Goal: Information Seeking & Learning: Learn about a topic

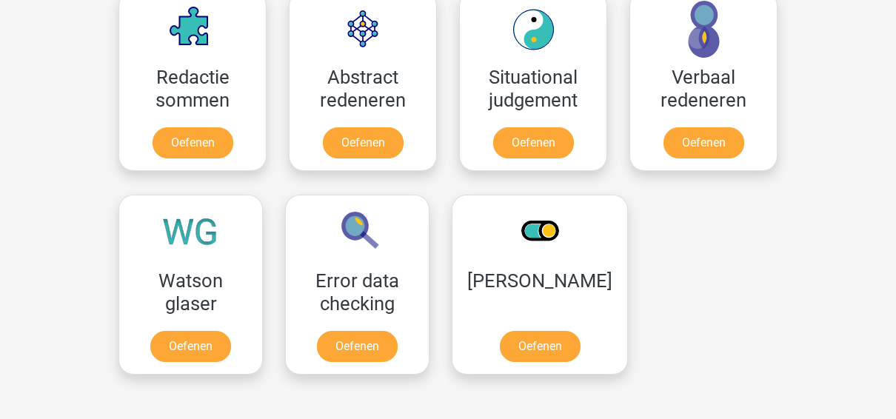
scroll to position [889, 0]
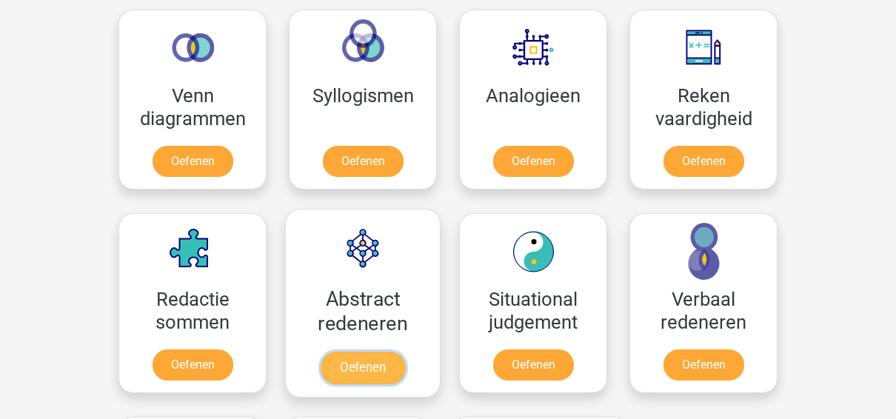
click at [368, 352] on link "Oefenen" at bounding box center [363, 368] width 84 height 33
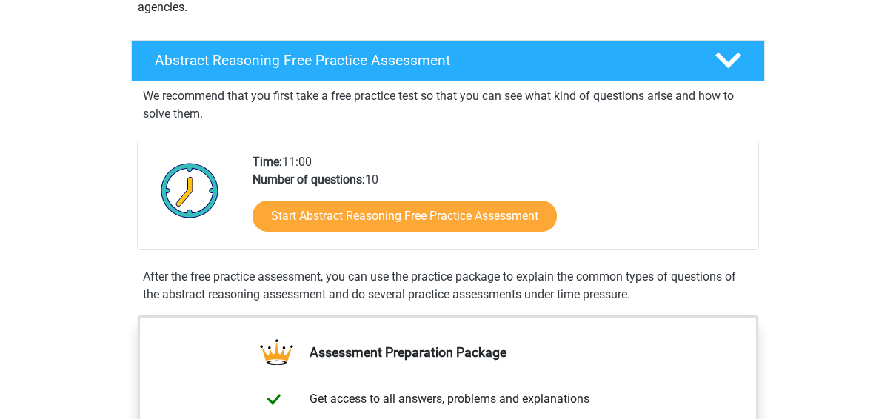
scroll to position [444, 0]
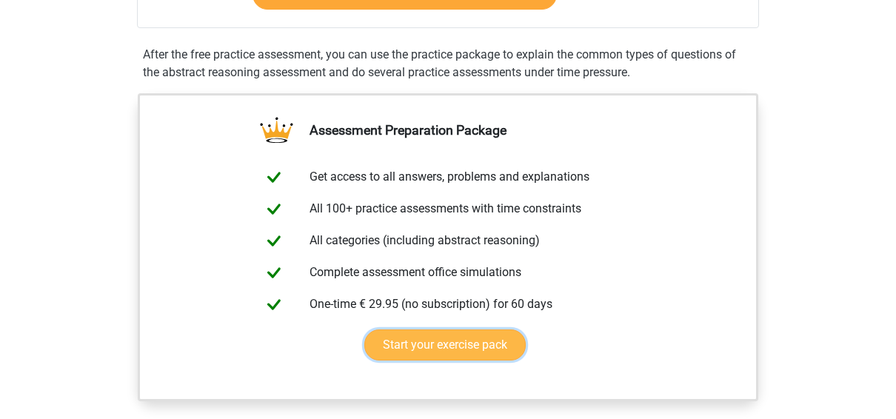
click at [438, 339] on link "Start your exercise pack" at bounding box center [444, 345] width 161 height 31
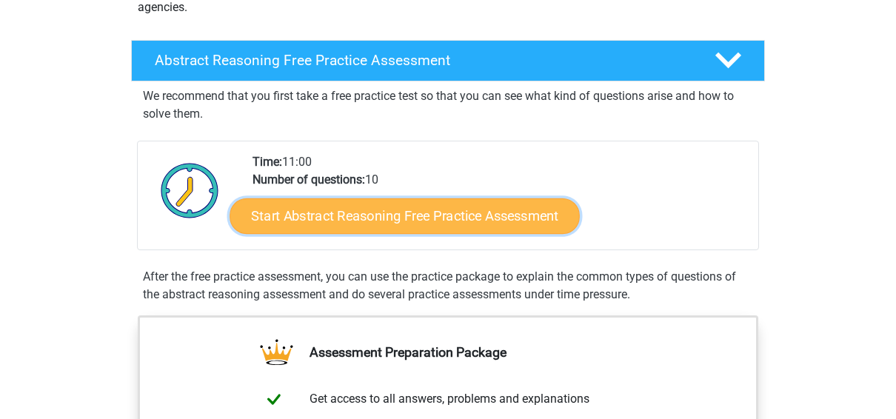
click at [393, 215] on link "Start Abstract Reasoning Free Practice Assessment" at bounding box center [405, 216] width 350 height 36
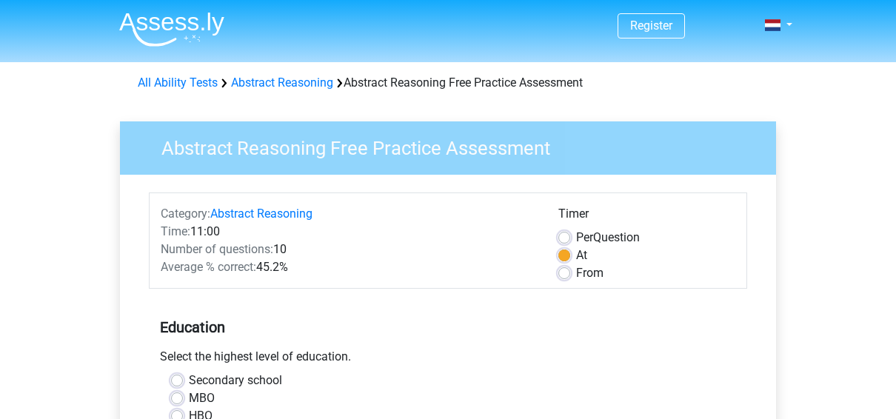
scroll to position [222, 0]
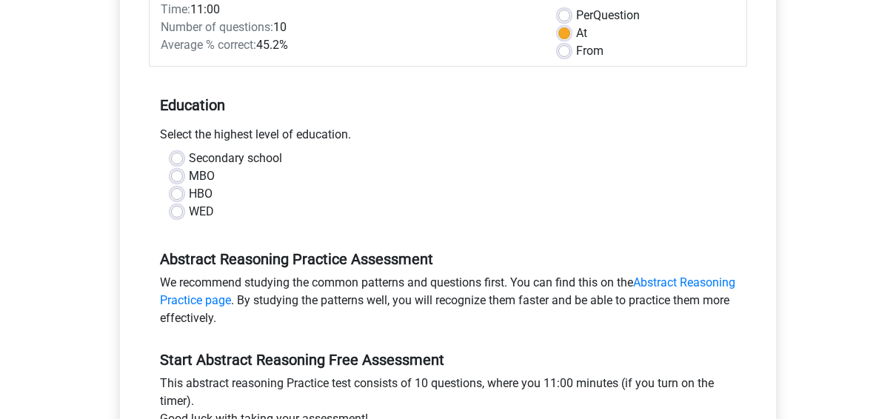
click at [189, 195] on label "HBO" at bounding box center [201, 194] width 24 height 18
click at [179, 195] on input "HBO" at bounding box center [177, 192] width 12 height 15
radio input "true"
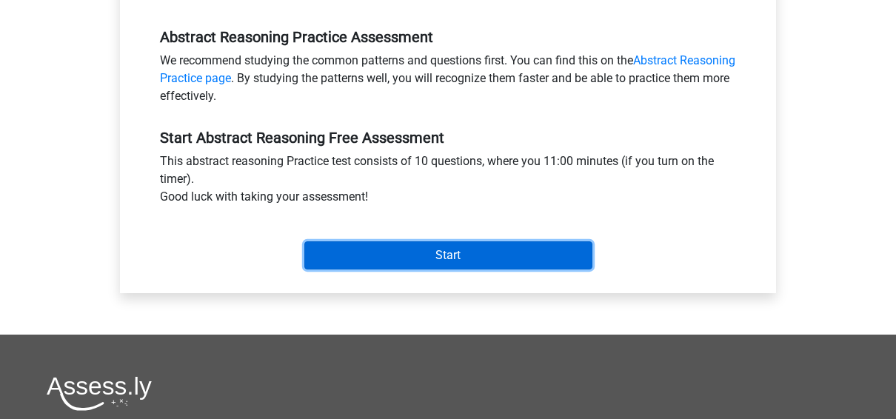
click at [419, 246] on input "Start" at bounding box center [448, 255] width 288 height 28
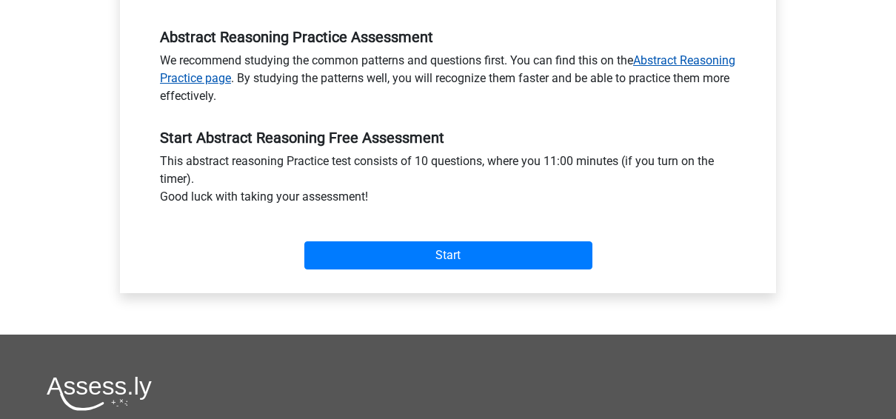
click at [659, 58] on link "Abstract Reasoning Practice page" at bounding box center [448, 69] width 576 height 32
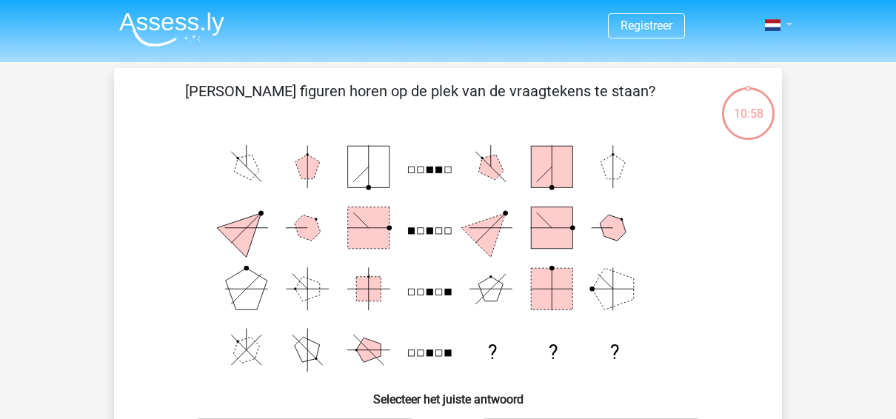
click at [789, 24] on link at bounding box center [774, 25] width 30 height 18
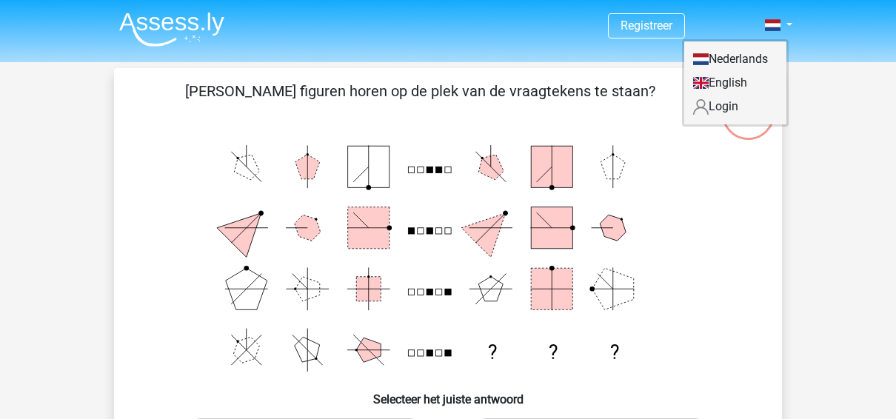
click at [733, 83] on link "English" at bounding box center [735, 83] width 102 height 24
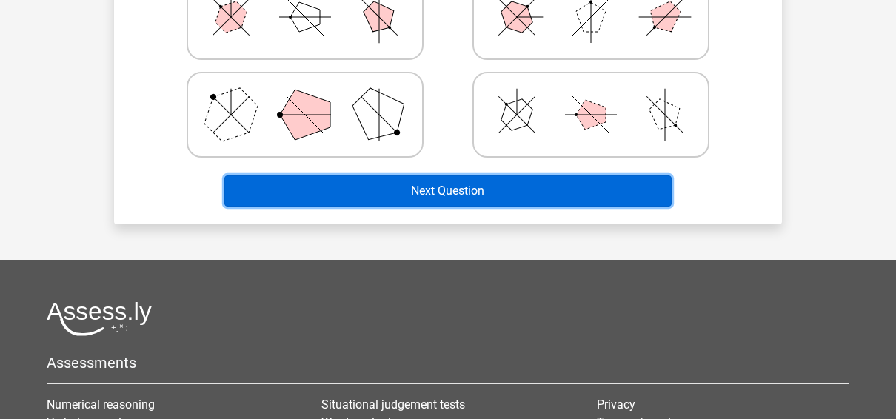
click at [432, 191] on button "Next Question" at bounding box center [448, 191] width 448 height 31
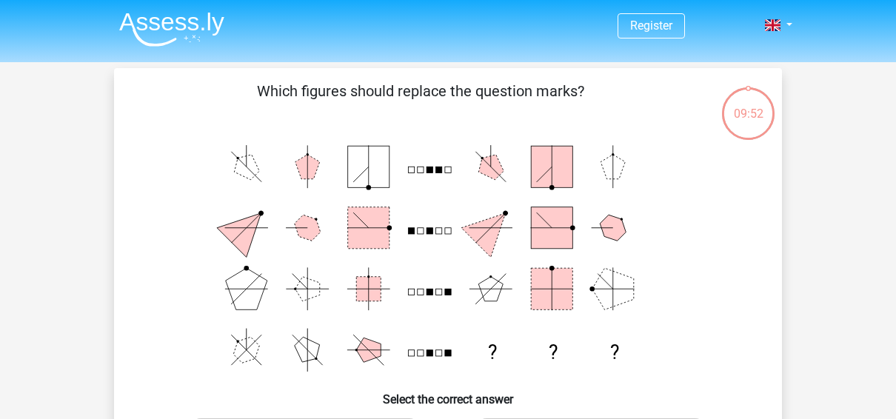
scroll to position [222, 0]
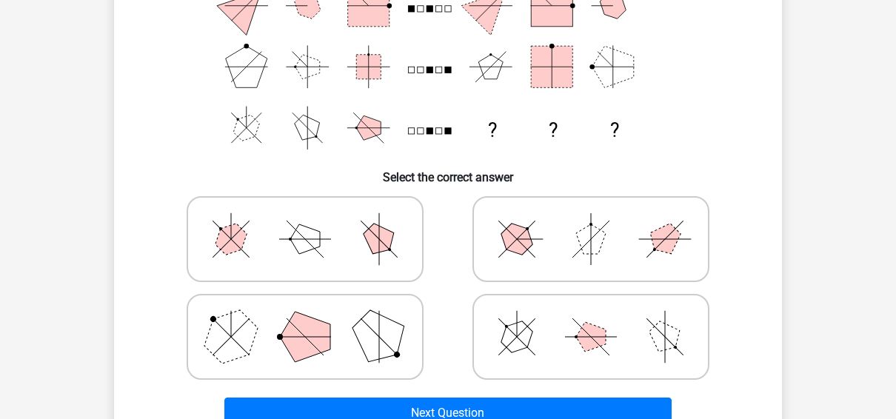
click at [340, 231] on icon at bounding box center [305, 239] width 222 height 74
click at [315, 221] on input "radio" at bounding box center [310, 216] width 10 height 10
radio input "true"
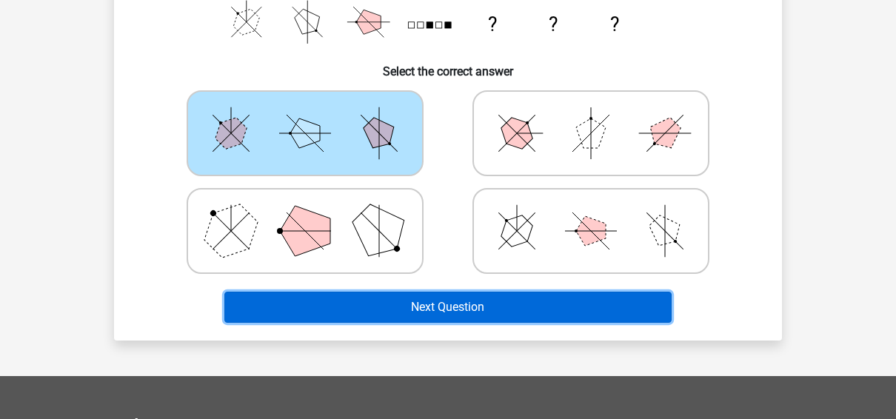
click at [420, 196] on div "Which figures should replace the question marks? ? ? ? Select the correct answer" at bounding box center [448, 40] width 656 height 577
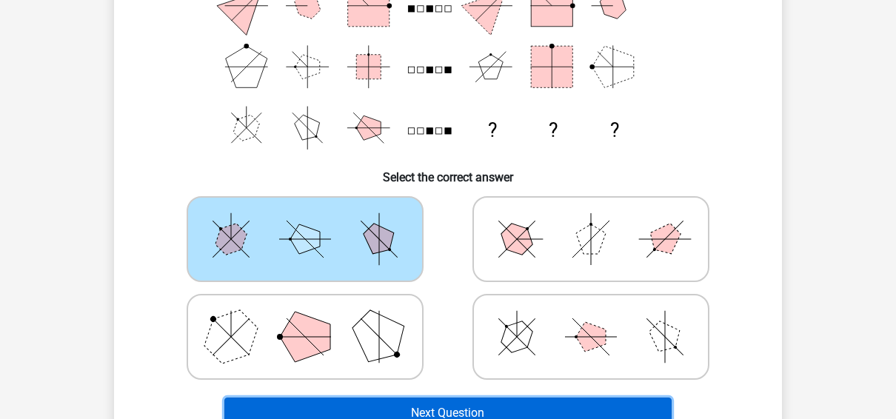
click at [530, 404] on button "Next Question" at bounding box center [448, 413] width 448 height 31
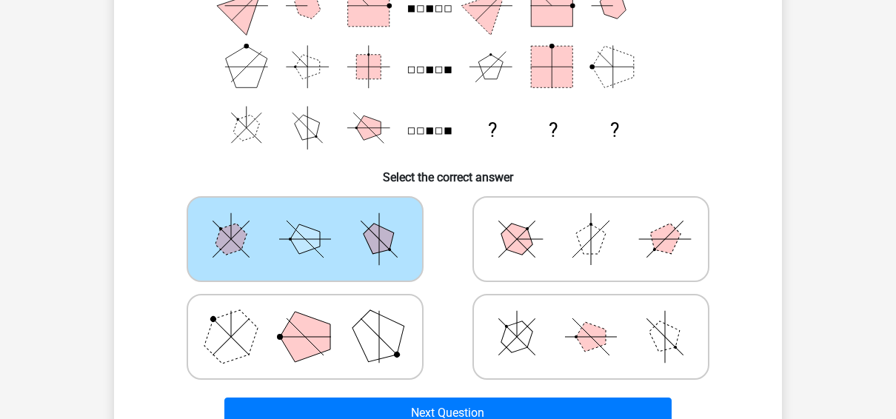
click at [209, 243] on icon at bounding box center [305, 239] width 222 height 74
click at [305, 221] on input "radio" at bounding box center [310, 216] width 10 height 10
click at [209, 243] on icon at bounding box center [305, 239] width 222 height 74
click at [305, 221] on input "radio" at bounding box center [310, 216] width 10 height 10
click at [234, 243] on polygon at bounding box center [231, 240] width 42 height 42
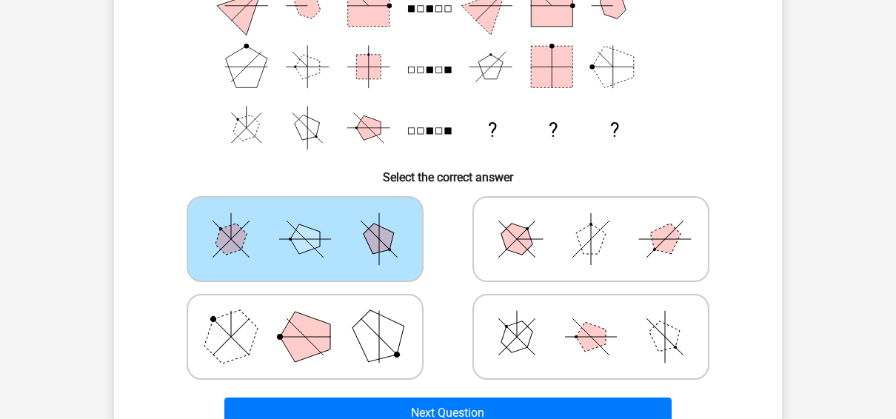
click at [305, 221] on input "radio" at bounding box center [310, 216] width 10 height 10
click at [234, 243] on polygon at bounding box center [231, 240] width 42 height 42
click at [305, 221] on input "radio" at bounding box center [310, 216] width 10 height 10
drag, startPoint x: 336, startPoint y: 233, endPoint x: 533, endPoint y: 134, distance: 220.3
click at [533, 134] on div "Which figures should replace the question marks? ? ? ? Select the correct answer" at bounding box center [448, 146] width 656 height 577
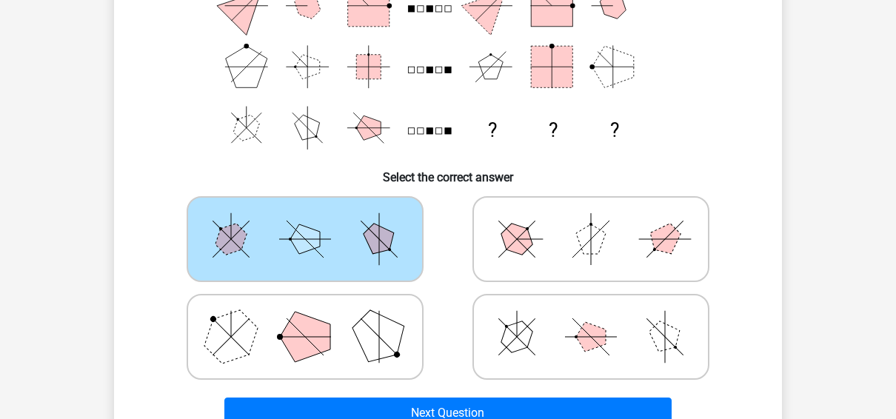
click at [503, 130] on icon "? ? ?" at bounding box center [448, 36] width 597 height 244
click at [477, 132] on icon "? ? ?" at bounding box center [448, 36] width 597 height 244
click at [436, 132] on rect at bounding box center [439, 131] width 6 height 6
click at [420, 132] on rect at bounding box center [421, 131] width 6 height 6
click at [420, 133] on rect at bounding box center [421, 131] width 6 height 6
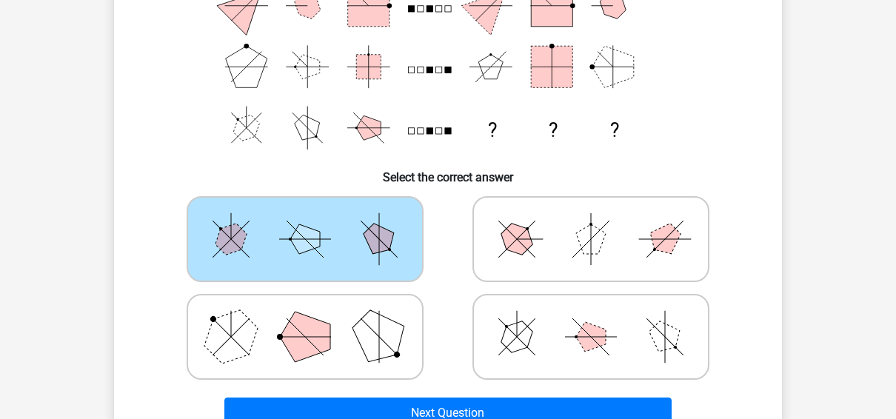
scroll to position [0, 0]
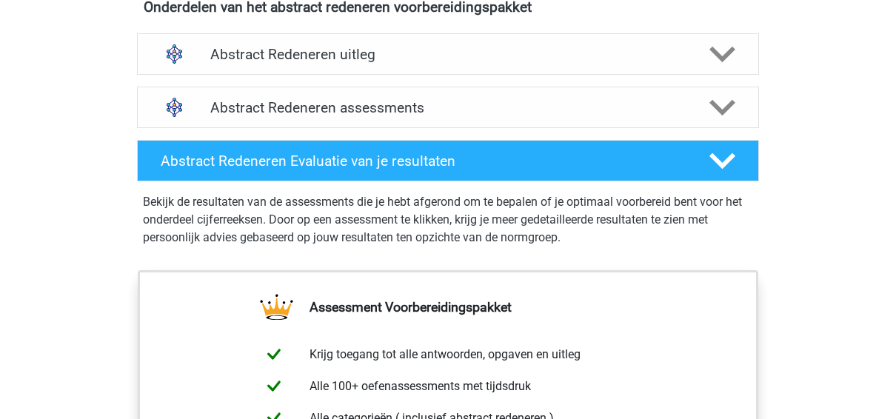
scroll to position [667, 0]
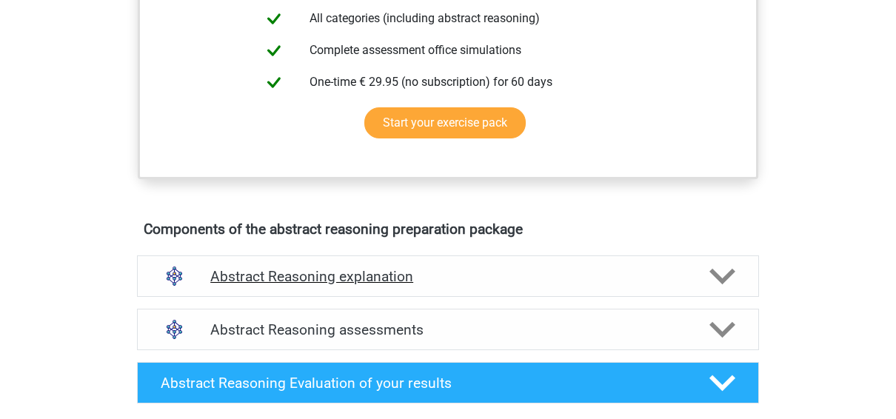
click at [731, 269] on polygon at bounding box center [723, 276] width 26 height 16
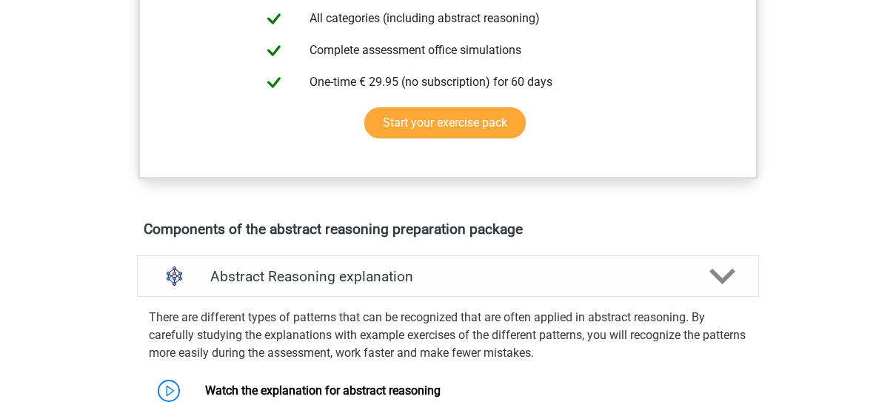
scroll to position [889, 0]
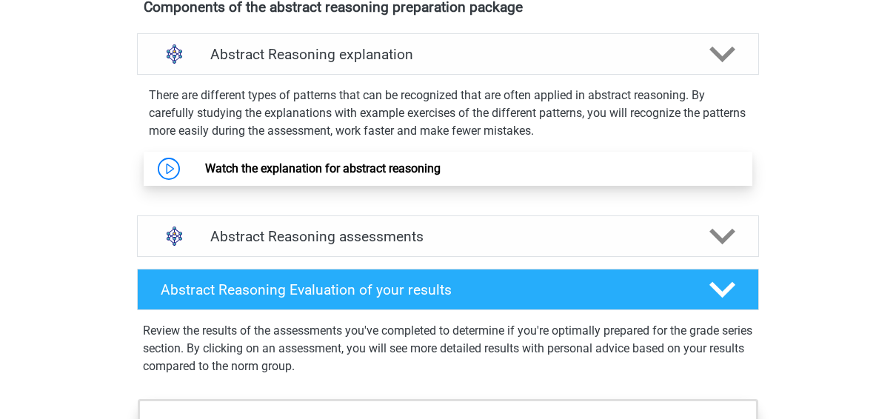
click at [205, 167] on link "Watch the explanation for abstract reasoning" at bounding box center [323, 168] width 236 height 14
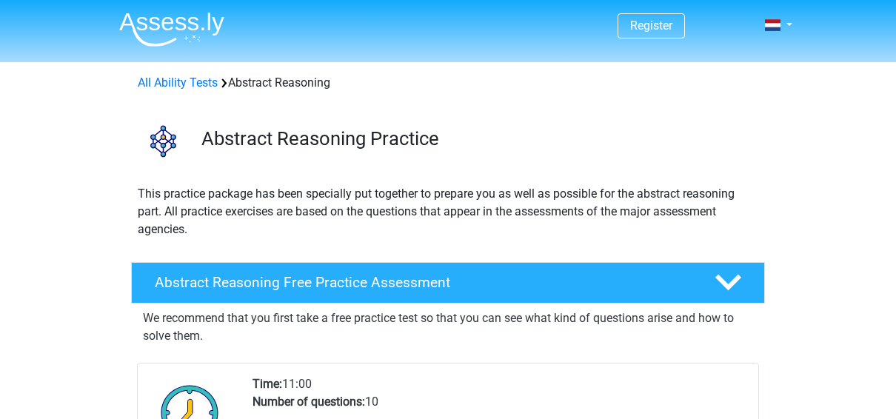
scroll to position [222, 0]
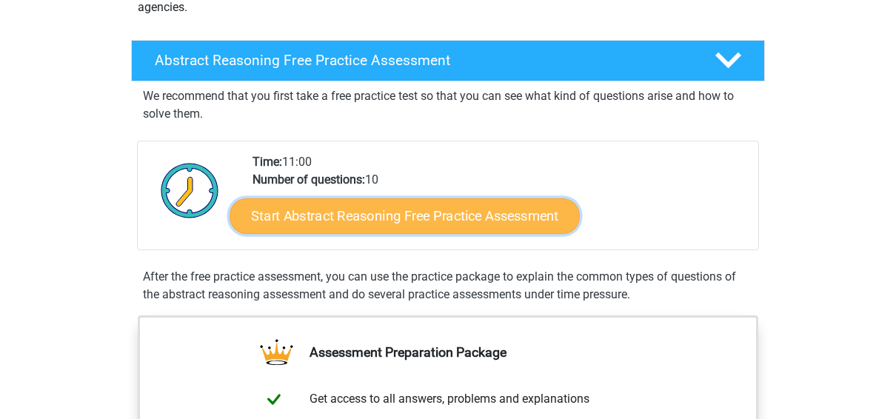
click at [393, 213] on link "Start Abstract Reasoning Free Practice Assessment" at bounding box center [405, 216] width 350 height 36
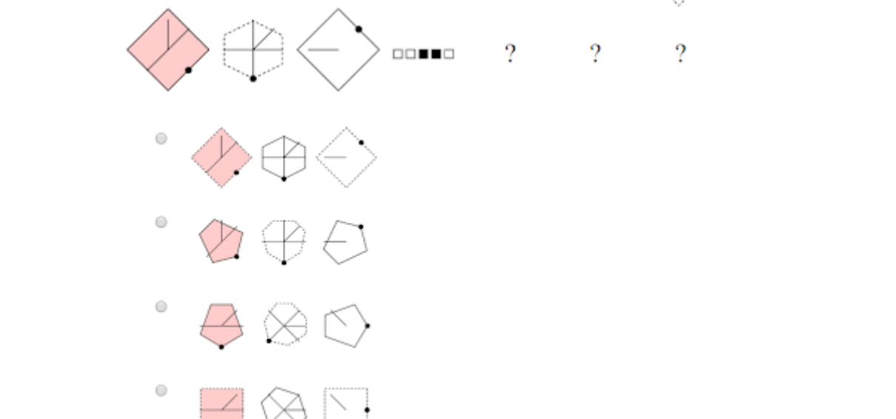
scroll to position [659, 0]
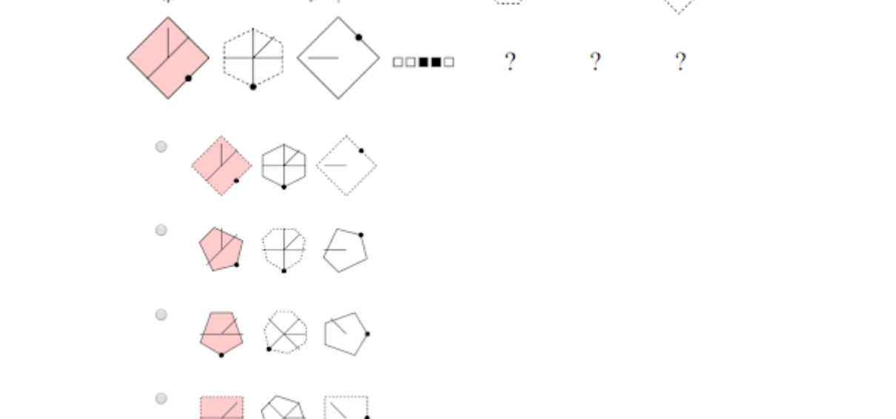
click at [156, 396] on img at bounding box center [448, 84] width 668 height 760
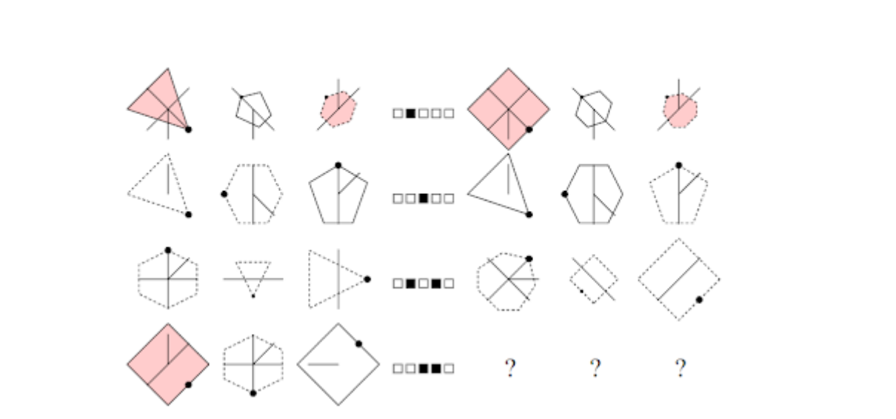
scroll to position [0, 0]
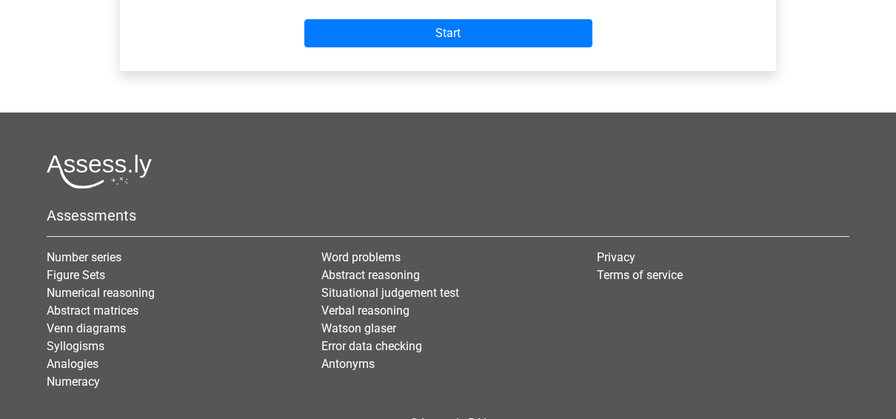
scroll to position [444, 0]
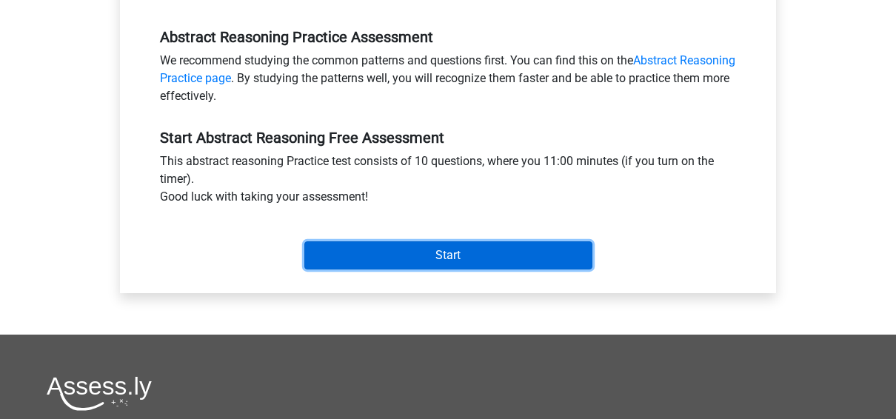
click at [384, 246] on input "Start" at bounding box center [448, 255] width 288 height 28
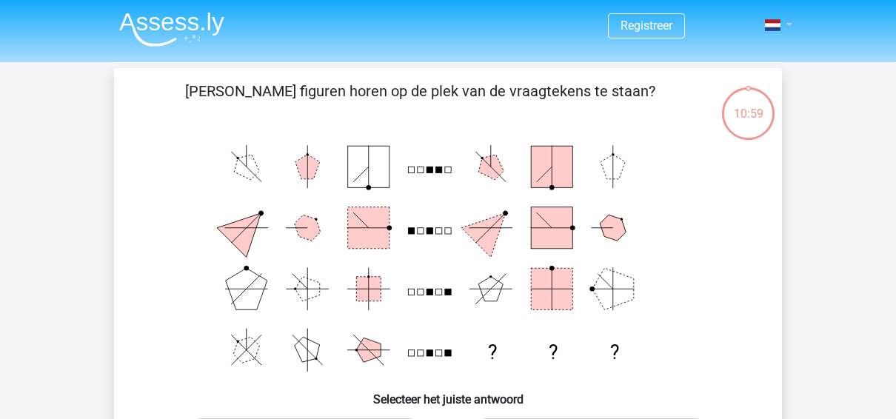
click at [772, 26] on span at bounding box center [773, 25] width 16 height 12
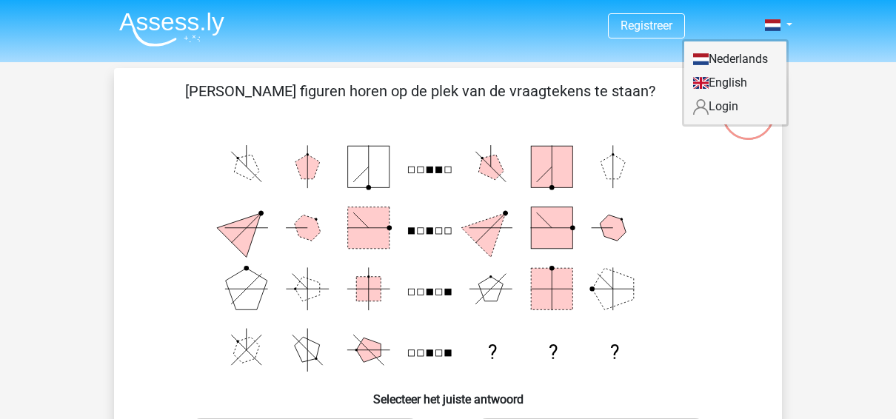
click at [750, 83] on link "English" at bounding box center [735, 83] width 102 height 24
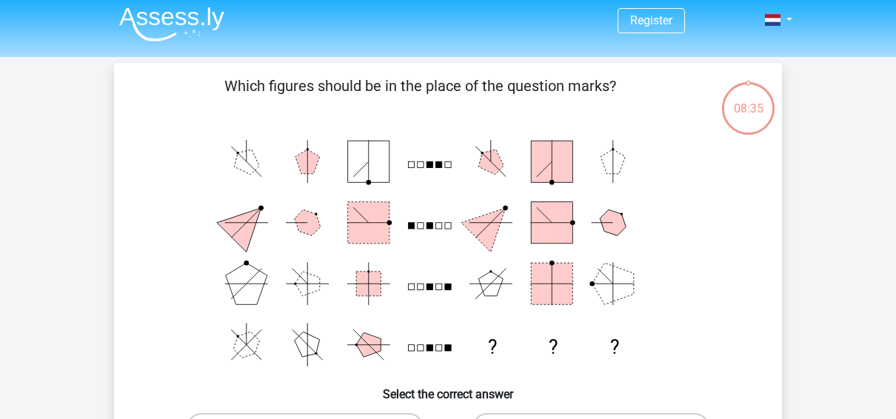
scroll to position [227, 0]
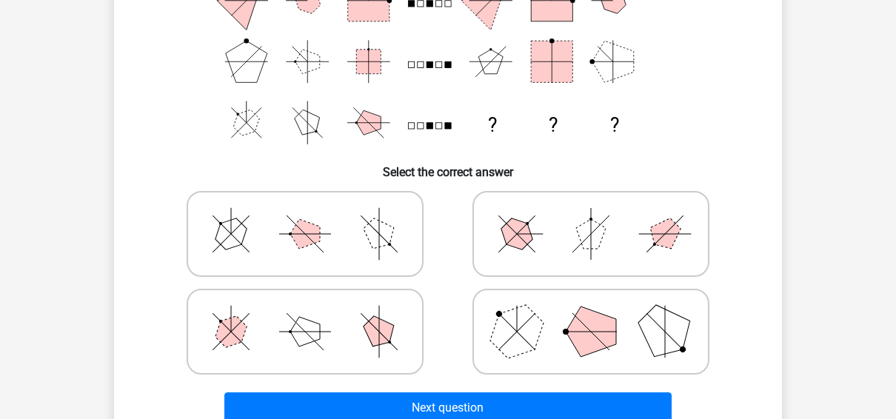
click at [553, 223] on icon at bounding box center [591, 234] width 222 height 74
click at [591, 216] on input "radio" at bounding box center [596, 211] width 10 height 10
radio input "true"
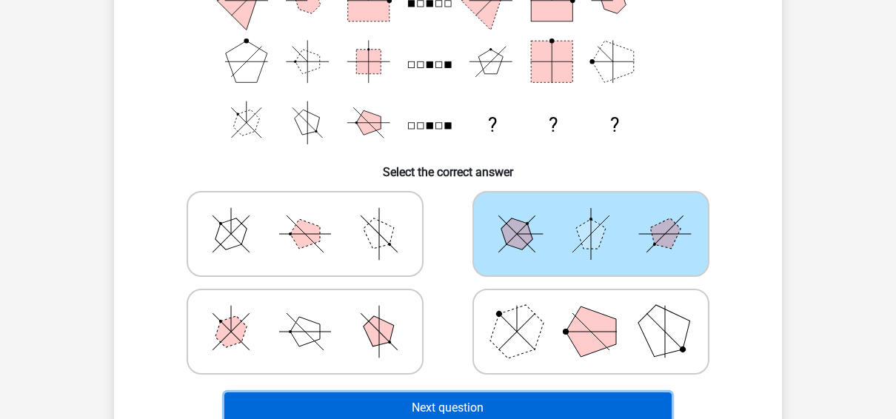
click at [433, 397] on button "Next question" at bounding box center [448, 408] width 448 height 31
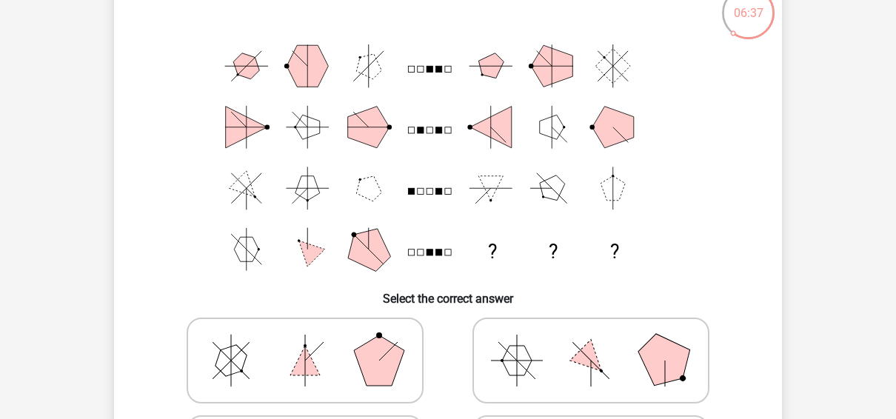
scroll to position [323, 0]
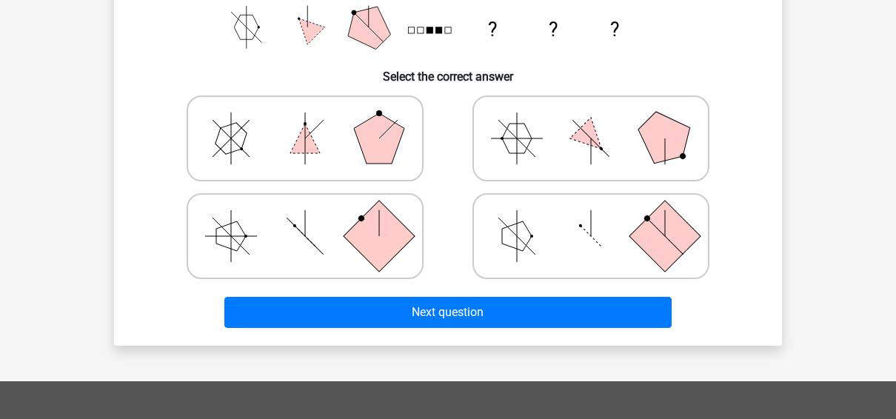
click at [353, 233] on rect at bounding box center [379, 236] width 71 height 71
click at [315, 218] on input "radio" at bounding box center [310, 213] width 10 height 10
radio input "true"
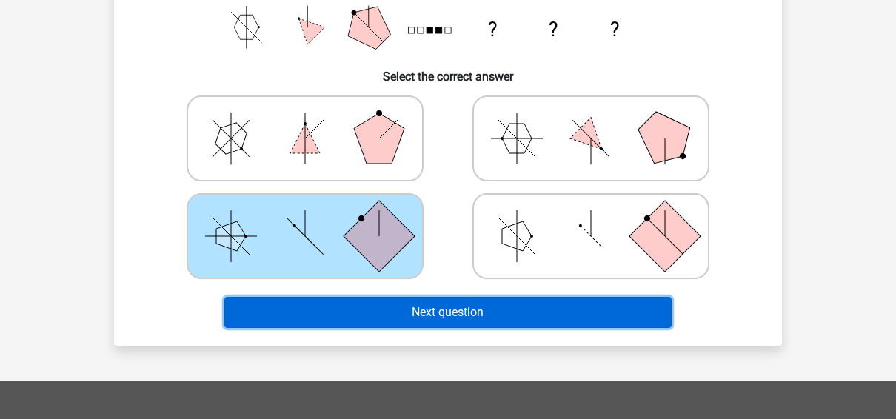
click at [423, 315] on button "Next question" at bounding box center [448, 312] width 448 height 31
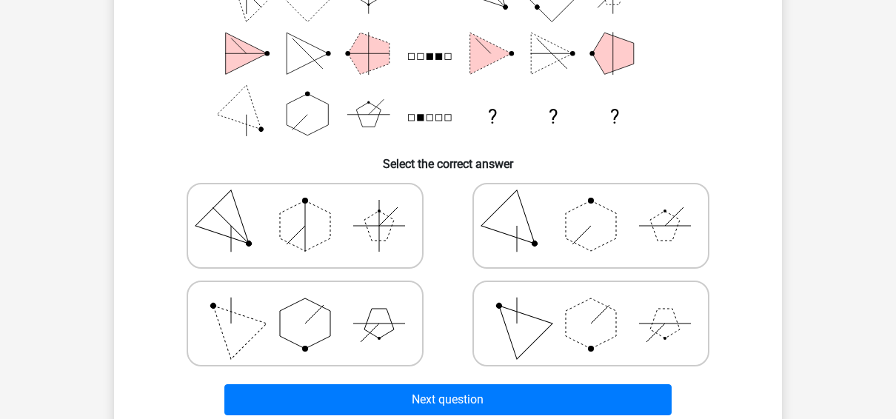
scroll to position [237, 0]
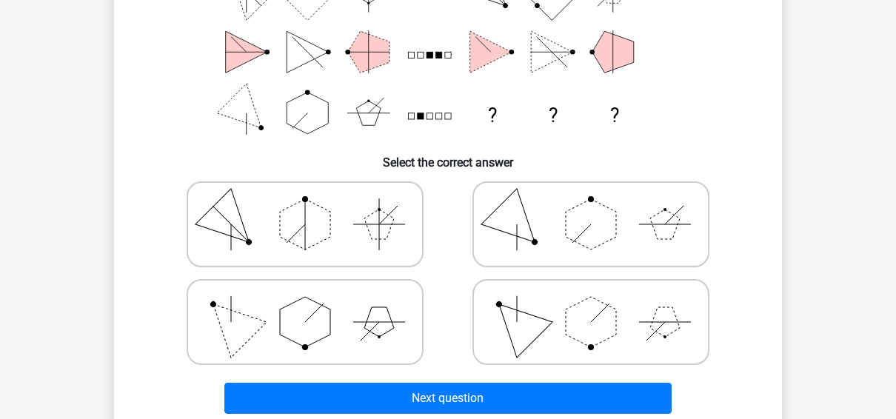
click at [340, 316] on icon at bounding box center [305, 322] width 222 height 74
click at [315, 304] on input "radio" at bounding box center [310, 299] width 10 height 10
radio input "true"
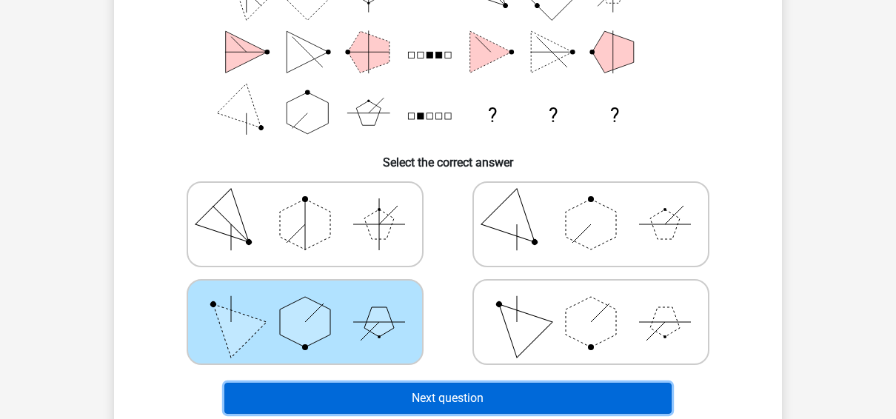
click at [432, 399] on button "Next question" at bounding box center [448, 398] width 448 height 31
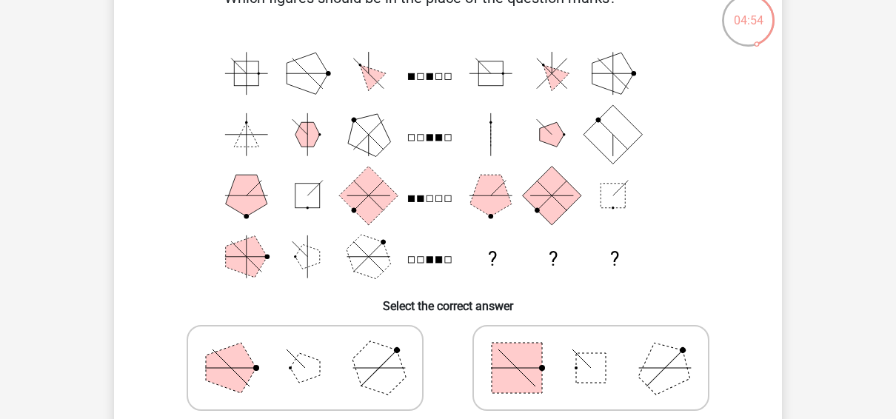
scroll to position [316, 0]
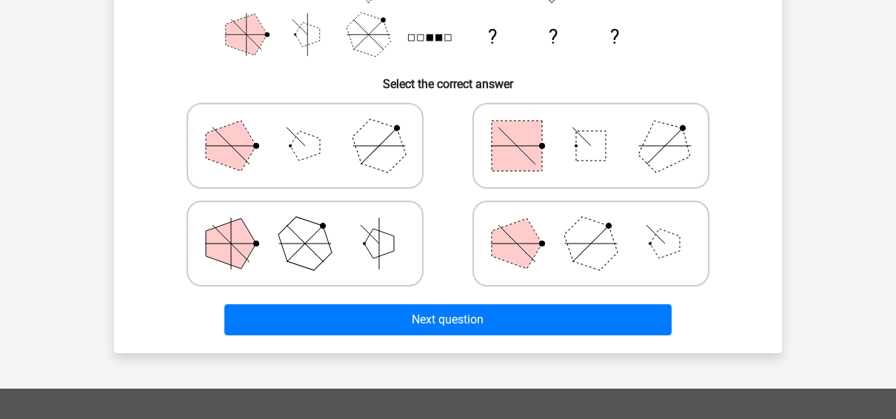
click at [538, 142] on rect at bounding box center [517, 146] width 50 height 50
click at [591, 127] on input "radio" at bounding box center [596, 123] width 10 height 10
radio input "true"
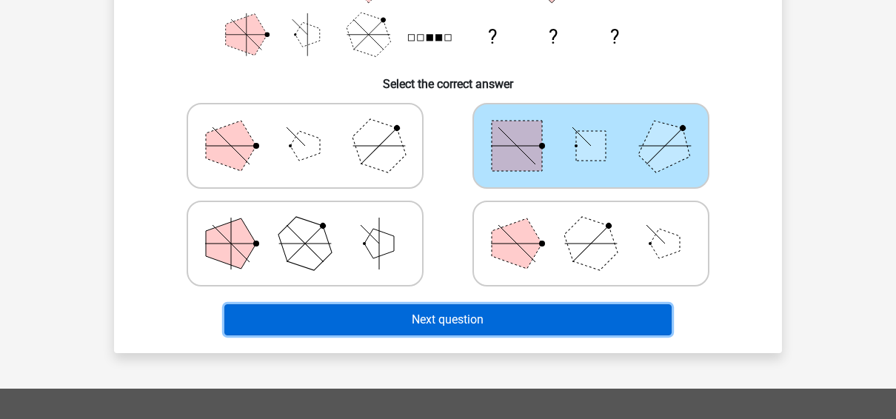
click at [493, 316] on button "Next question" at bounding box center [448, 319] width 448 height 31
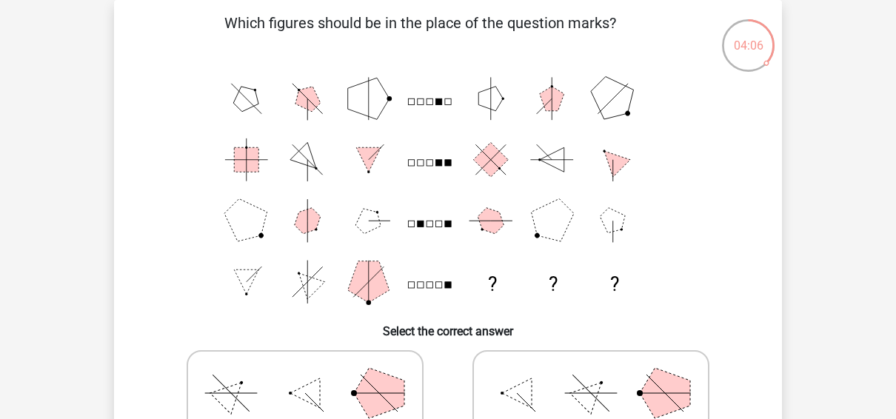
scroll to position [290, 0]
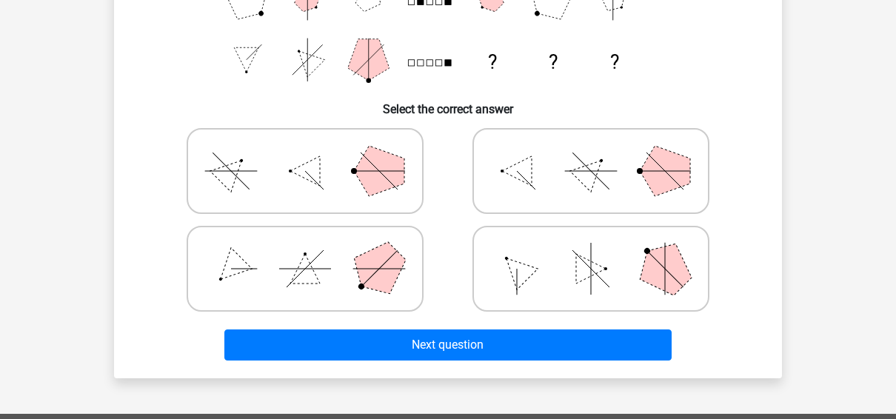
click at [544, 184] on icon at bounding box center [591, 171] width 222 height 74
click at [591, 153] on input "radio" at bounding box center [596, 148] width 10 height 10
radio input "true"
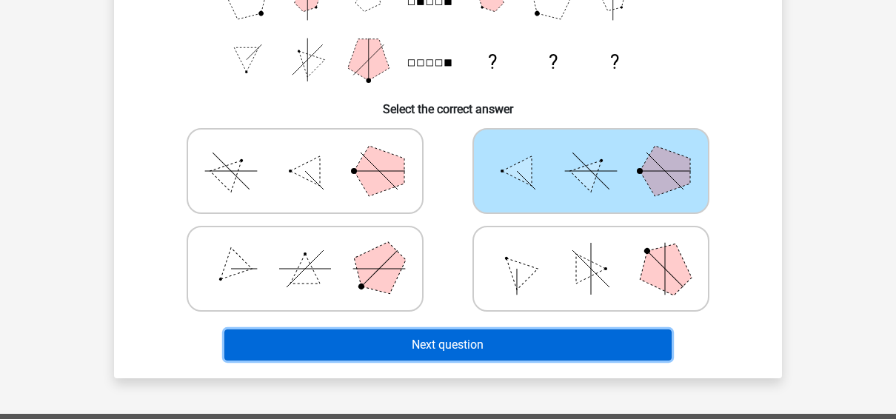
click at [521, 354] on button "Next question" at bounding box center [448, 345] width 448 height 31
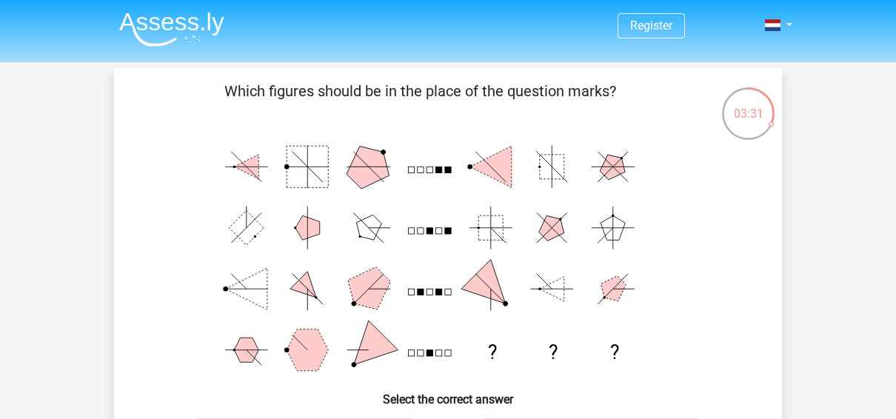
scroll to position [222, 0]
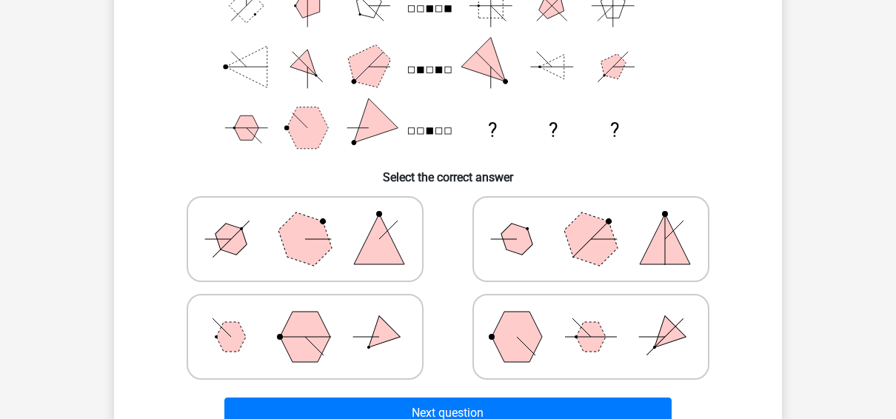
click at [536, 338] on polygon at bounding box center [517, 337] width 50 height 50
click at [591, 319] on input "radio" at bounding box center [596, 314] width 10 height 10
radio input "true"
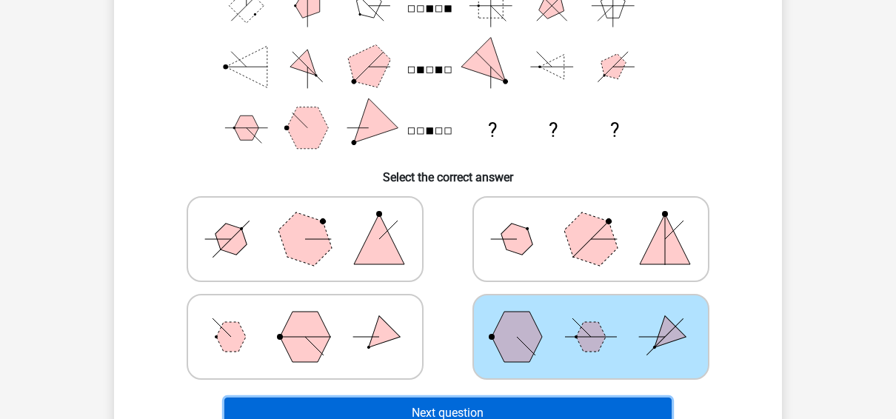
click at [518, 400] on button "Next question" at bounding box center [448, 413] width 448 height 31
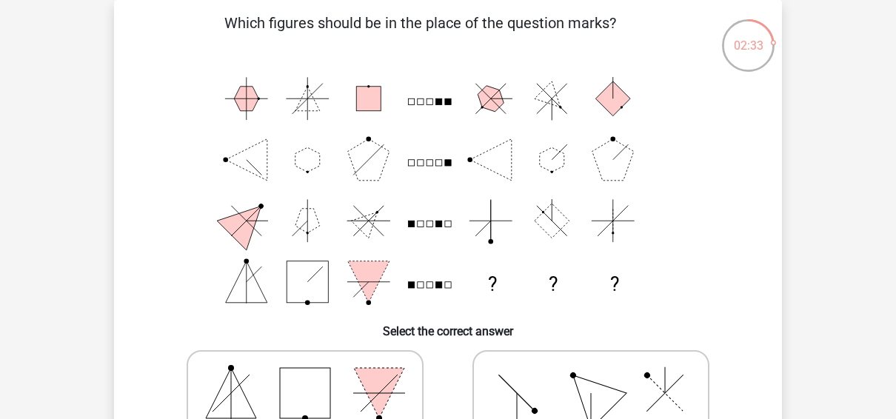
scroll to position [290, 0]
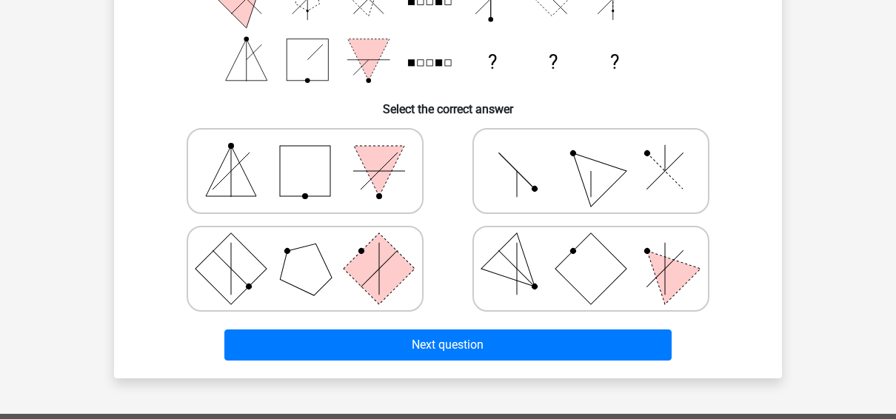
click at [561, 283] on icon at bounding box center [591, 269] width 222 height 74
click at [591, 250] on input "radio" at bounding box center [596, 246] width 10 height 10
radio input "true"
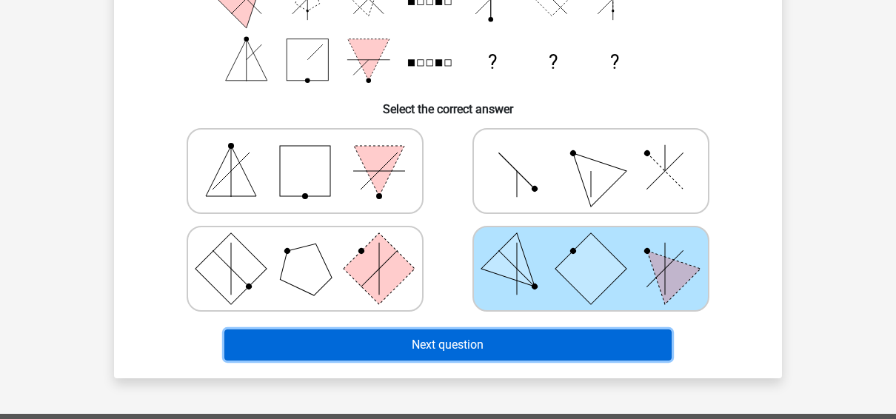
click at [501, 338] on button "Next question" at bounding box center [448, 345] width 448 height 31
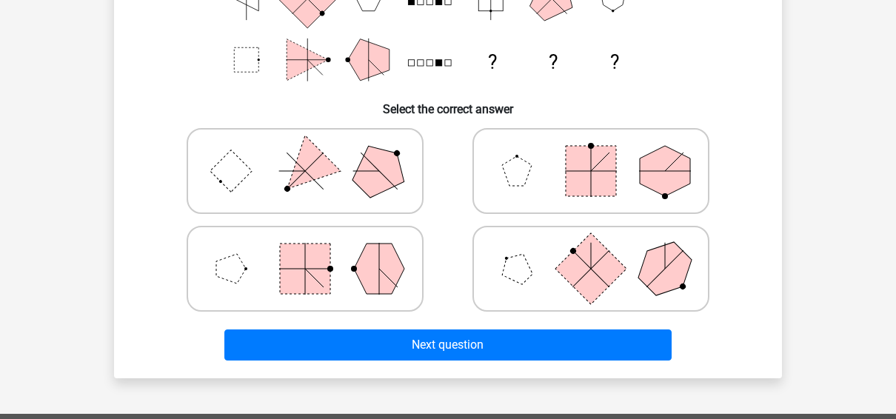
click at [332, 270] on circle at bounding box center [330, 269] width 6 height 6
click at [315, 250] on input "radio" at bounding box center [310, 246] width 10 height 10
radio input "true"
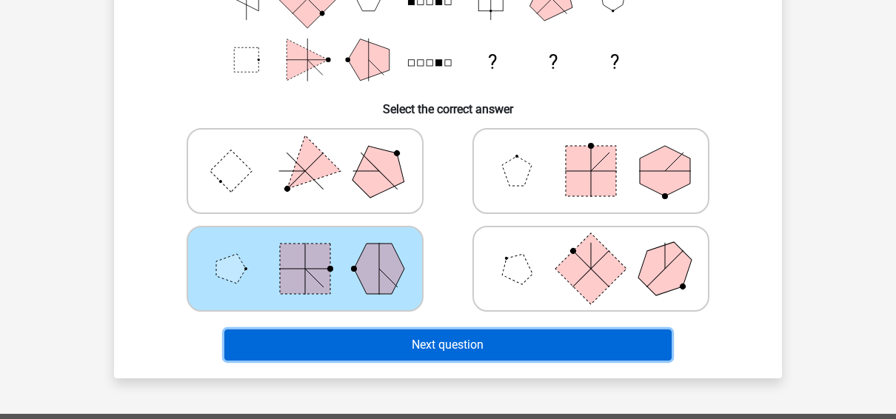
click at [390, 345] on button "Next question" at bounding box center [448, 345] width 448 height 31
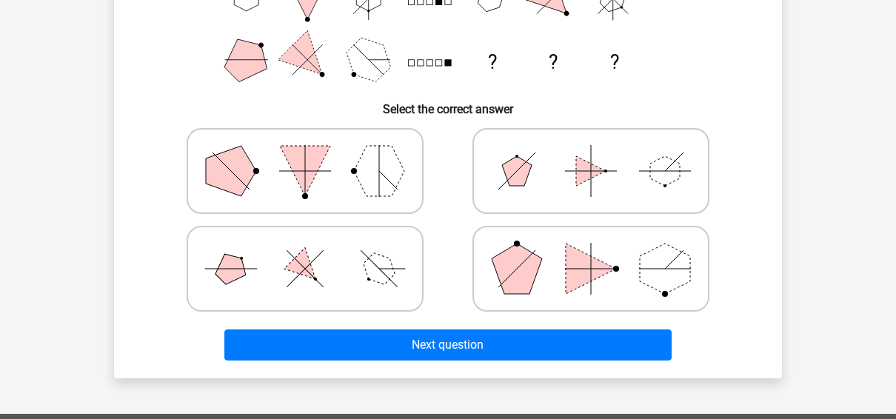
click at [293, 271] on polygon at bounding box center [305, 269] width 42 height 42
click at [305, 250] on input "radio" at bounding box center [310, 246] width 10 height 10
radio input "true"
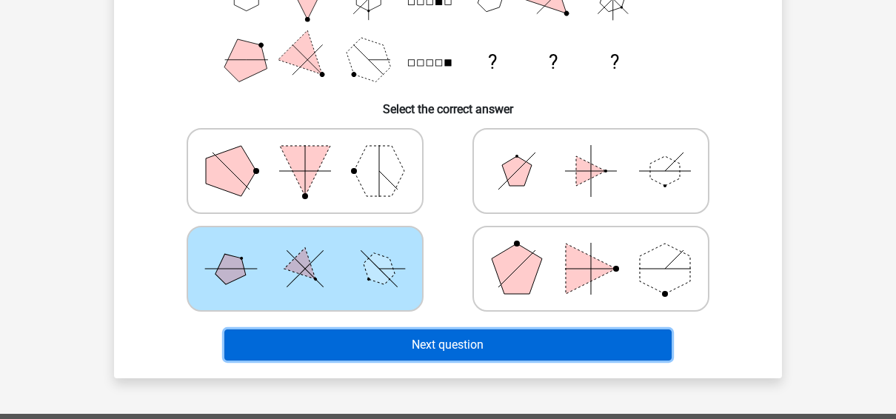
click at [359, 345] on button "Next question" at bounding box center [448, 345] width 448 height 31
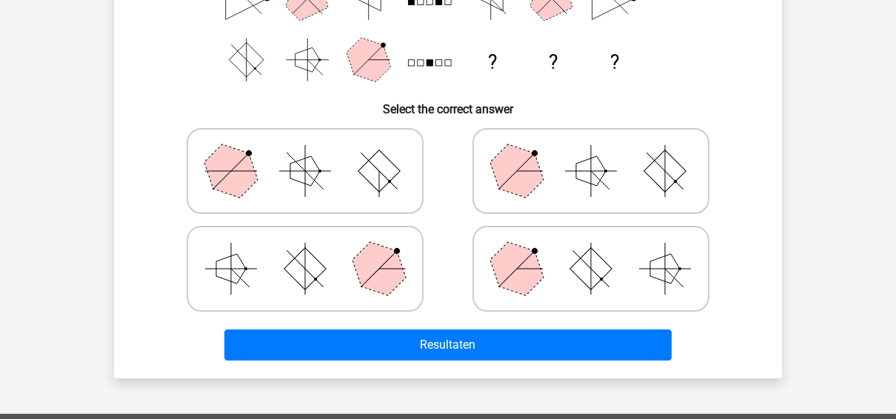
click at [574, 187] on icon at bounding box center [591, 171] width 222 height 74
click at [591, 153] on input "radio" at bounding box center [596, 148] width 10 height 10
radio input "true"
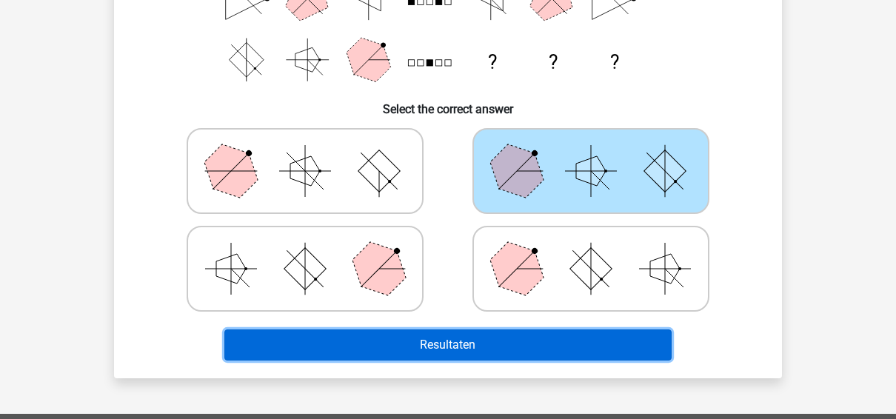
click at [512, 333] on button "Resultaten" at bounding box center [448, 345] width 448 height 31
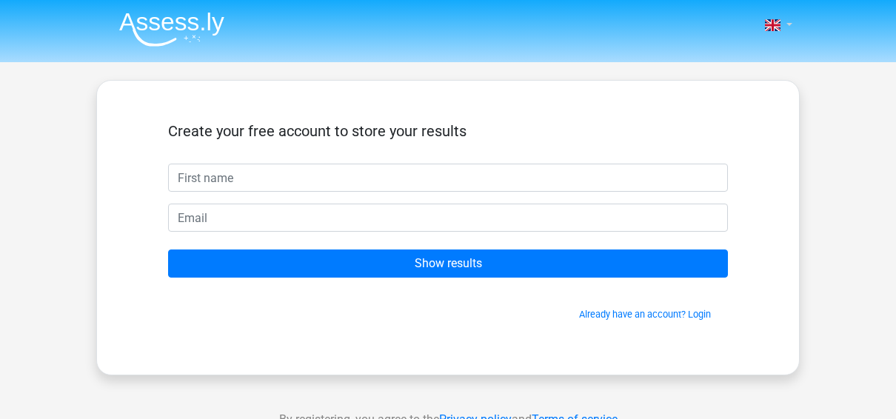
click at [783, 24] on link at bounding box center [774, 25] width 30 height 18
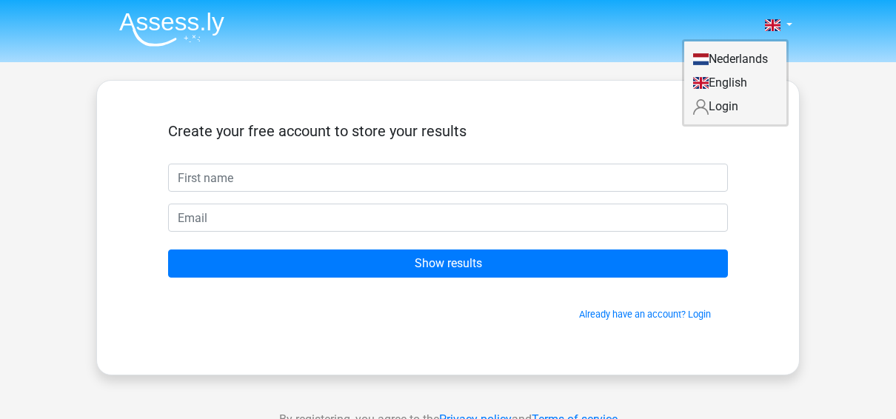
click at [719, 81] on link "English" at bounding box center [735, 83] width 102 height 24
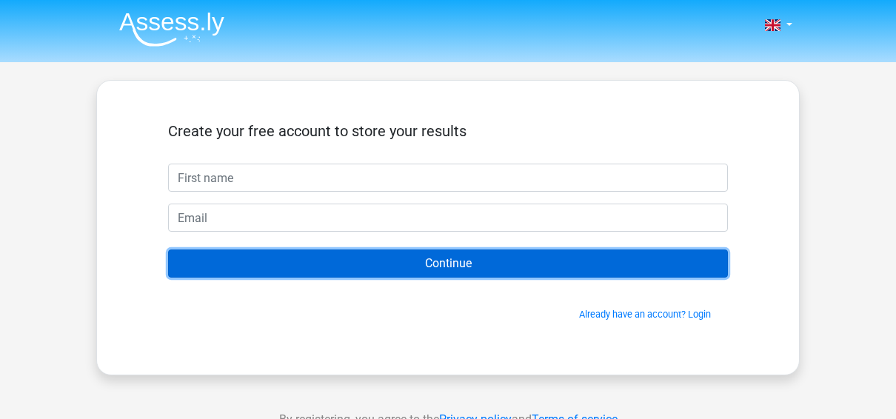
click at [477, 261] on input "Continue" at bounding box center [448, 264] width 560 height 28
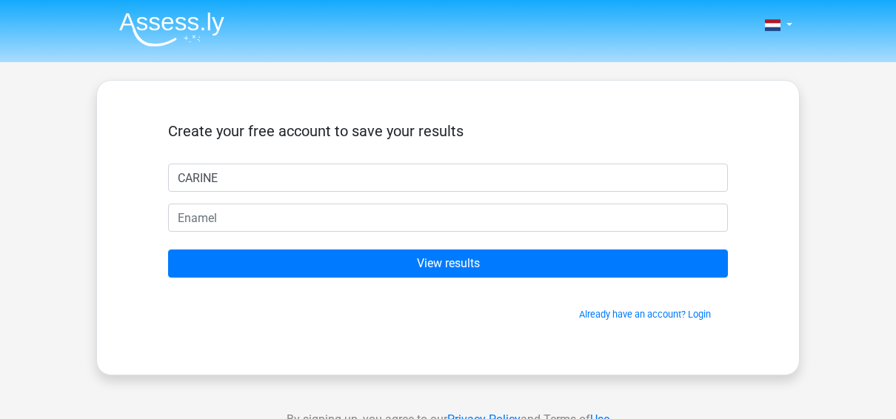
type input "CARINE"
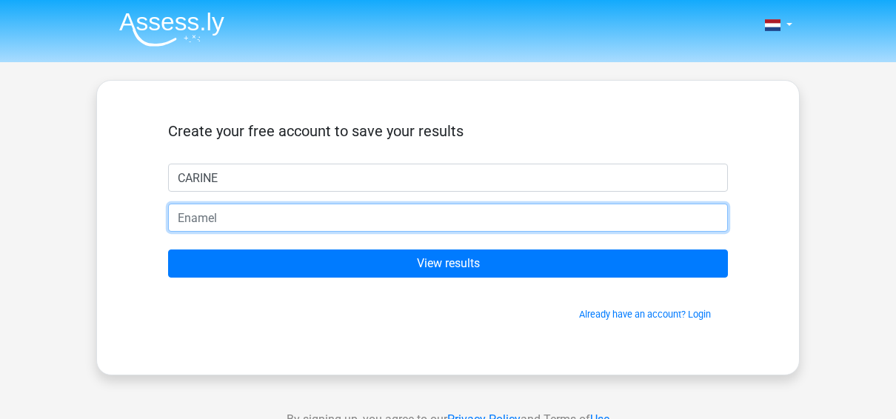
click at [407, 224] on input "email" at bounding box center [448, 218] width 560 height 28
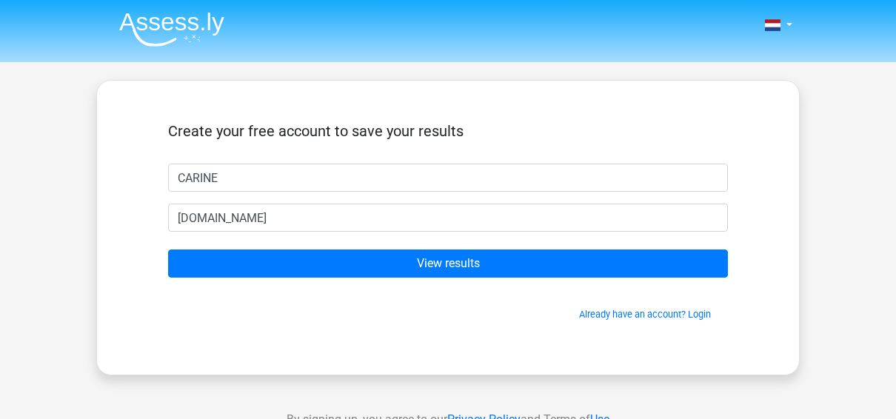
click at [419, 279] on form "Create your free account to save your results CARINE courtel.carine.gmail.com V…" at bounding box center [448, 221] width 560 height 199
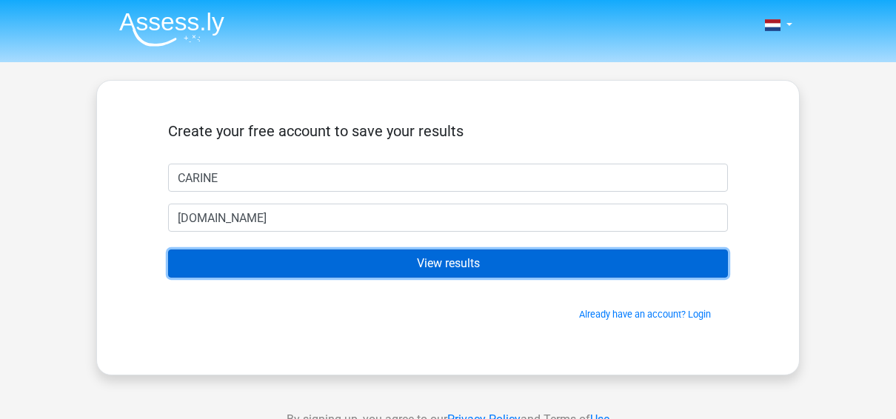
click at [420, 267] on input "View results" at bounding box center [448, 264] width 560 height 28
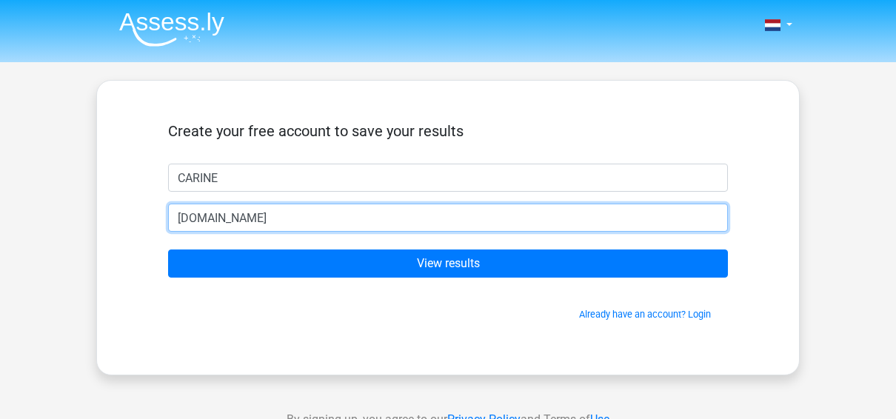
click at [350, 221] on input "courtel.carine.gmail.com" at bounding box center [448, 218] width 560 height 28
click at [249, 217] on input "courtel.carine.gmail.com" at bounding box center [448, 218] width 560 height 28
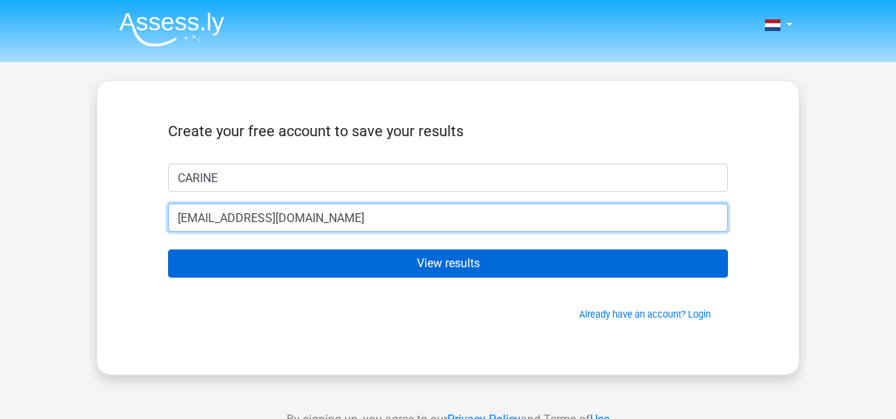
type input "[EMAIL_ADDRESS][DOMAIN_NAME]"
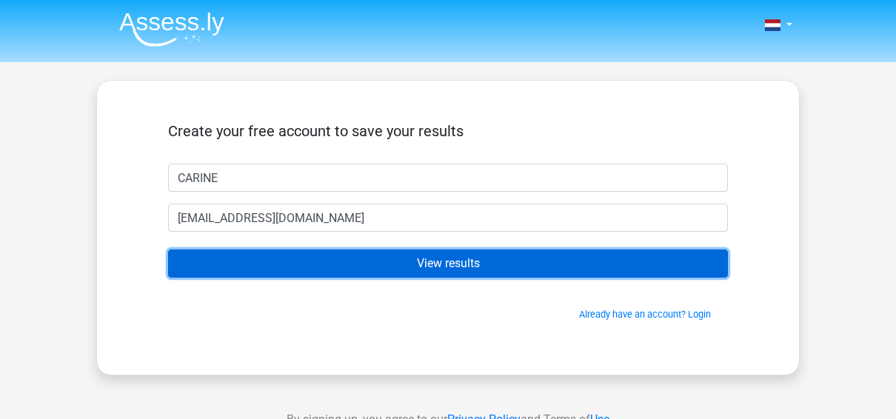
click at [372, 258] on input "View results" at bounding box center [448, 264] width 560 height 28
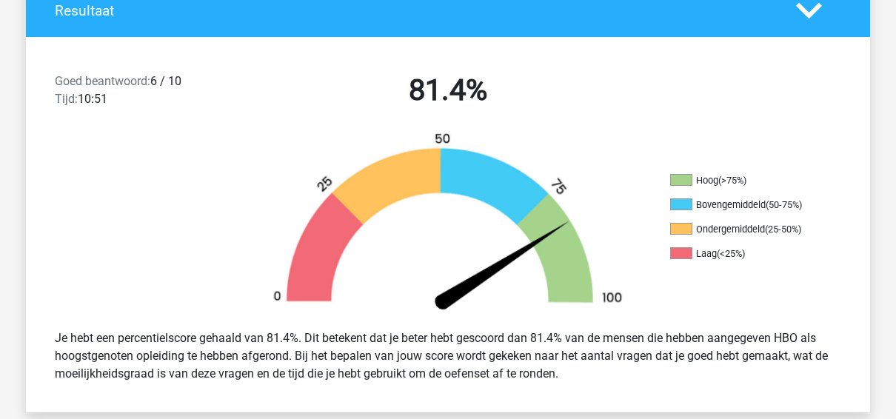
scroll to position [784, 0]
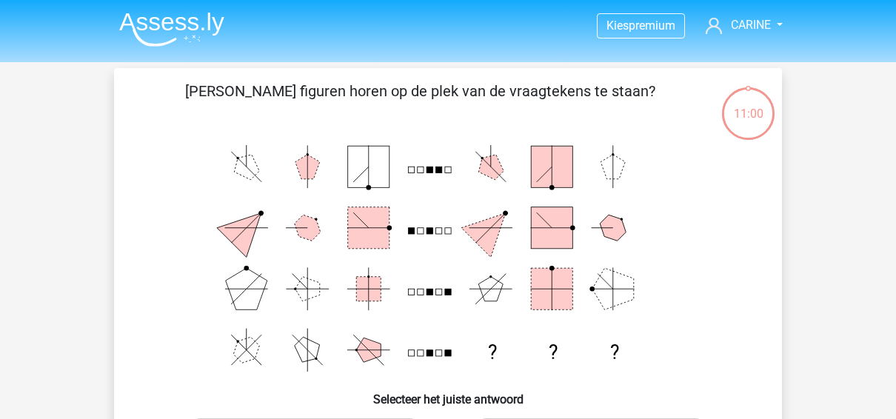
scroll to position [495, 0]
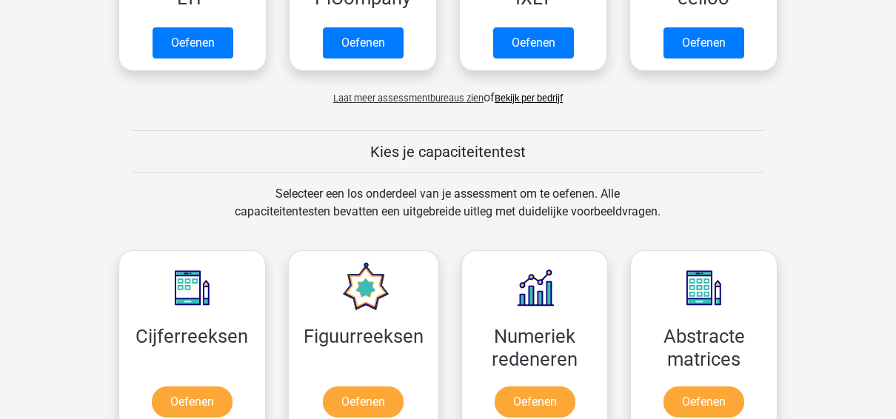
scroll to position [667, 0]
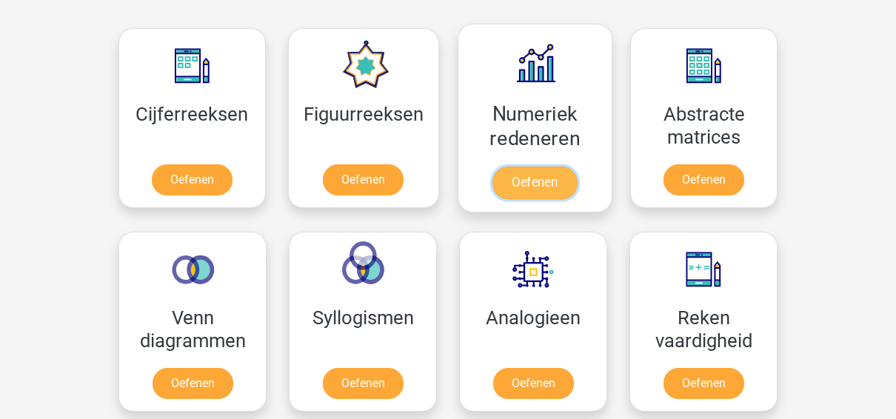
click at [541, 181] on link "Oefenen" at bounding box center [535, 183] width 84 height 33
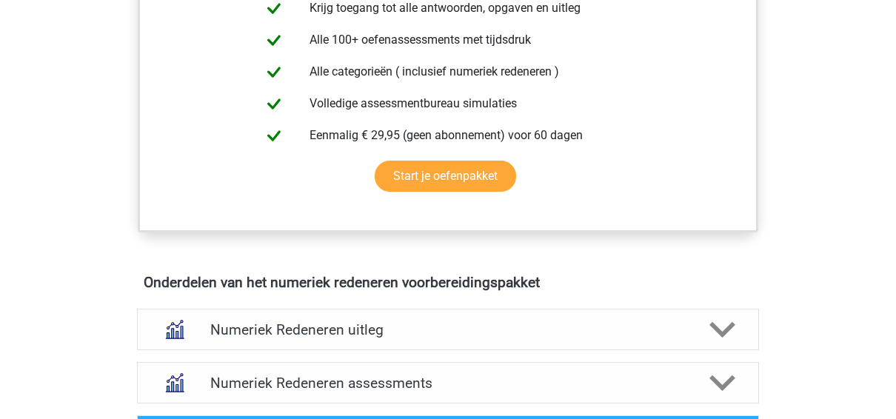
scroll to position [889, 0]
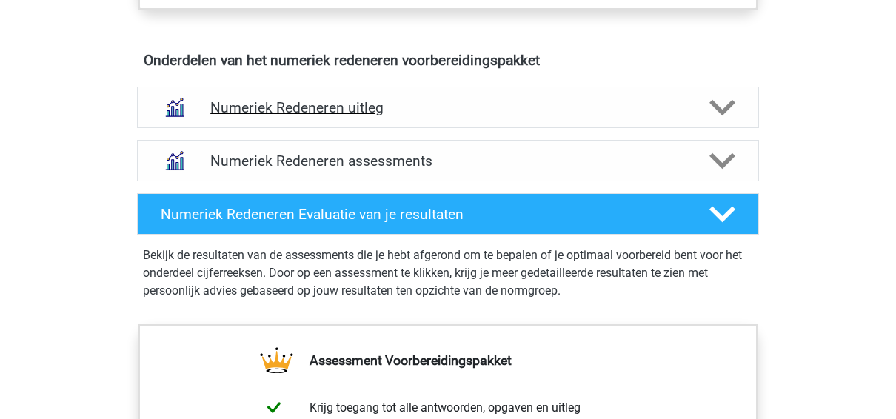
click at [406, 102] on h4 "Numeriek Redeneren uitleg" at bounding box center [448, 107] width 476 height 17
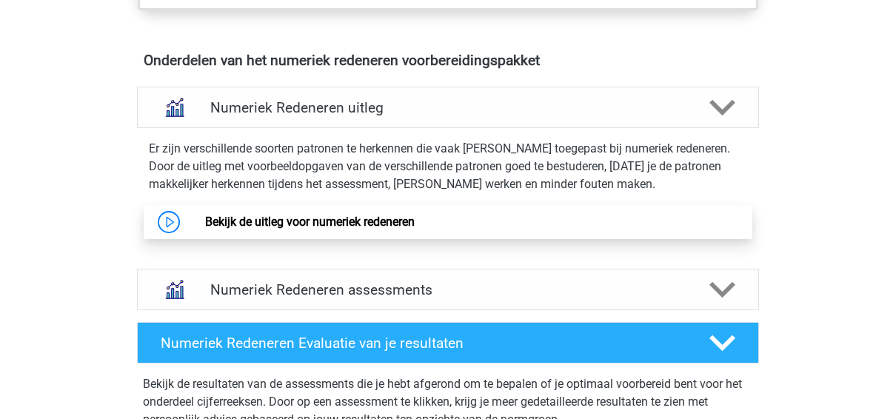
click at [371, 219] on link "Bekijk de uitleg voor numeriek redeneren" at bounding box center [310, 222] width 210 height 14
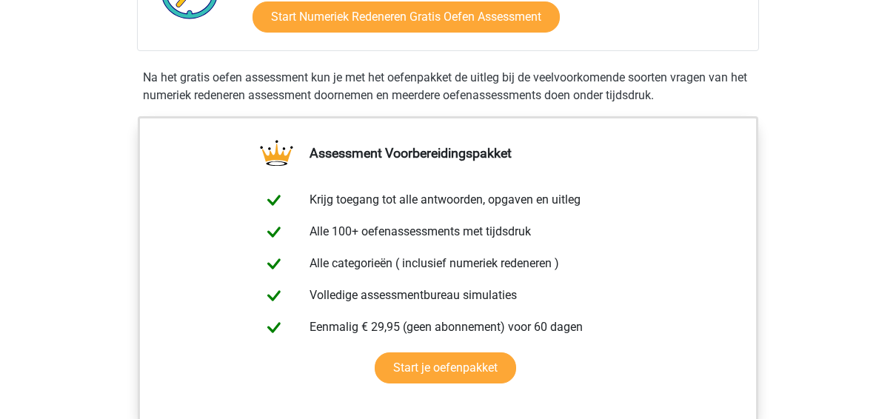
scroll to position [222, 0]
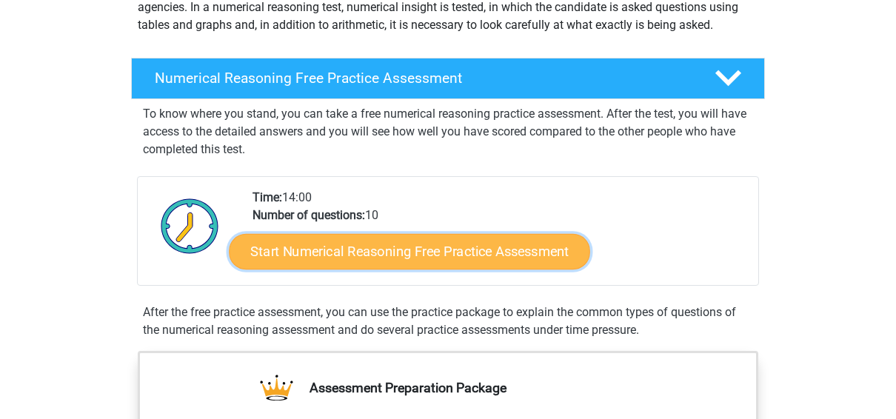
click at [407, 252] on link "Start Numerical Reasoning Free Practice Assessment" at bounding box center [410, 251] width 361 height 36
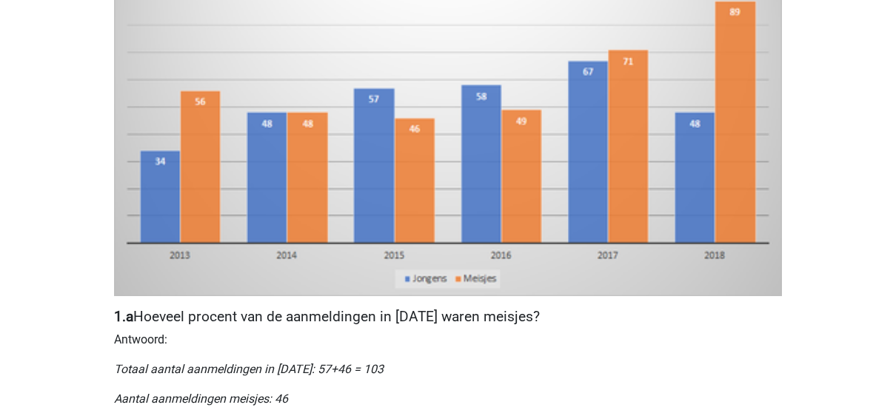
scroll to position [667, 0]
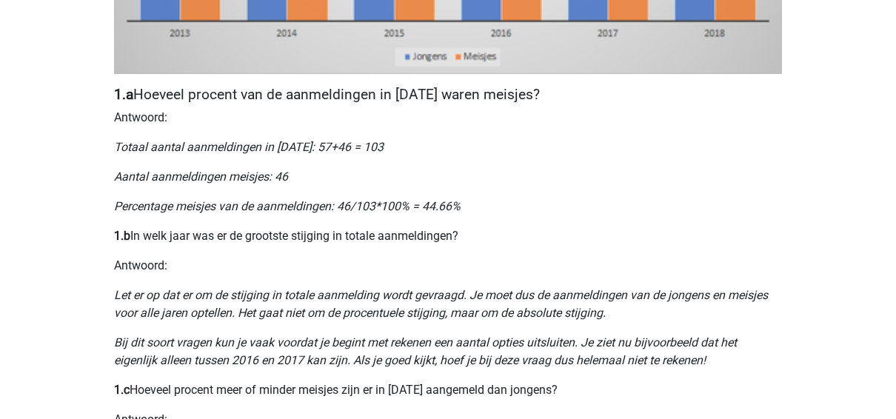
click at [828, 87] on div "Kies premium CARINE [EMAIL_ADDRESS][DOMAIN_NAME]" at bounding box center [448, 333] width 896 height 2001
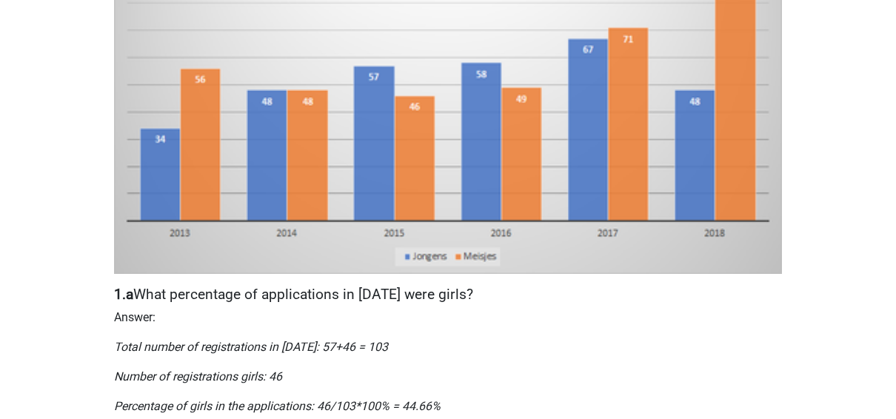
scroll to position [0, 0]
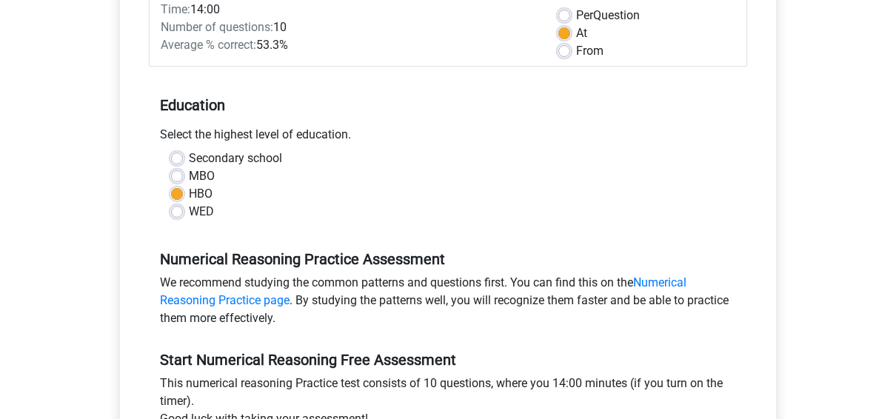
scroll to position [444, 0]
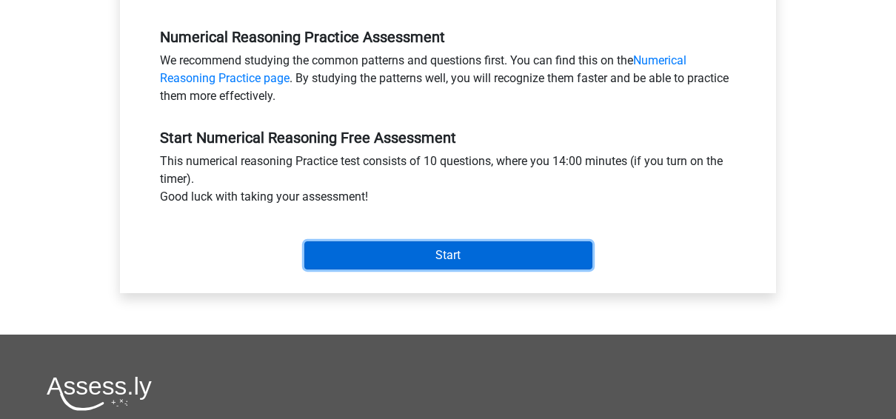
click at [505, 252] on input "Start" at bounding box center [448, 255] width 288 height 28
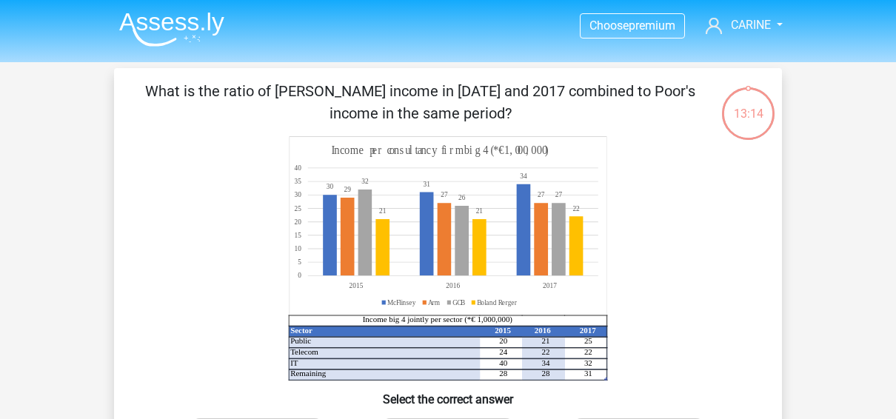
drag, startPoint x: 678, startPoint y: 1, endPoint x: 587, endPoint y: 147, distance: 171.6
click at [587, 151] on icon at bounding box center [449, 226] width 318 height 179
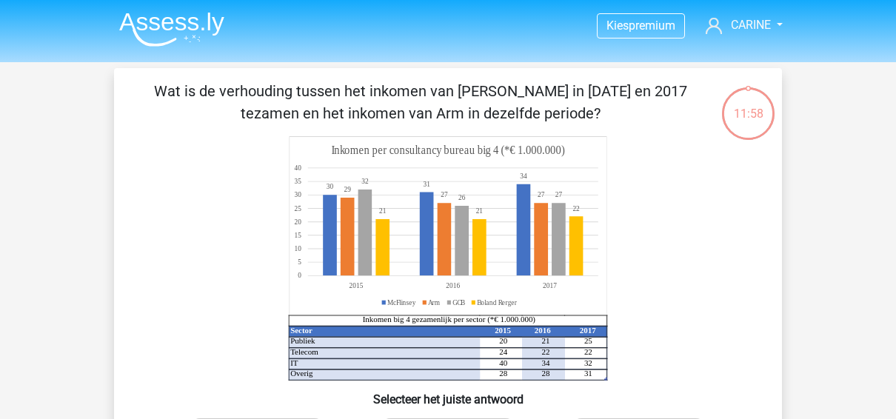
scroll to position [222, 0]
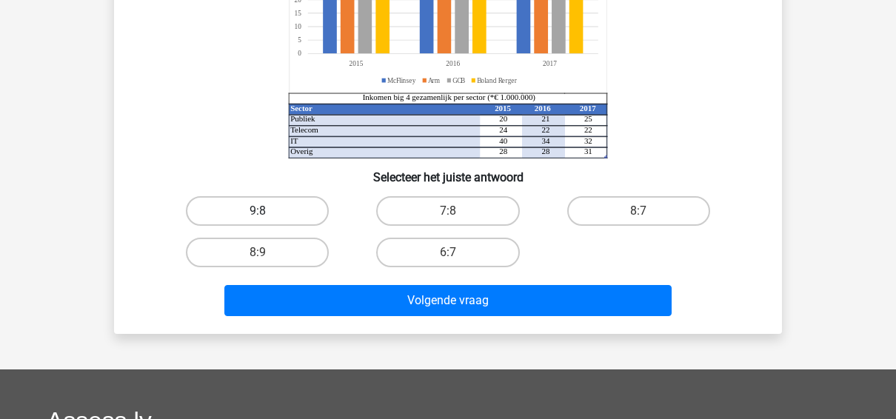
click at [281, 195] on div "9:8" at bounding box center [257, 210] width 190 height 41
click at [281, 213] on label "9:8" at bounding box center [257, 211] width 143 height 30
click at [267, 213] on input "9:8" at bounding box center [263, 216] width 10 height 10
radio input "true"
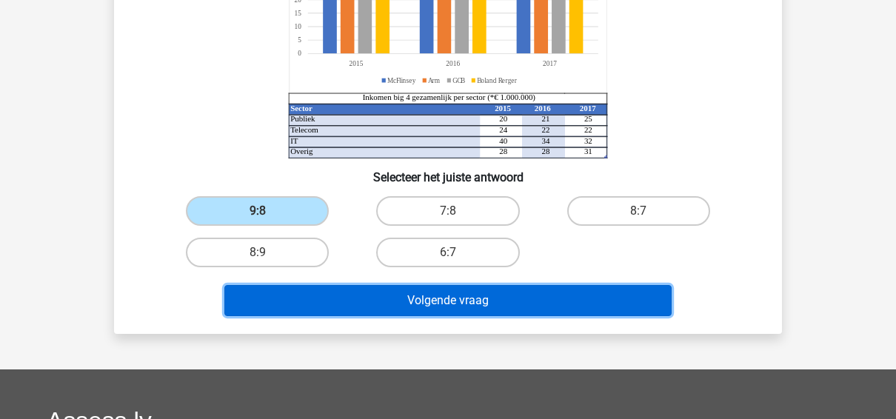
click at [395, 293] on button "Volgende vraag" at bounding box center [448, 300] width 448 height 31
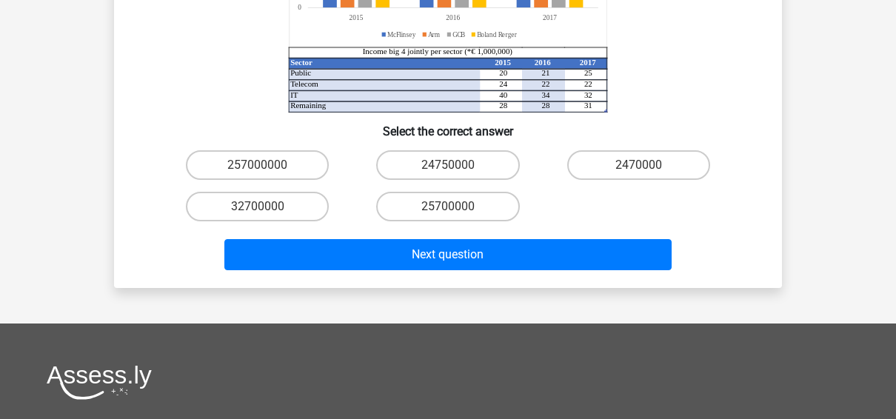
scroll to position [290, 0]
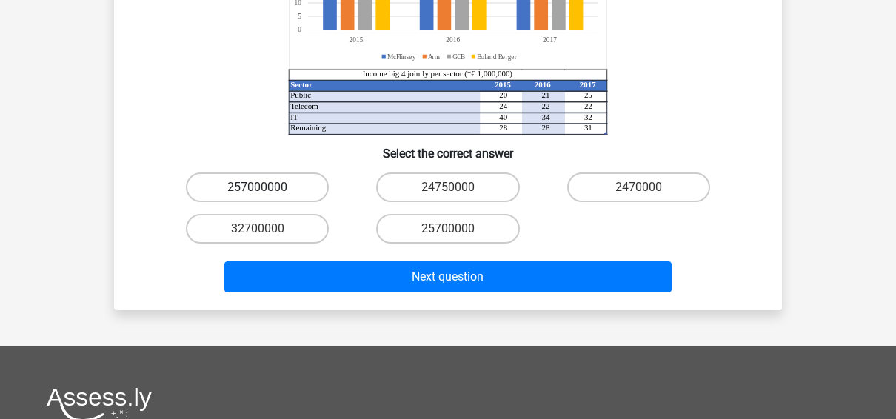
click at [272, 189] on label "257000000" at bounding box center [257, 188] width 143 height 30
click at [267, 189] on input "257000000" at bounding box center [263, 192] width 10 height 10
radio input "true"
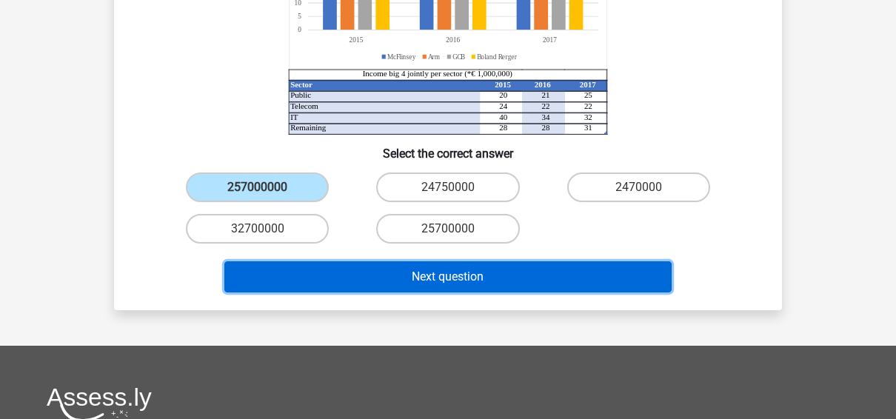
click at [407, 281] on button "Next question" at bounding box center [448, 276] width 448 height 31
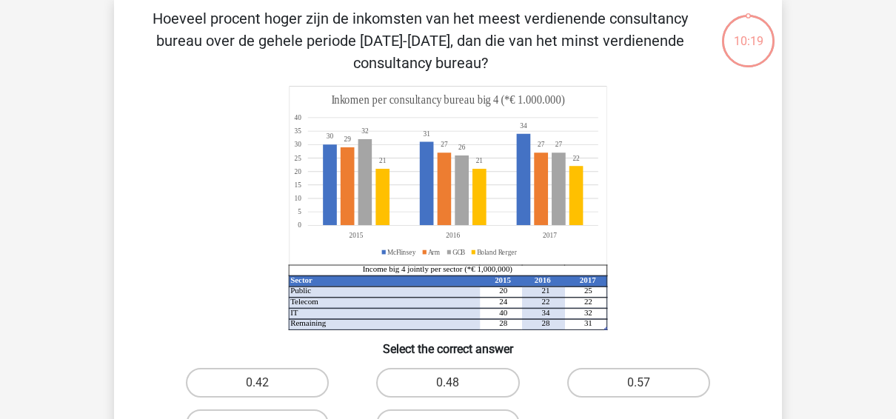
scroll to position [68, 0]
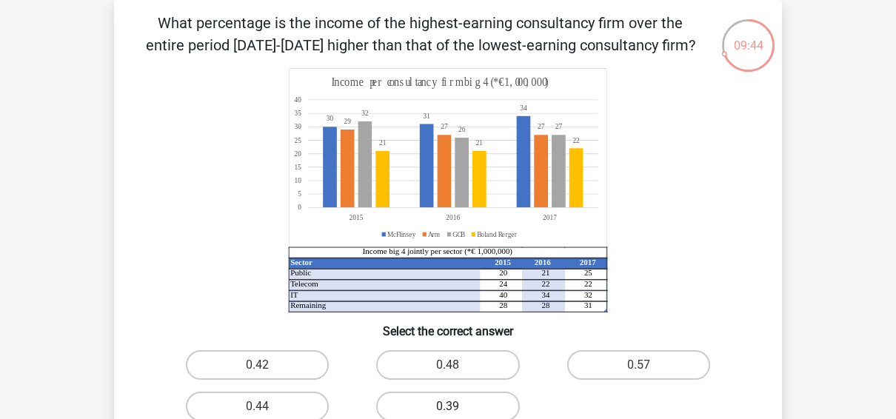
click at [459, 401] on label "0.39" at bounding box center [447, 407] width 143 height 30
click at [458, 407] on input "0.39" at bounding box center [453, 412] width 10 height 10
radio input "true"
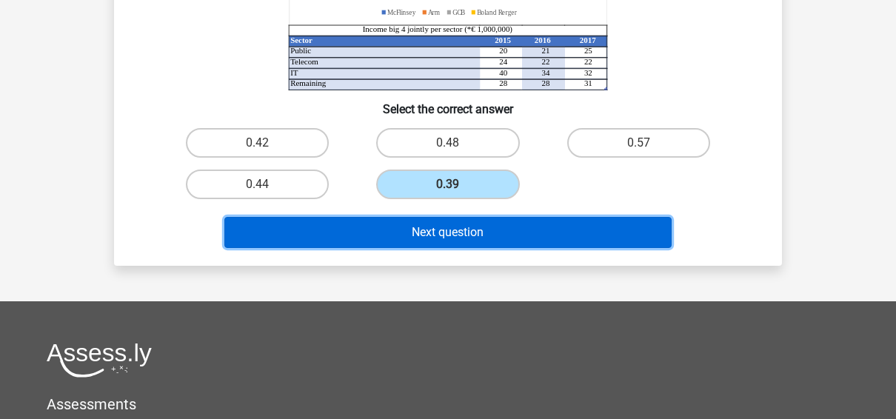
click at [539, 222] on button "Next question" at bounding box center [448, 232] width 448 height 31
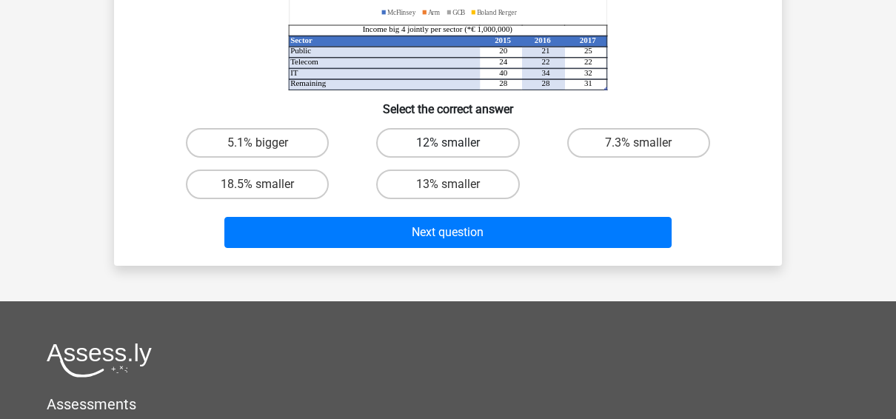
click at [475, 144] on label "12% smaller" at bounding box center [447, 143] width 143 height 30
click at [458, 144] on input "12% smaller" at bounding box center [453, 148] width 10 height 10
radio input "true"
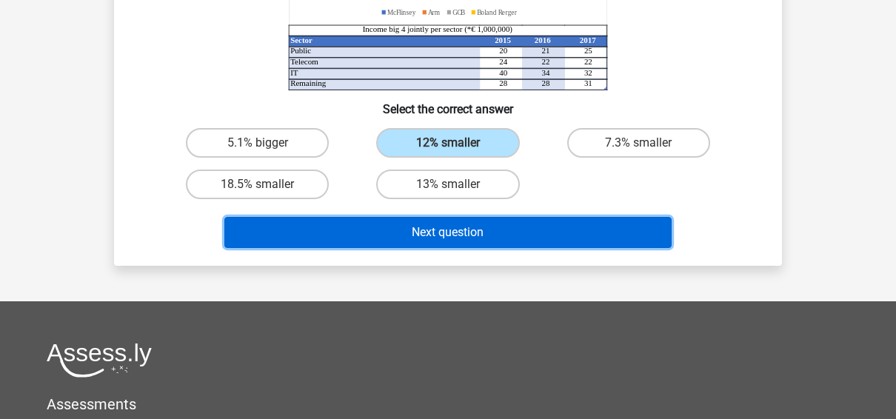
click at [484, 230] on button "Next question" at bounding box center [448, 232] width 448 height 31
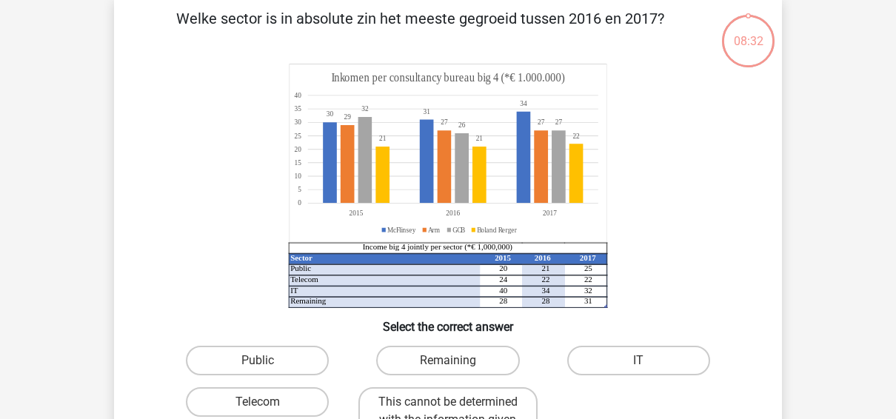
scroll to position [68, 0]
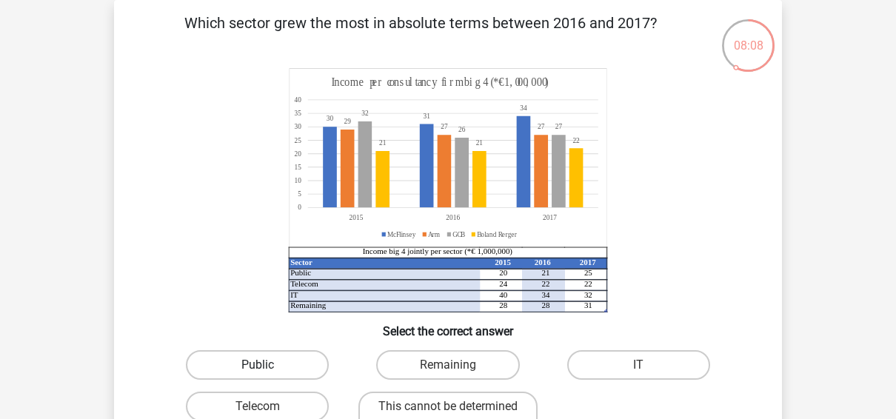
click at [279, 356] on label "Public" at bounding box center [257, 365] width 143 height 30
click at [267, 365] on input "Public" at bounding box center [263, 370] width 10 height 10
radio input "true"
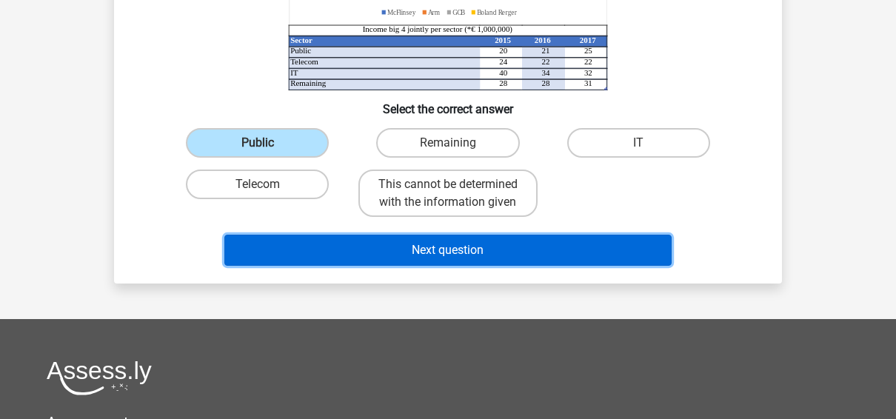
click at [496, 266] on button "Next question" at bounding box center [448, 250] width 448 height 31
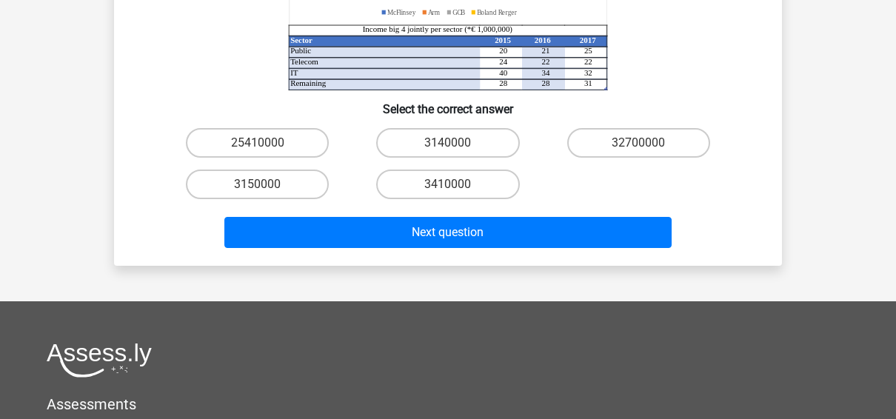
scroll to position [68, 0]
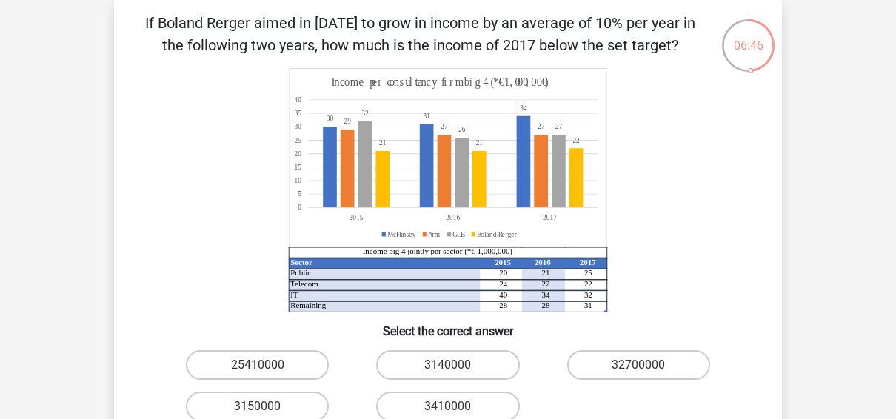
click at [684, 130] on icon "Sector 2015 2016 2017 Public 20 21 25 Telecom 24 22 22 IT 40 34 32 Remaining 28…" at bounding box center [448, 190] width 597 height 244
click at [633, 161] on icon "Sector 2015 2016 2017 Public 20 21 25 Telecom 24 22 22 IT 40 34 32 Remaining 28…" at bounding box center [448, 190] width 597 height 244
click at [619, 118] on icon "Sector 2015 2016 2017 Public 20 21 25 Telecom 24 22 22 IT 40 34 32 Remaining 28…" at bounding box center [448, 190] width 597 height 244
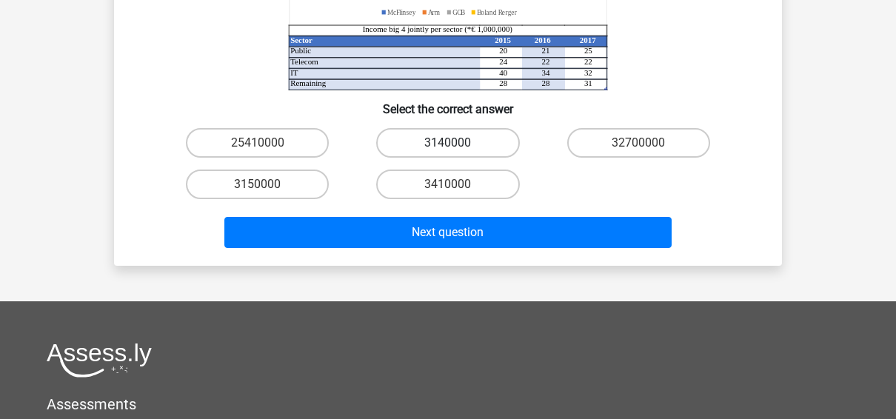
click at [478, 136] on label "3140000" at bounding box center [447, 143] width 143 height 30
click at [458, 143] on input "3140000" at bounding box center [453, 148] width 10 height 10
radio input "true"
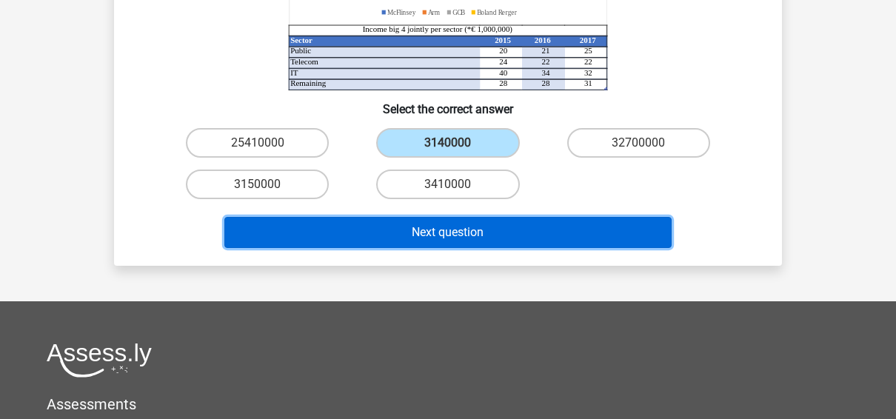
click at [489, 229] on button "Next question" at bounding box center [448, 232] width 448 height 31
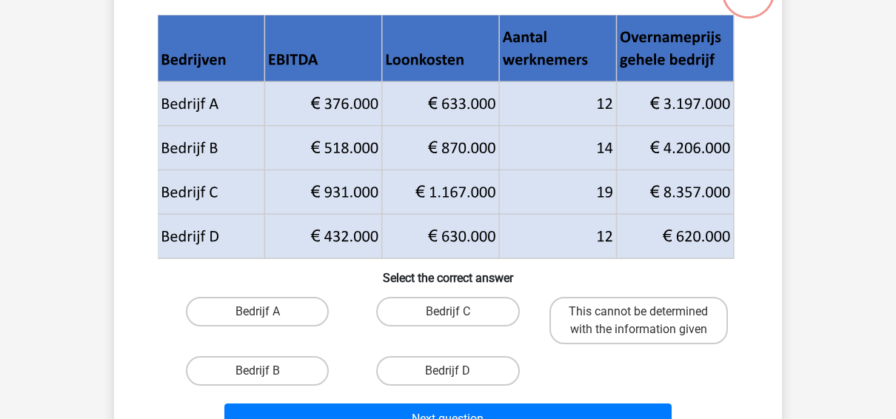
scroll to position [68, 0]
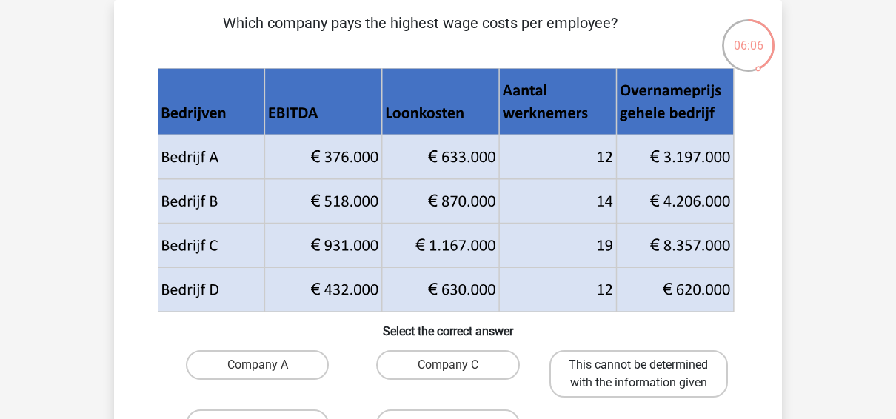
click at [659, 379] on label "This cannot be determined with the information given" at bounding box center [639, 373] width 179 height 47
click at [648, 375] on input "This cannot be determined with the information given" at bounding box center [644, 370] width 10 height 10
radio input "true"
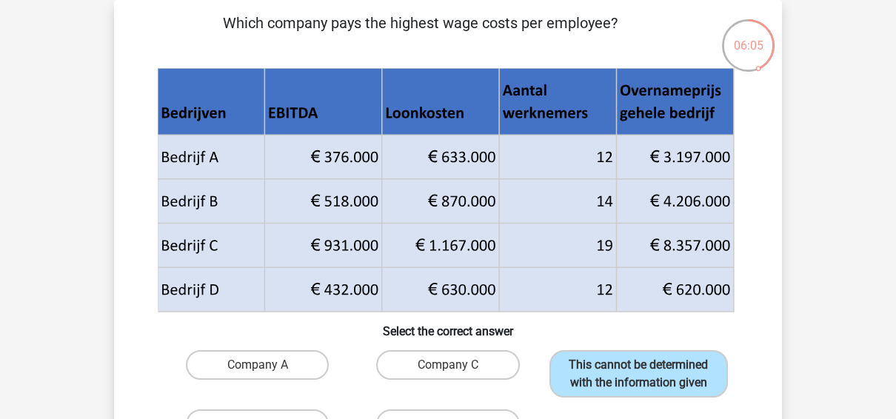
scroll to position [290, 0]
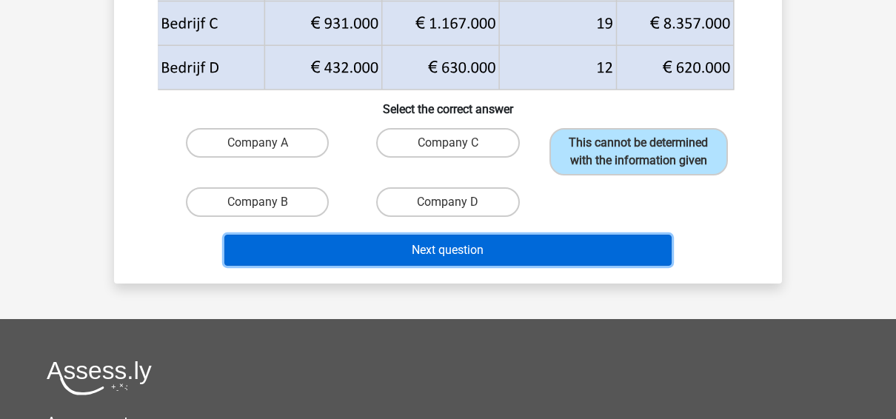
click at [516, 266] on button "Next question" at bounding box center [448, 250] width 448 height 31
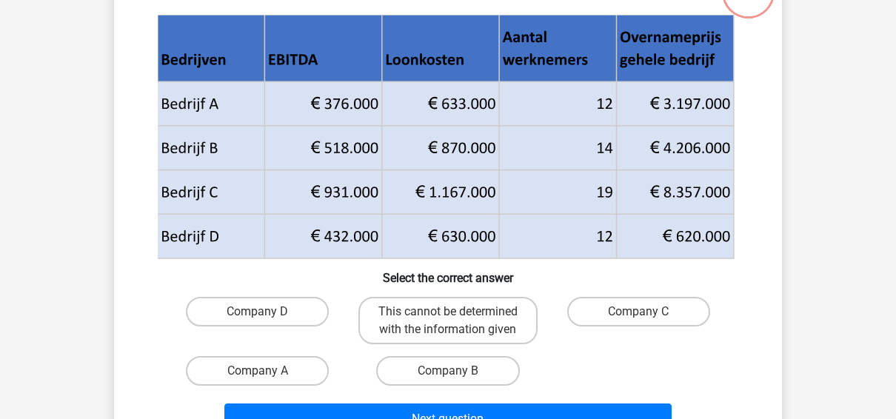
scroll to position [68, 0]
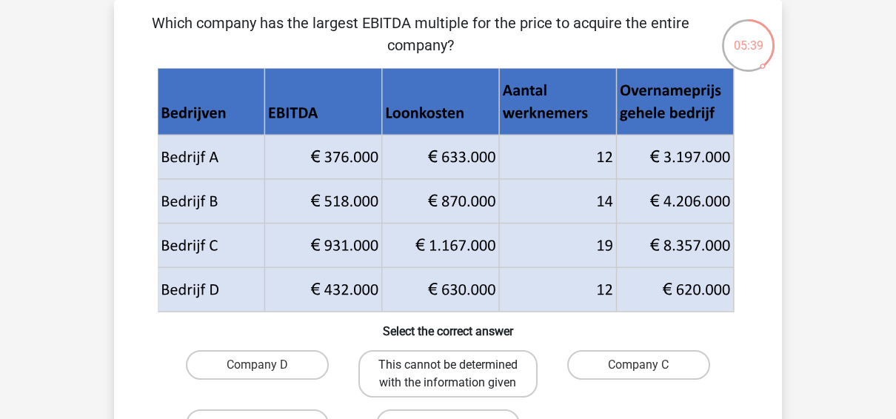
click at [438, 366] on label "This cannot be determined with the information given" at bounding box center [448, 373] width 179 height 47
click at [448, 366] on input "This cannot be determined with the information given" at bounding box center [453, 370] width 10 height 10
radio input "true"
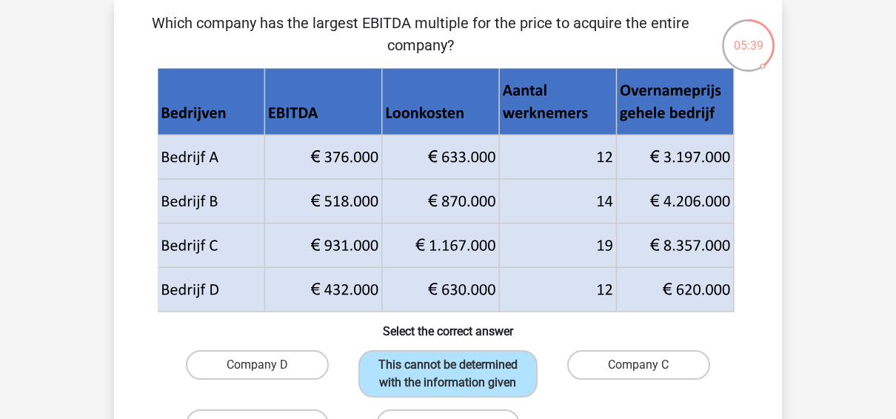
scroll to position [290, 0]
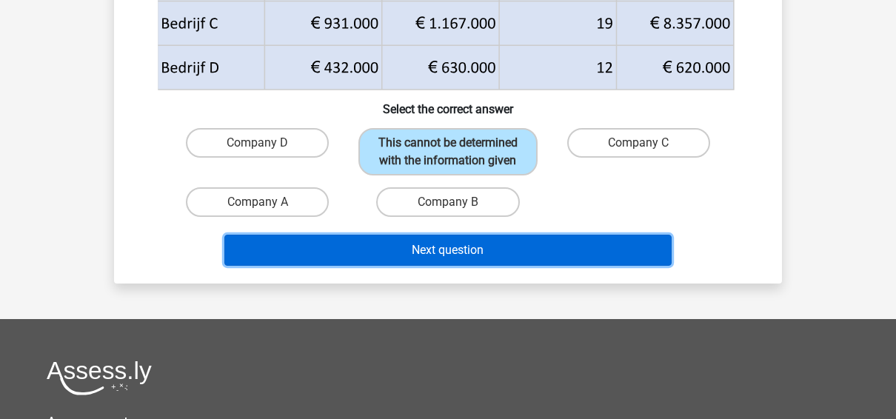
click at [501, 266] on button "Next question" at bounding box center [448, 250] width 448 height 31
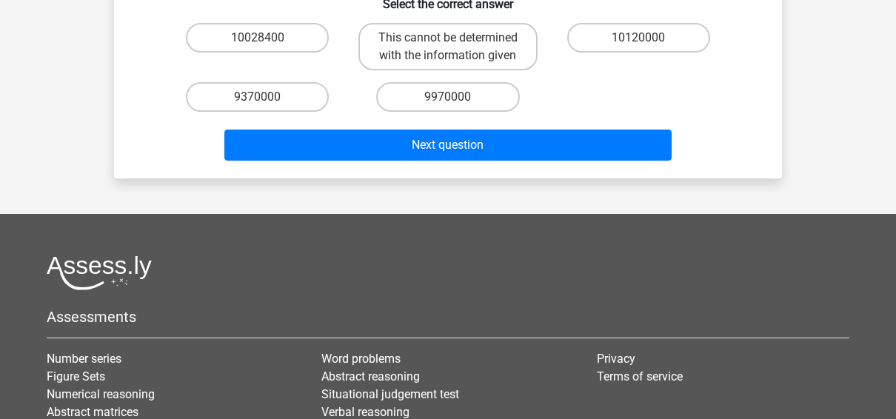
scroll to position [513, 0]
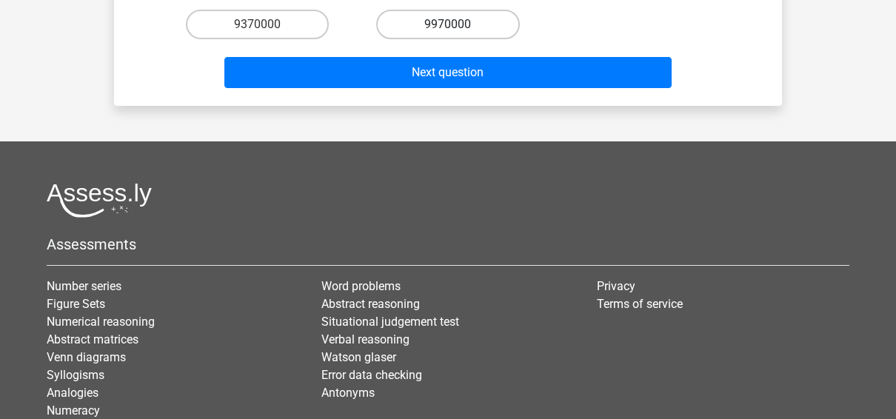
click at [467, 39] on label "9970000" at bounding box center [447, 25] width 143 height 30
click at [458, 34] on input "9970000" at bounding box center [453, 29] width 10 height 10
radio input "true"
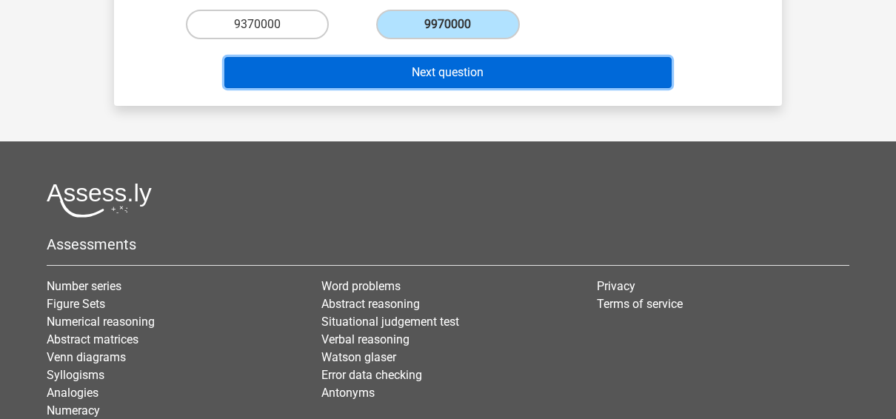
click at [476, 88] on button "Next question" at bounding box center [448, 72] width 448 height 31
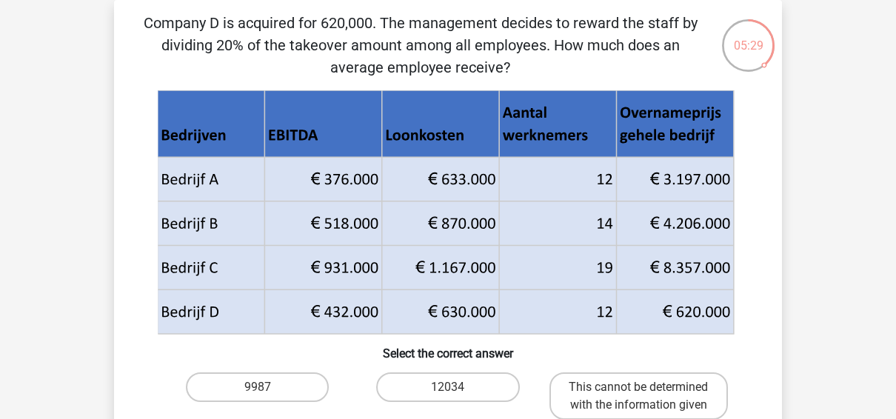
scroll to position [290, 0]
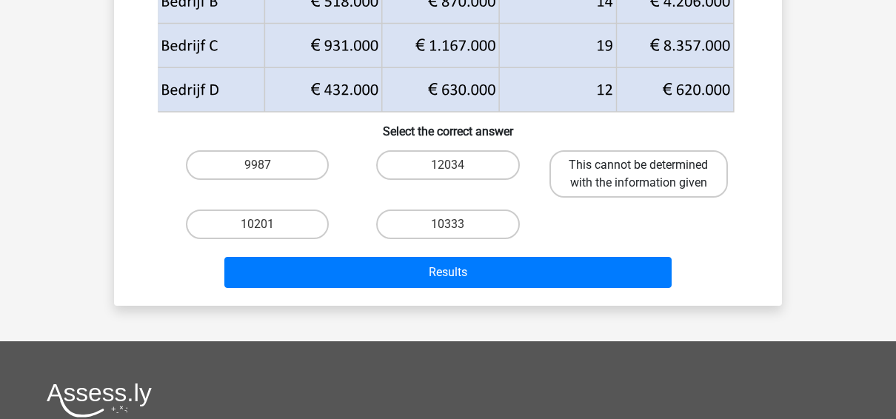
click at [601, 183] on label "This cannot be determined with the information given" at bounding box center [639, 173] width 179 height 47
click at [639, 175] on input "This cannot be determined with the information given" at bounding box center [644, 170] width 10 height 10
radio input "true"
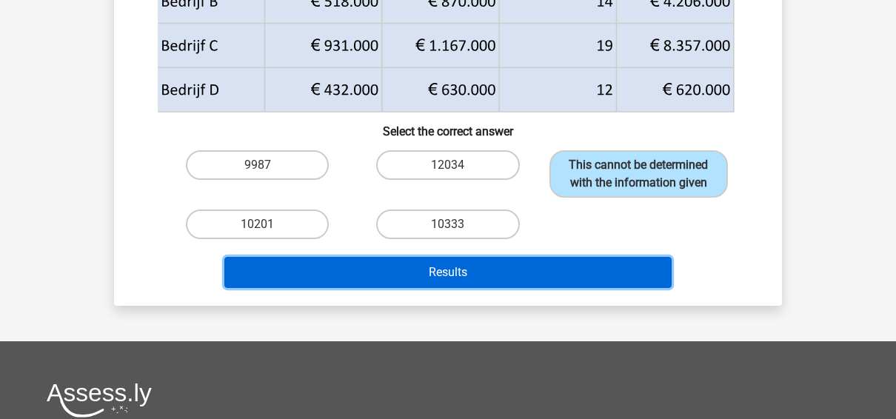
click at [546, 288] on button "Results" at bounding box center [448, 272] width 448 height 31
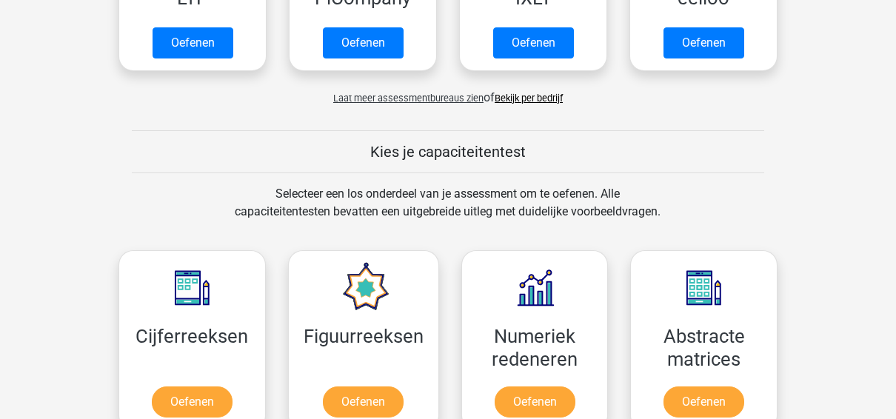
scroll to position [667, 0]
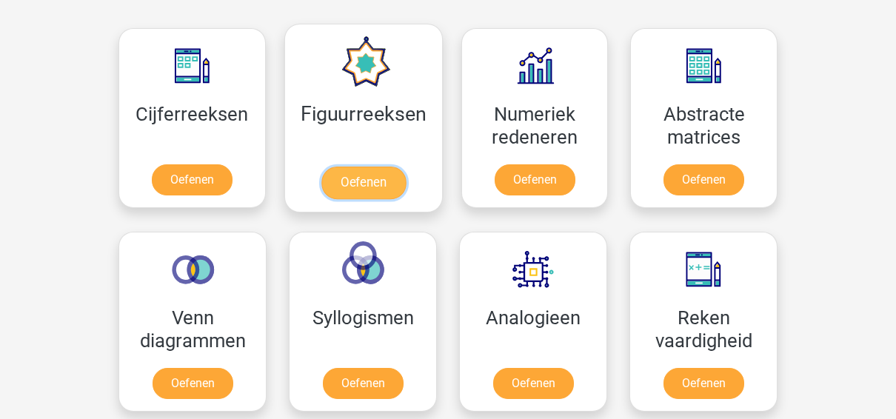
click at [358, 167] on link "Oefenen" at bounding box center [363, 183] width 84 height 33
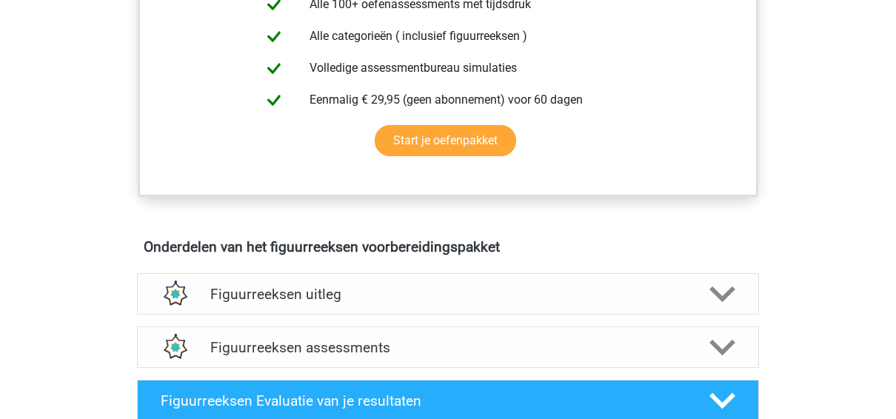
scroll to position [889, 0]
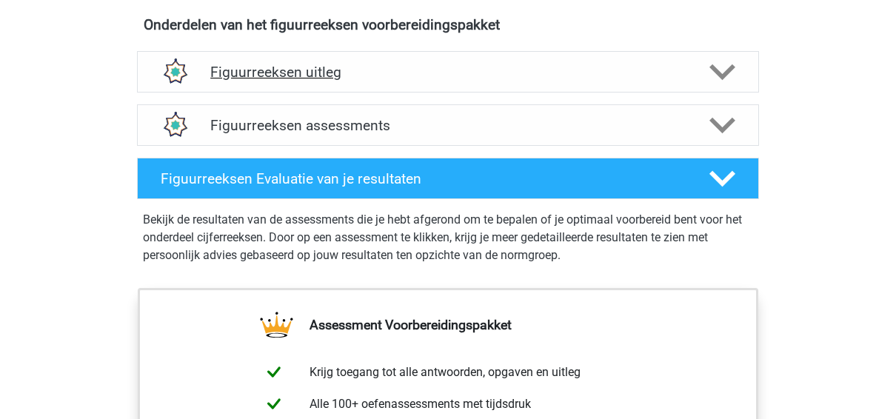
click at [333, 70] on h4 "Figuurreeksen uitleg" at bounding box center [448, 72] width 476 height 17
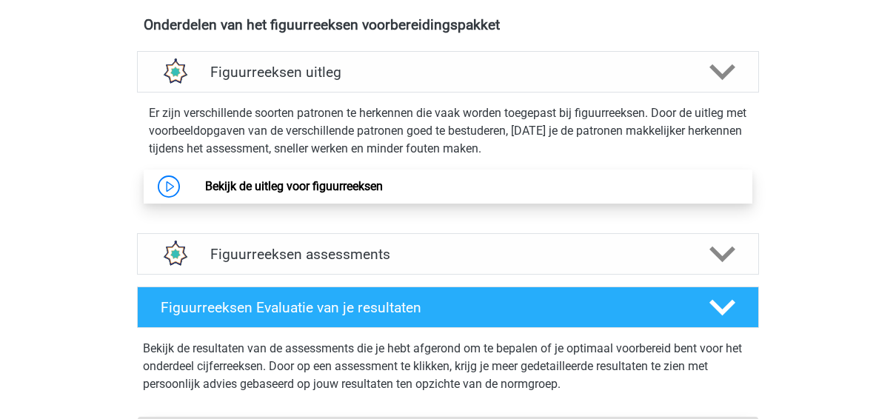
click at [330, 190] on link "Bekijk de uitleg voor figuurreeksen" at bounding box center [294, 186] width 178 height 14
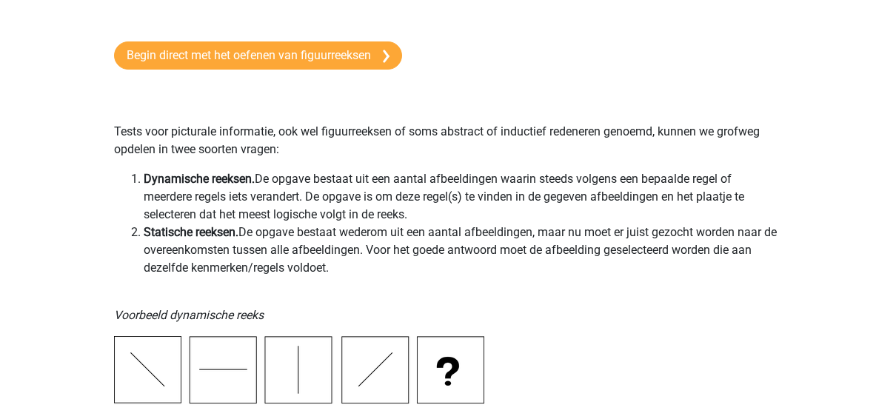
scroll to position [444, 0]
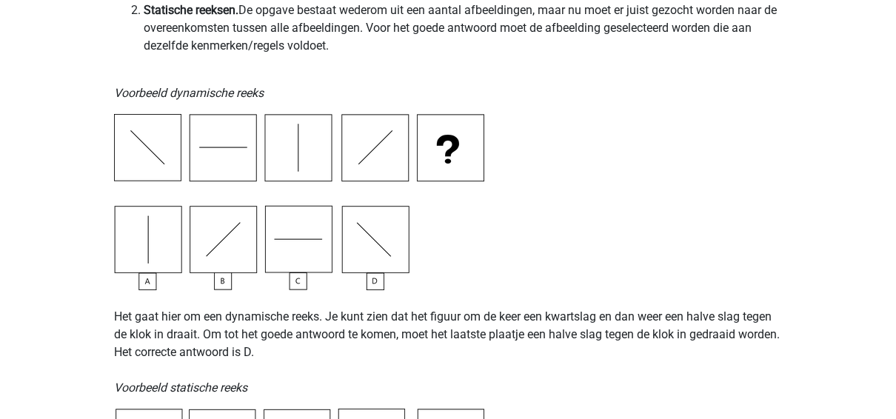
click at [152, 231] on img at bounding box center [299, 202] width 370 height 176
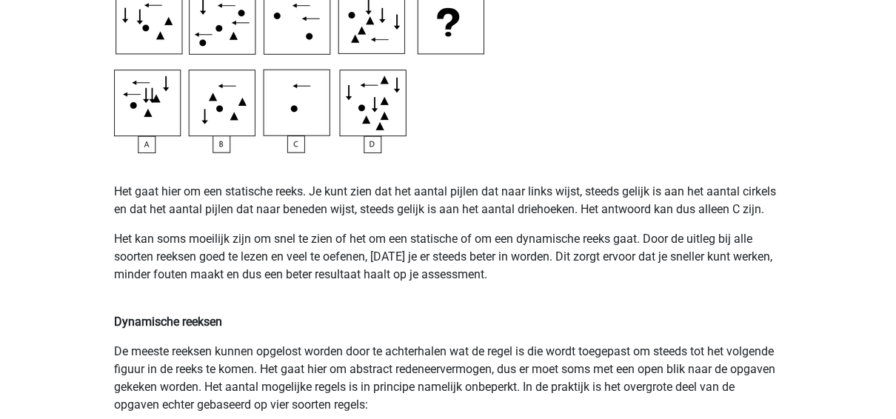
scroll to position [889, 0]
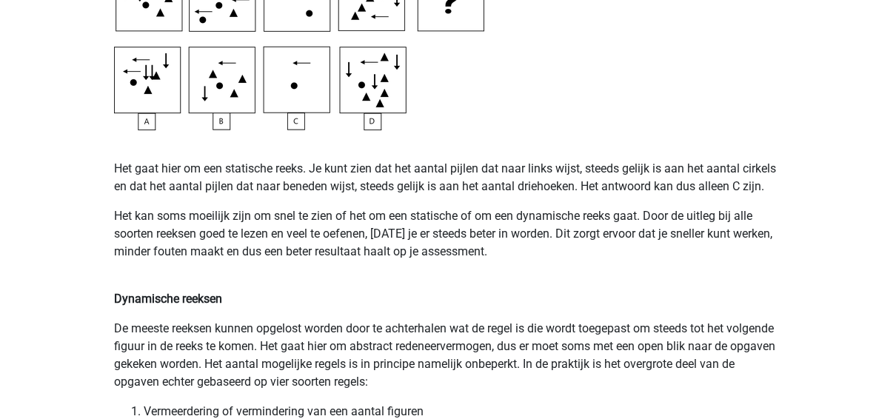
drag, startPoint x: 710, startPoint y: 1, endPoint x: 708, endPoint y: 113, distance: 111.9
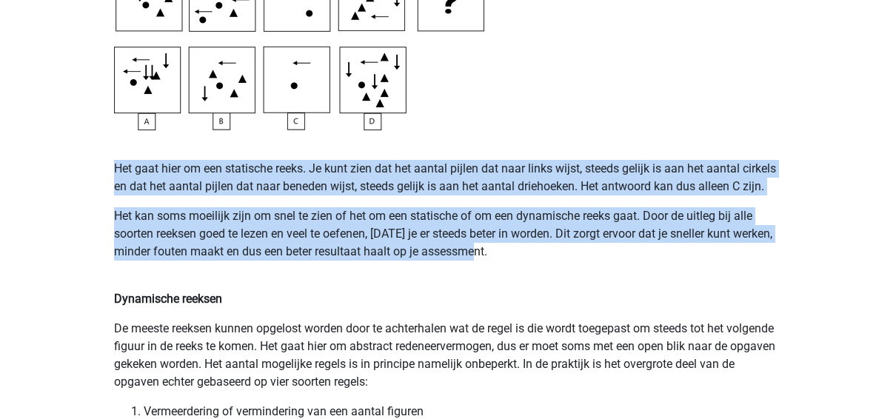
drag, startPoint x: 505, startPoint y: 254, endPoint x: 116, endPoint y: 167, distance: 398.4
drag, startPoint x: 116, startPoint y: 167, endPoint x: 127, endPoint y: 167, distance: 11.1
copy div "Het gaat hier om een statische reeks. Je kunt zien dat het aantal pijlen dat na…"
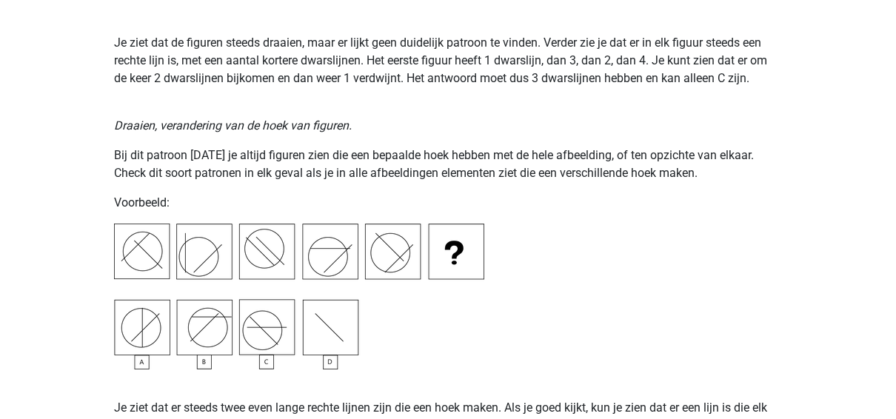
scroll to position [1556, 0]
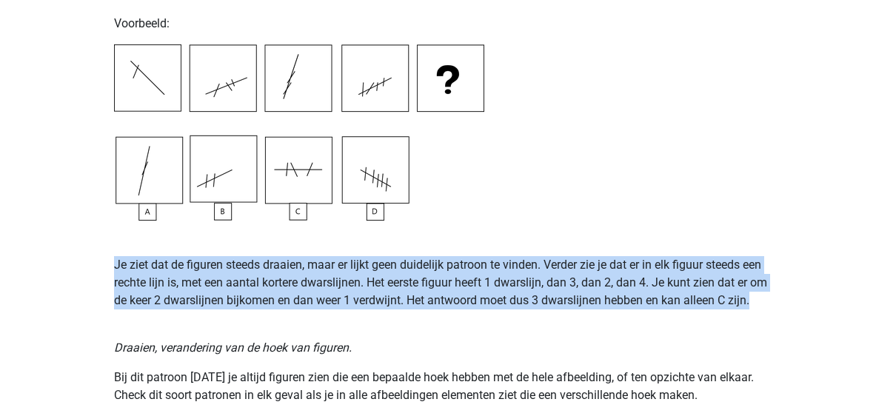
drag, startPoint x: 766, startPoint y: 301, endPoint x: 99, endPoint y: 261, distance: 668.6
drag, startPoint x: 99, startPoint y: 261, endPoint x: 131, endPoint y: 265, distance: 32.9
copy p "Je ziet dat de figuren steeds draaien, maar er lijkt geen duidelijk patroon te …"
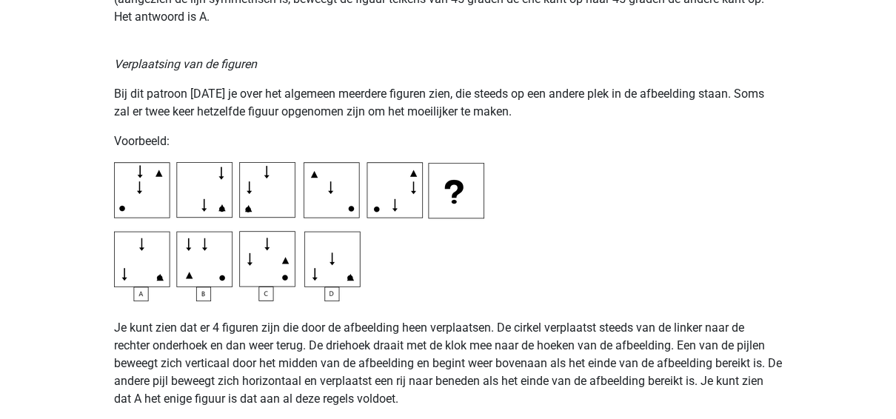
scroll to position [2240, 0]
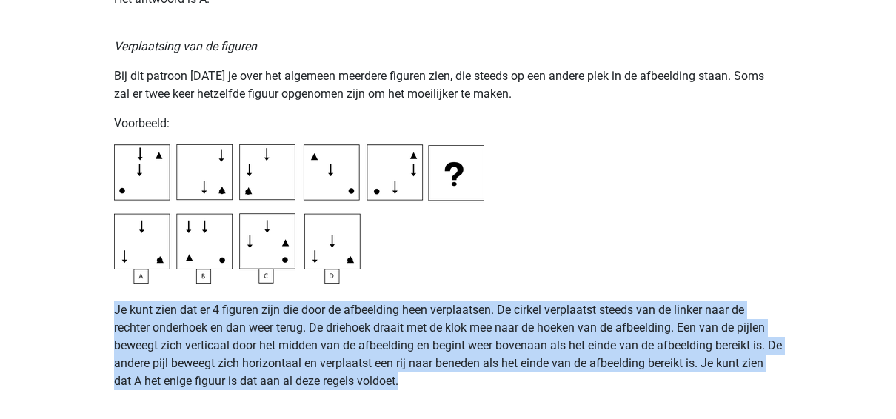
drag, startPoint x: 446, startPoint y: 384, endPoint x: -15, endPoint y: 306, distance: 467.4
click at [0, 306] on html "Kies premium CARINE [EMAIL_ADDRESS][DOMAIN_NAME]" at bounding box center [448, 387] width 896 height 5254
copy p "Je kunt zien dat er 4 figuren zijn die door de afbeelding heen verplaatsen. De …"
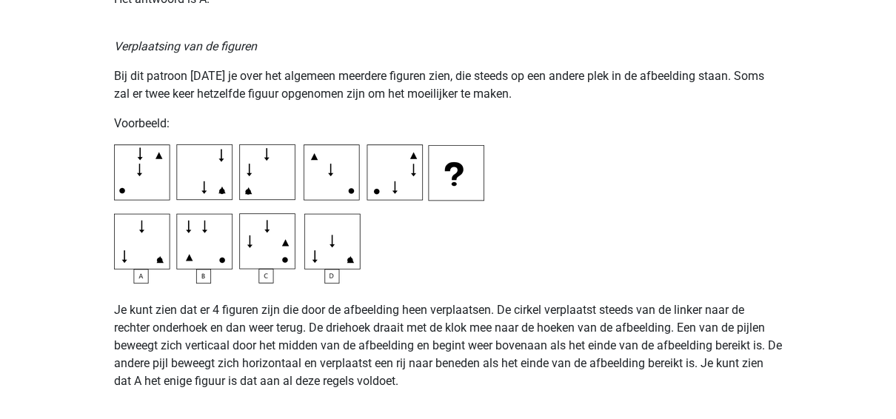
click at [584, 167] on div "Op deze pagina behandelen we de meest voorkomende patronen voor figuurreeksen .…" at bounding box center [448, 243] width 704 height 4759
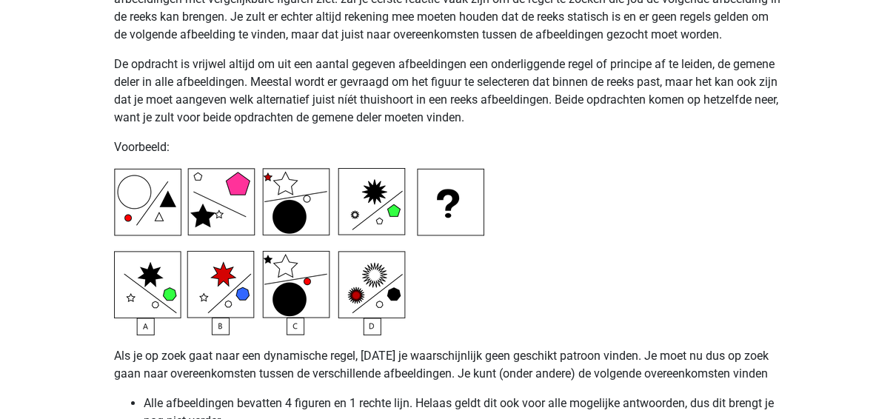
scroll to position [3351, 0]
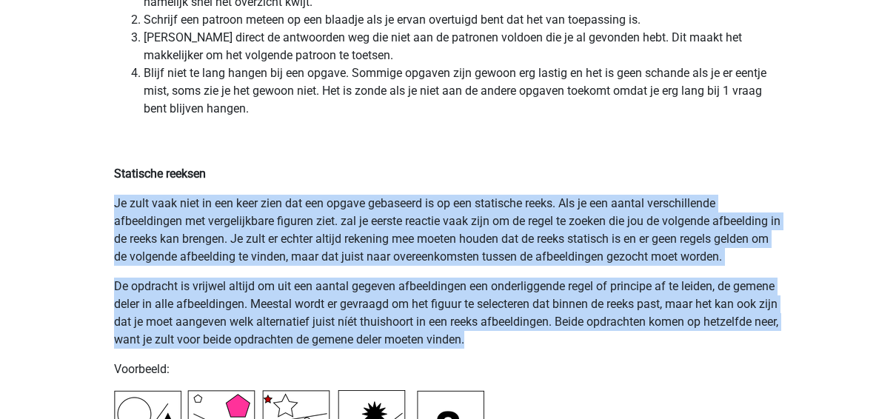
drag, startPoint x: 116, startPoint y: 201, endPoint x: 517, endPoint y: 348, distance: 426.7
copy div "Je zult vaak niet in een keer zien dat een opgave gebaseerd is op een statische…"
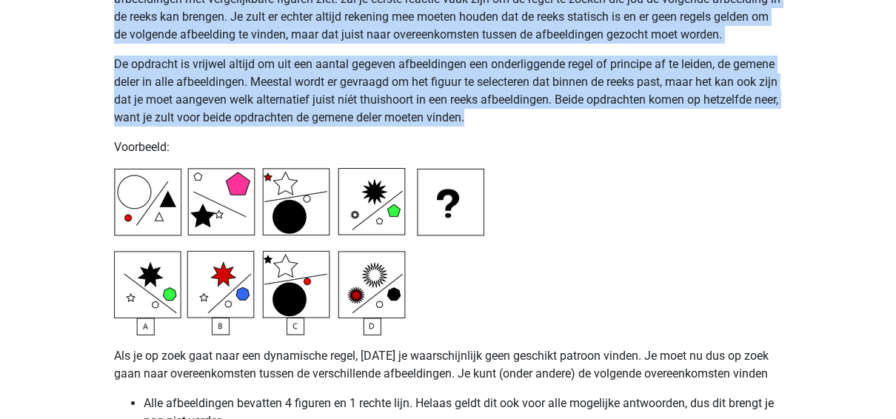
scroll to position [3795, 0]
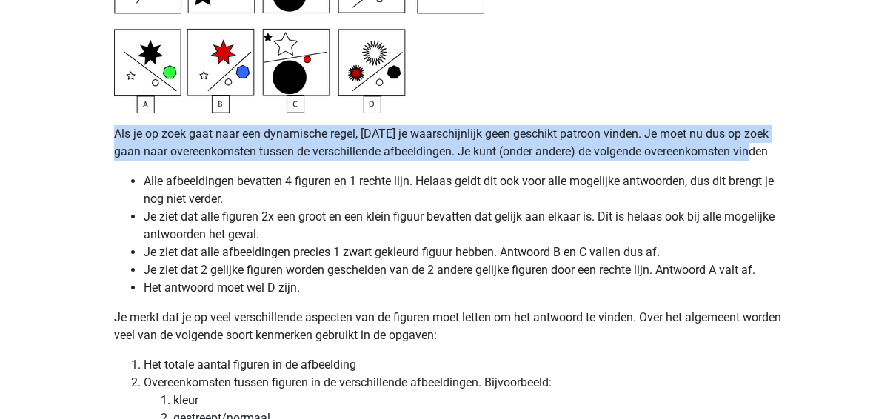
drag, startPoint x: 127, startPoint y: 136, endPoint x: 797, endPoint y: 150, distance: 669.8
copy p "Als je op zoek gaat naar een dynamische regel, [DATE] je waarschijnlijk geen ge…"
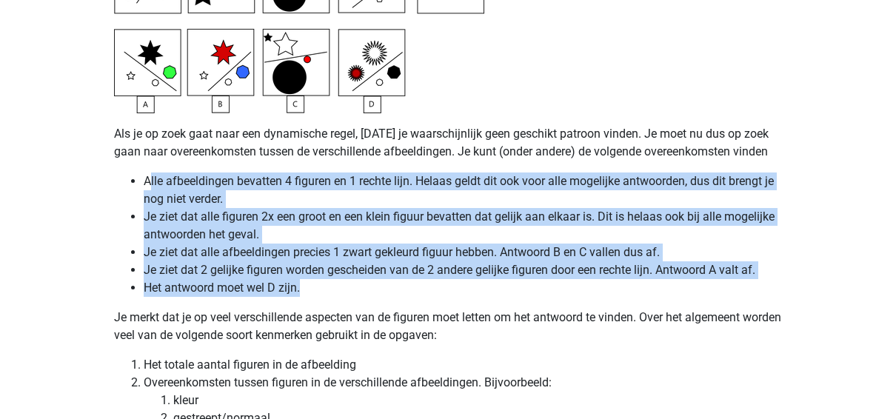
drag, startPoint x: 152, startPoint y: 179, endPoint x: 356, endPoint y: 291, distance: 232.4
click at [356, 291] on ul "Alle afbeeldingen bevatten 4 figuren en 1 rechte lijn. Helaas geldt dit ook voo…" at bounding box center [448, 235] width 668 height 124
copy ul "lle afbeeldingen bevatten 4 figuren en 1 rechte lijn. Helaas geldt dit ook voor…"
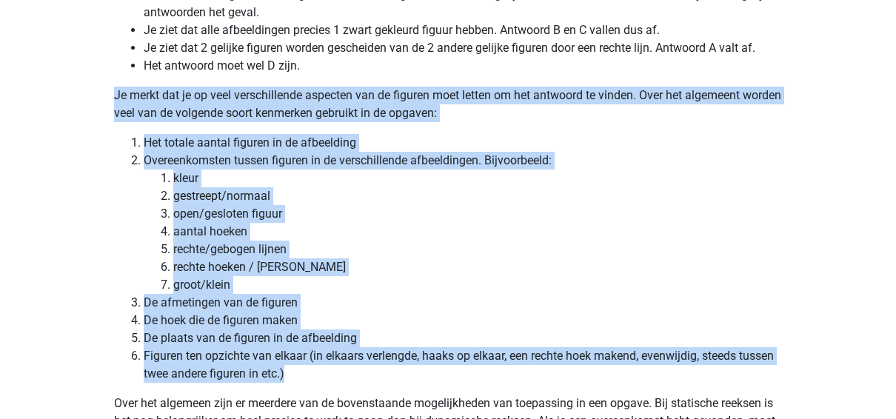
drag, startPoint x: 116, startPoint y: 92, endPoint x: 331, endPoint y: 374, distance: 355.1
copy div "Je merkt dat je op veel verschillende aspecten van de figuren moet letten om he…"
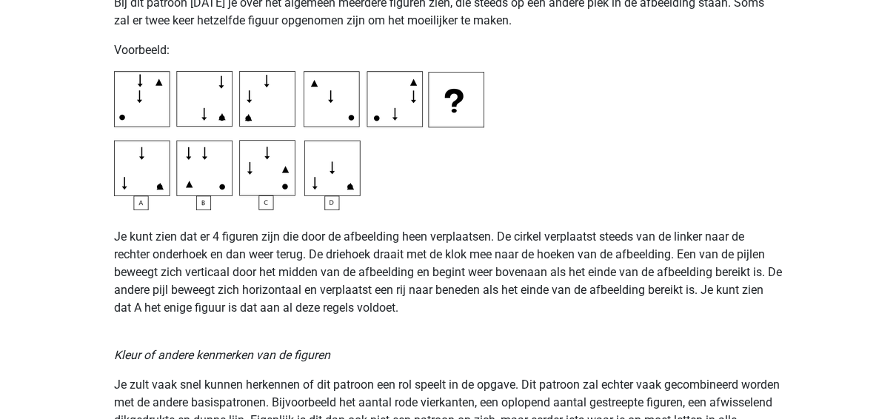
scroll to position [2018, 0]
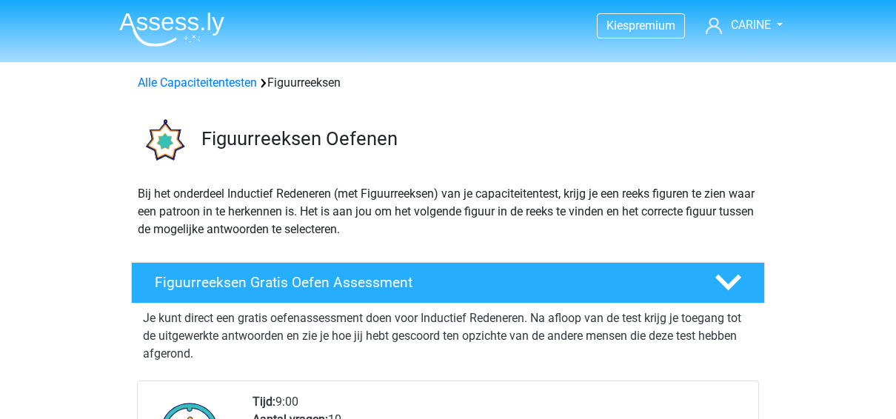
scroll to position [222, 0]
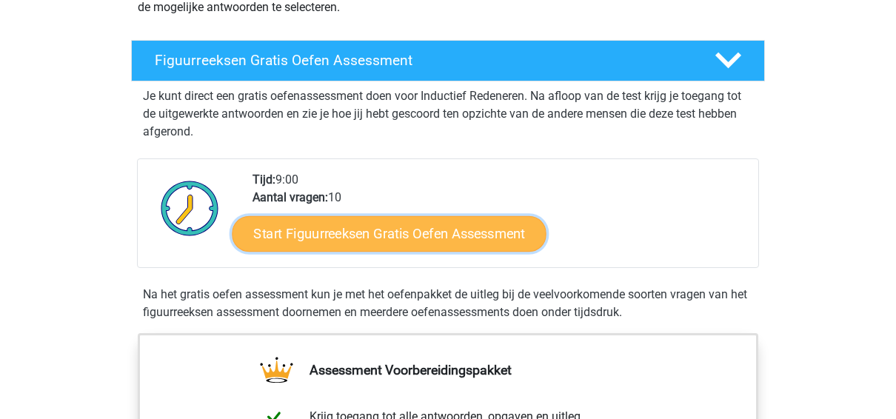
click at [397, 232] on link "Start Figuurreeksen Gratis Oefen Assessment" at bounding box center [390, 234] width 314 height 36
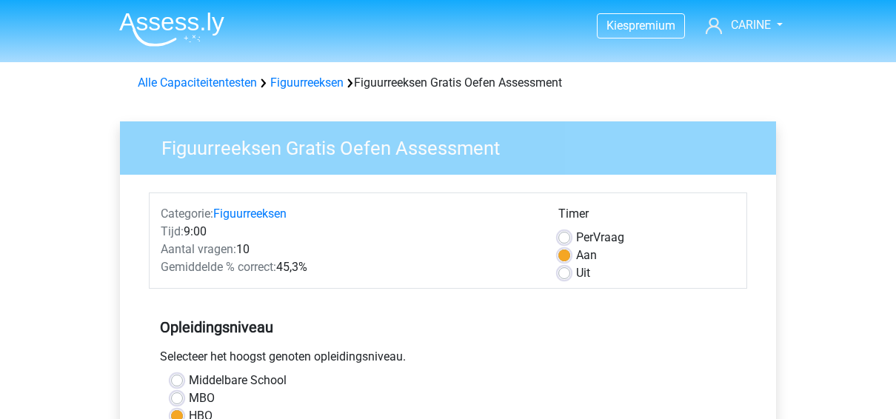
scroll to position [222, 0]
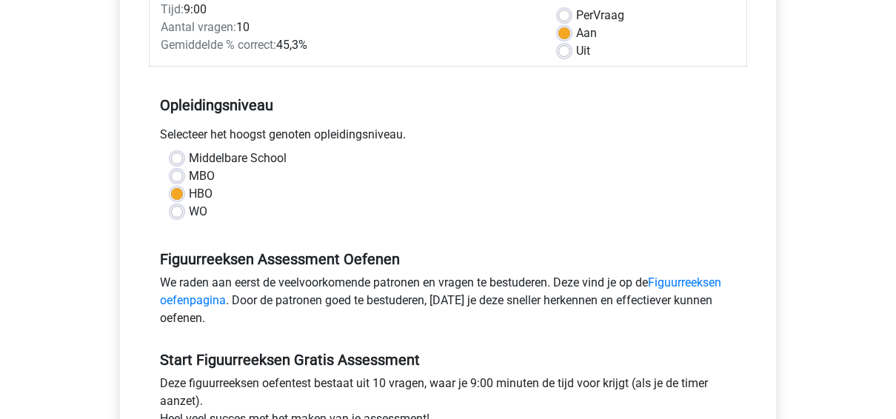
click at [189, 211] on label "WO" at bounding box center [198, 212] width 19 height 18
click at [181, 211] on input "WO" at bounding box center [177, 210] width 12 height 15
radio input "true"
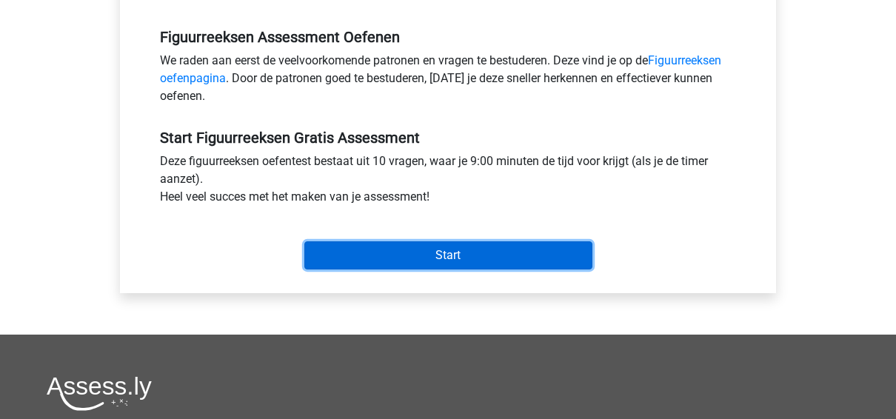
click at [395, 247] on input "Start" at bounding box center [448, 255] width 288 height 28
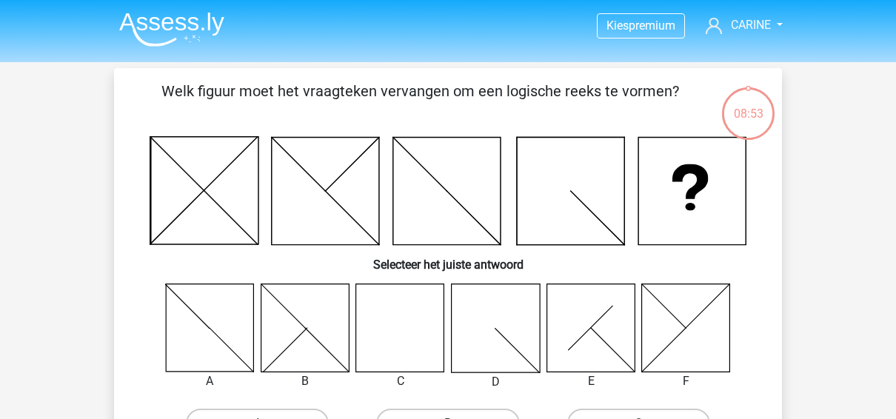
click at [398, 319] on icon at bounding box center [400, 328] width 88 height 88
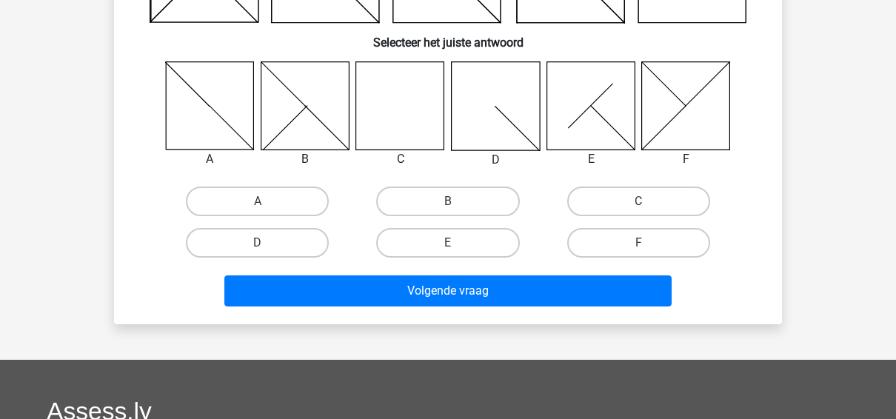
click at [643, 203] on input "C" at bounding box center [644, 206] width 10 height 10
radio input "true"
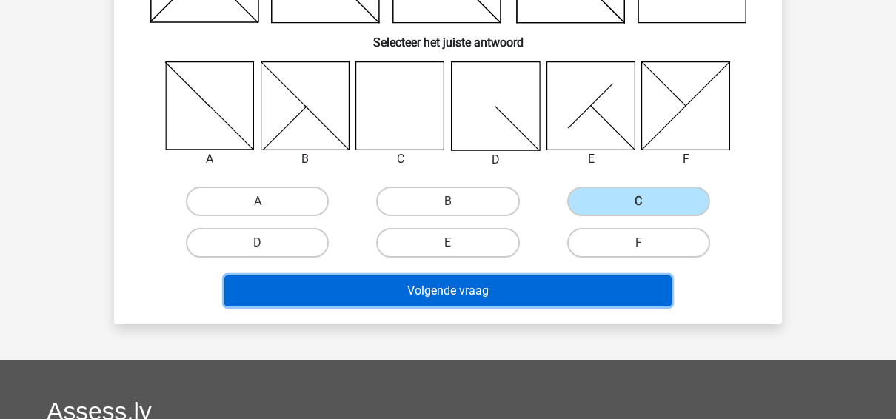
click at [476, 287] on button "Volgende vraag" at bounding box center [448, 291] width 448 height 31
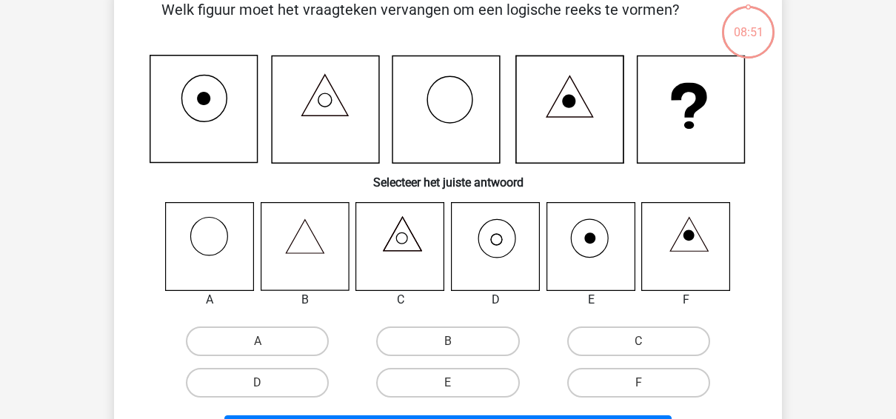
scroll to position [68, 0]
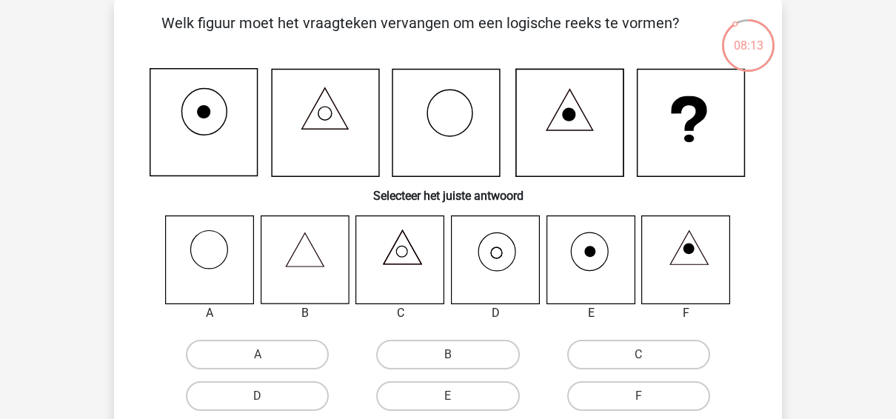
drag, startPoint x: 279, startPoint y: 394, endPoint x: 312, endPoint y: 370, distance: 40.7
click at [279, 393] on label "D" at bounding box center [257, 396] width 143 height 30
click at [267, 396] on input "D" at bounding box center [263, 401] width 10 height 10
radio input "true"
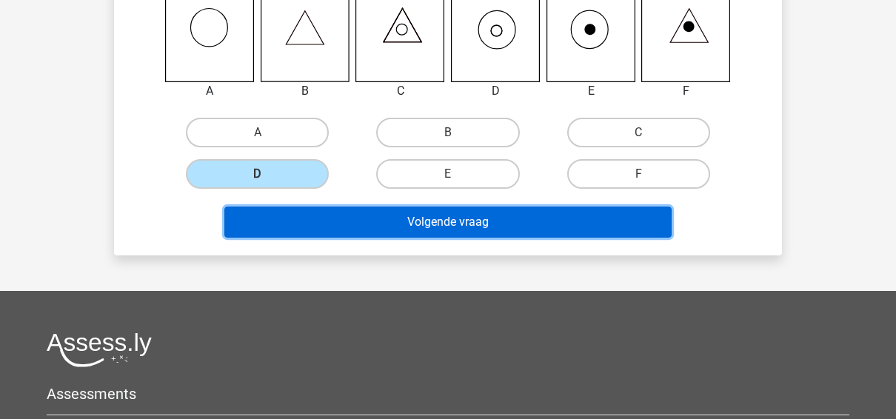
click at [504, 214] on button "Volgende vraag" at bounding box center [448, 222] width 448 height 31
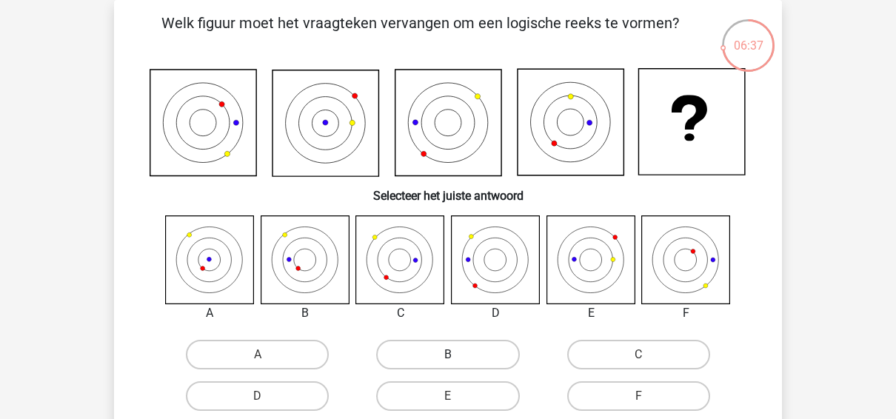
click at [458, 347] on label "B" at bounding box center [447, 355] width 143 height 30
click at [458, 355] on input "B" at bounding box center [453, 360] width 10 height 10
radio input "true"
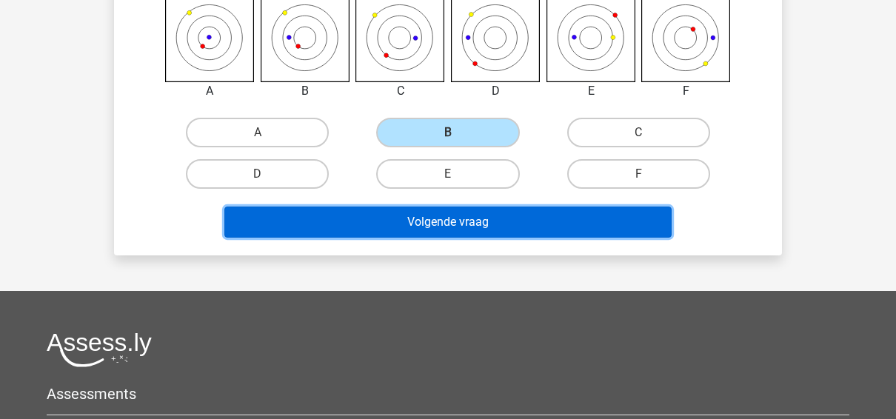
click at [452, 215] on button "Volgende vraag" at bounding box center [448, 222] width 448 height 31
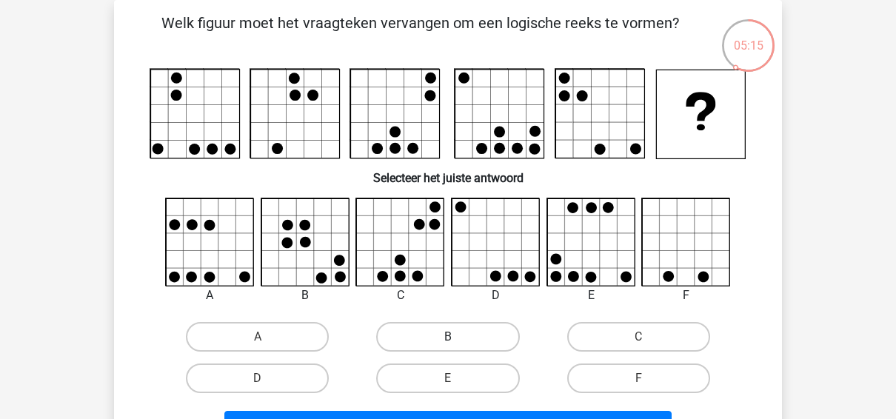
click at [481, 334] on label "B" at bounding box center [447, 337] width 143 height 30
click at [458, 337] on input "B" at bounding box center [453, 342] width 10 height 10
radio input "true"
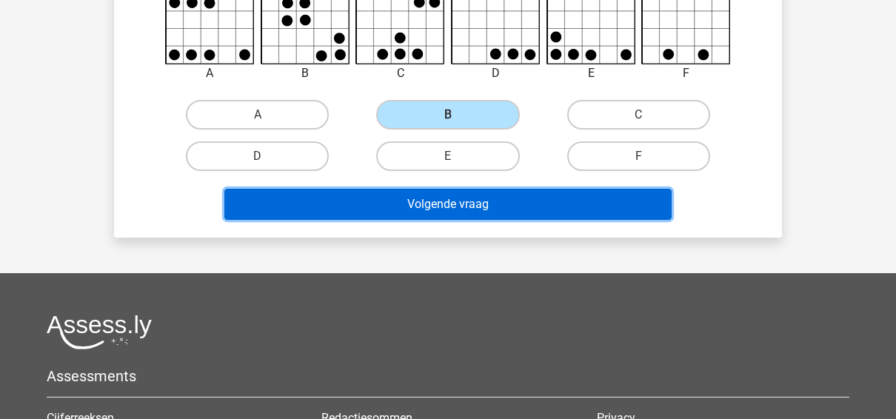
click at [479, 204] on button "Volgende vraag" at bounding box center [448, 204] width 448 height 31
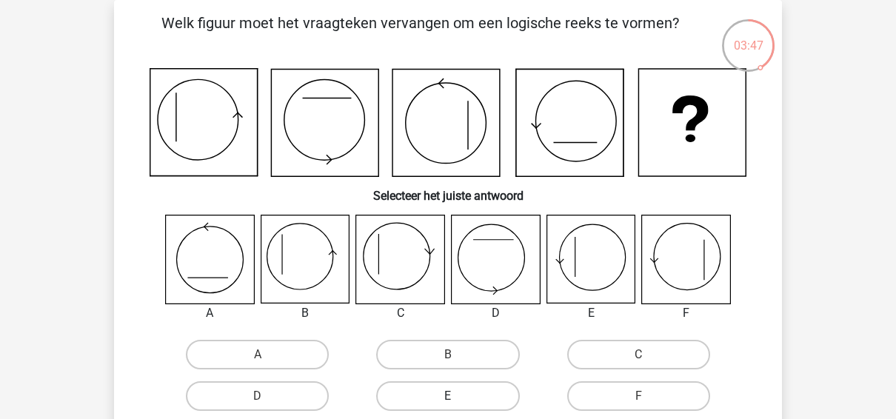
click at [441, 390] on label "E" at bounding box center [447, 396] width 143 height 30
click at [448, 396] on input "E" at bounding box center [453, 401] width 10 height 10
radio input "true"
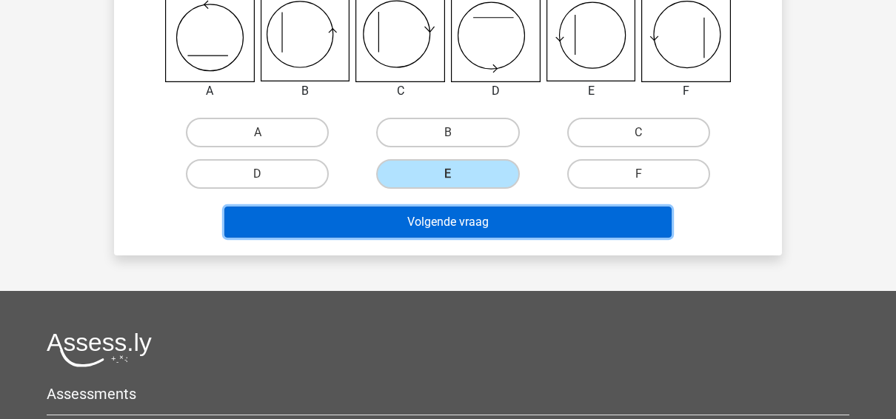
click at [476, 212] on button "Volgende vraag" at bounding box center [448, 222] width 448 height 31
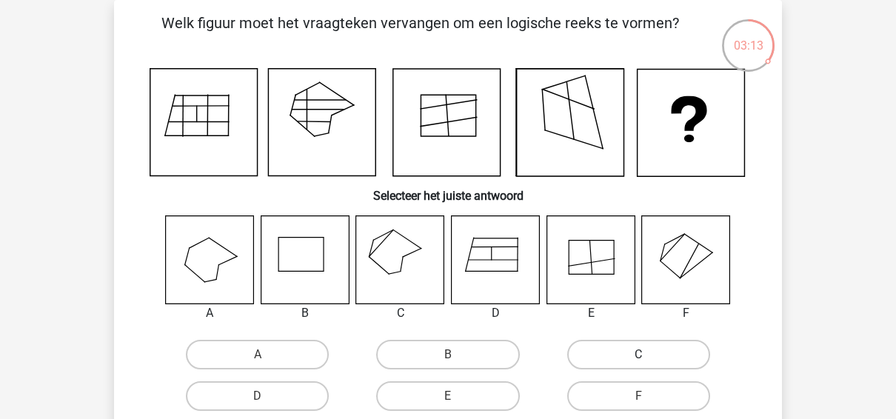
click at [626, 359] on label "C" at bounding box center [638, 355] width 143 height 30
click at [639, 359] on input "C" at bounding box center [644, 360] width 10 height 10
radio input "true"
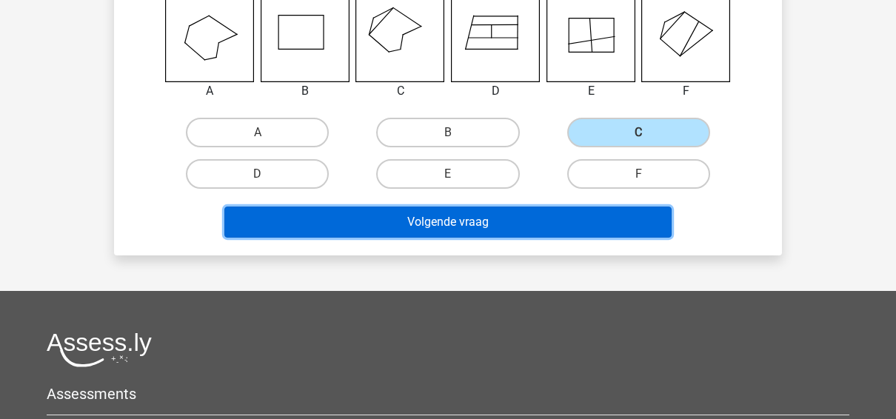
click at [493, 233] on button "Volgende vraag" at bounding box center [448, 222] width 448 height 31
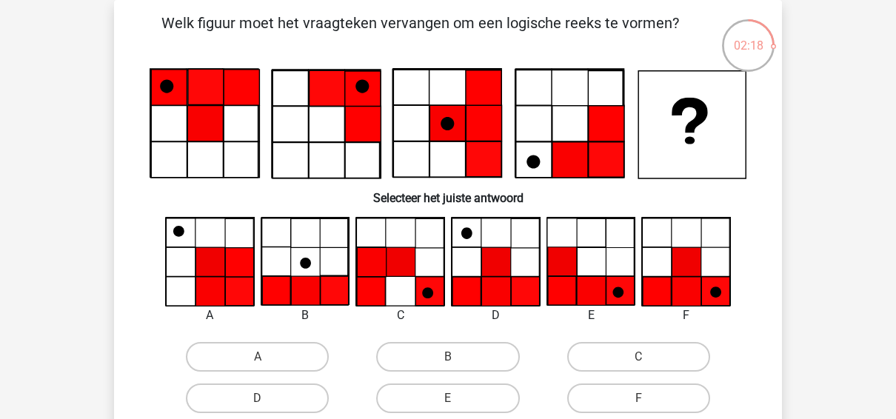
click at [457, 399] on input "E" at bounding box center [453, 404] width 10 height 10
radio input "true"
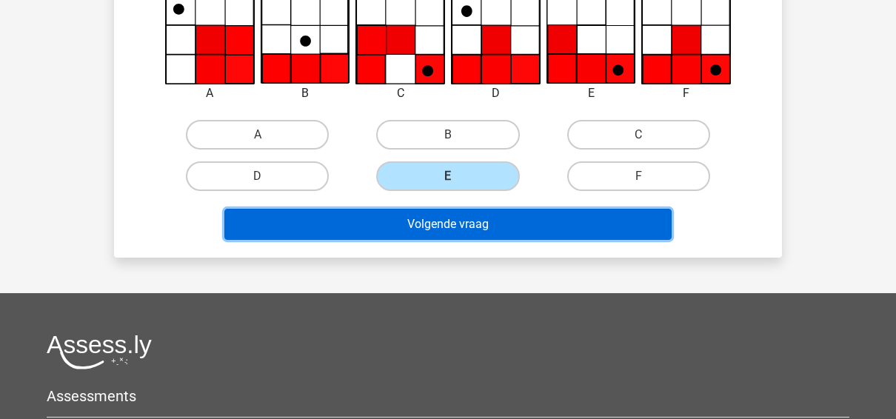
click at [456, 233] on button "Volgende vraag" at bounding box center [448, 224] width 448 height 31
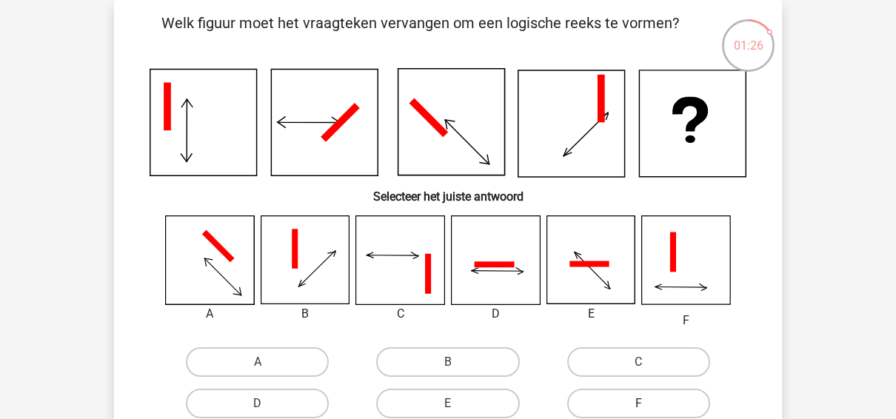
click at [624, 404] on label "F" at bounding box center [638, 404] width 143 height 30
click at [639, 404] on input "F" at bounding box center [644, 409] width 10 height 10
radio input "true"
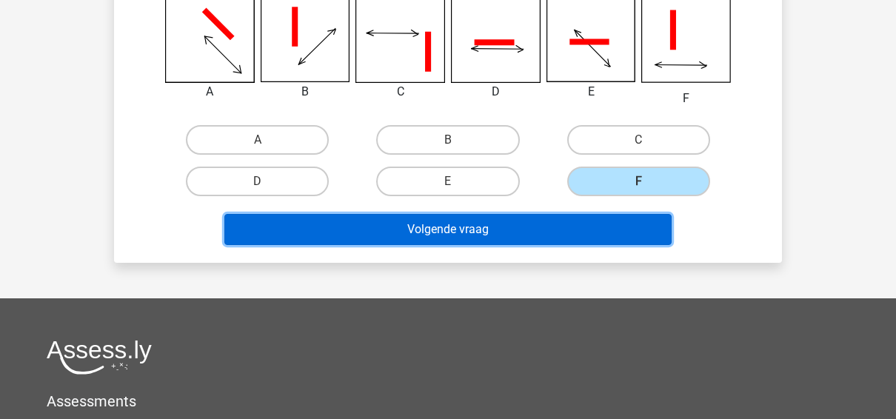
click at [512, 227] on button "Volgende vraag" at bounding box center [448, 229] width 448 height 31
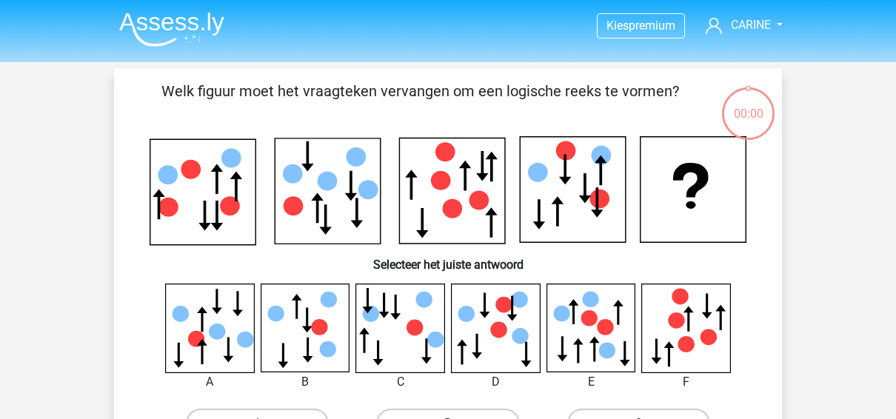
scroll to position [68, 0]
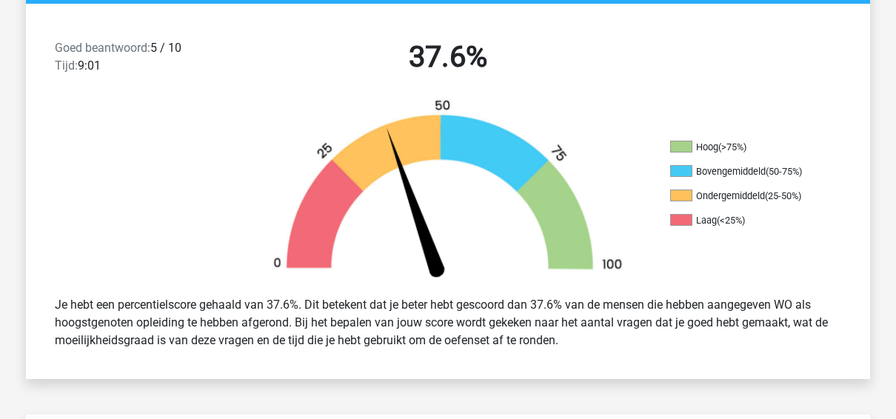
scroll to position [373, 0]
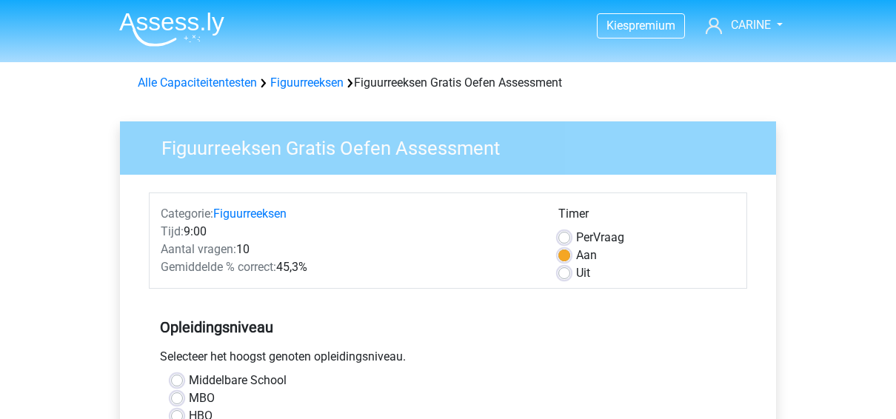
scroll to position [444, 0]
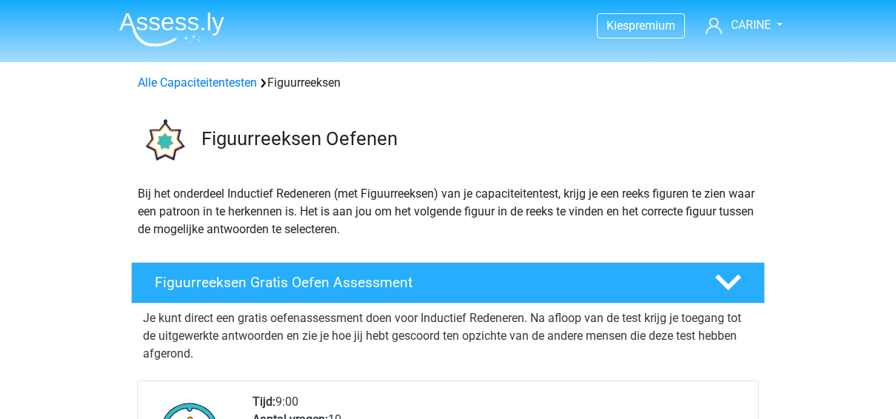
scroll to position [222, 0]
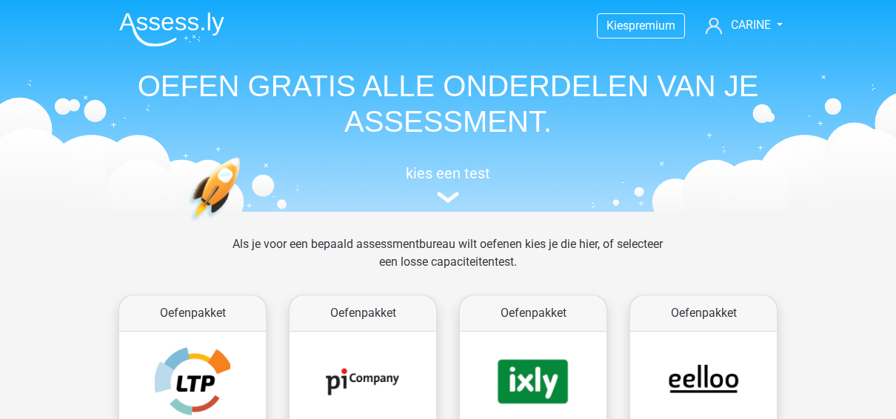
scroll to position [667, 0]
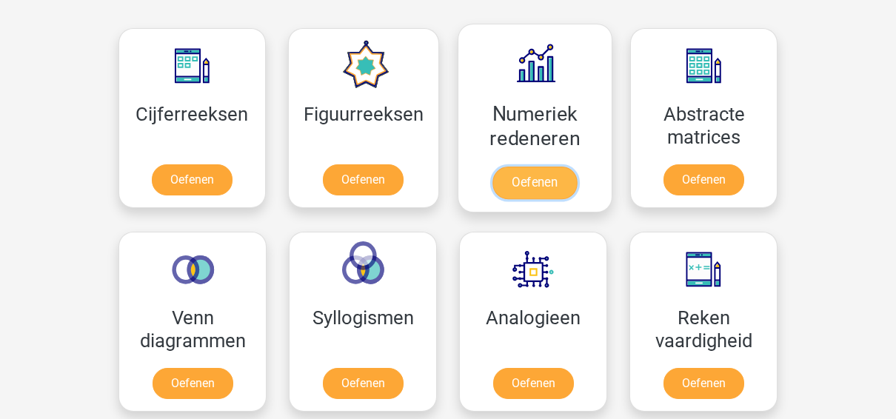
click at [538, 175] on link "Oefenen" at bounding box center [535, 183] width 84 height 33
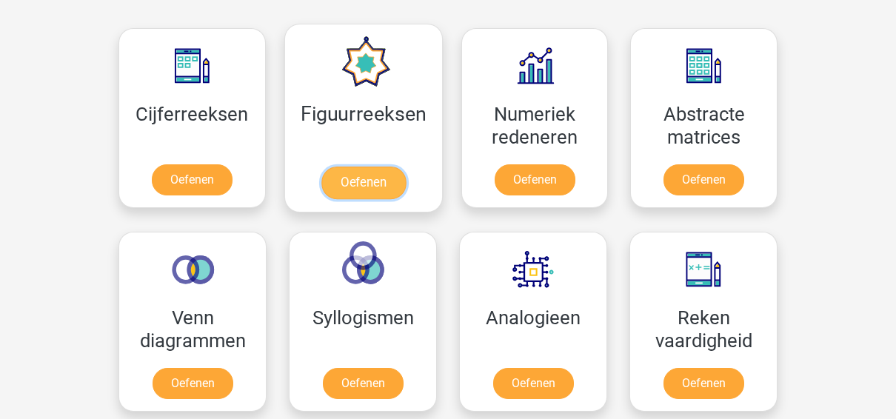
click at [376, 172] on link "Oefenen" at bounding box center [363, 183] width 84 height 33
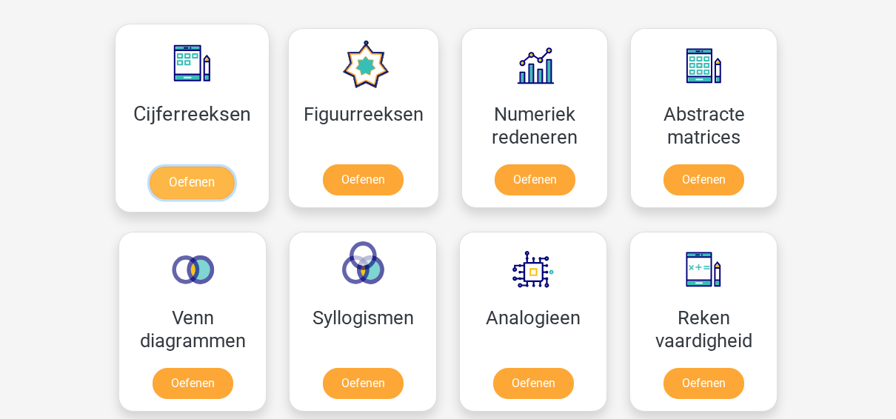
click at [209, 167] on link "Oefenen" at bounding box center [192, 183] width 84 height 33
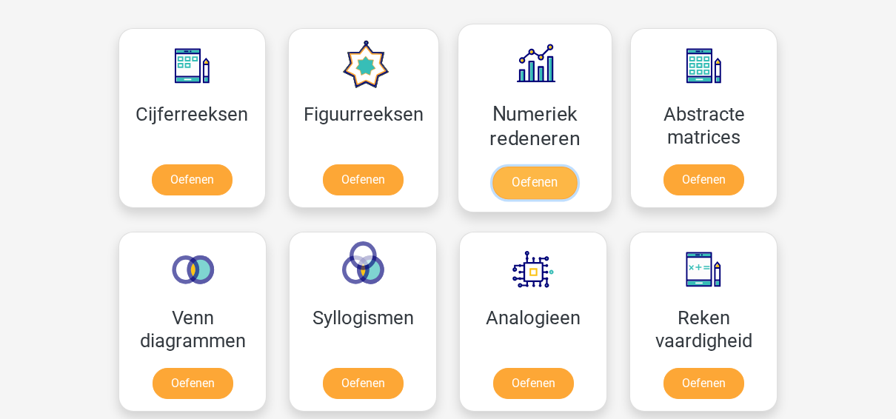
click at [510, 185] on link "Oefenen" at bounding box center [535, 183] width 84 height 33
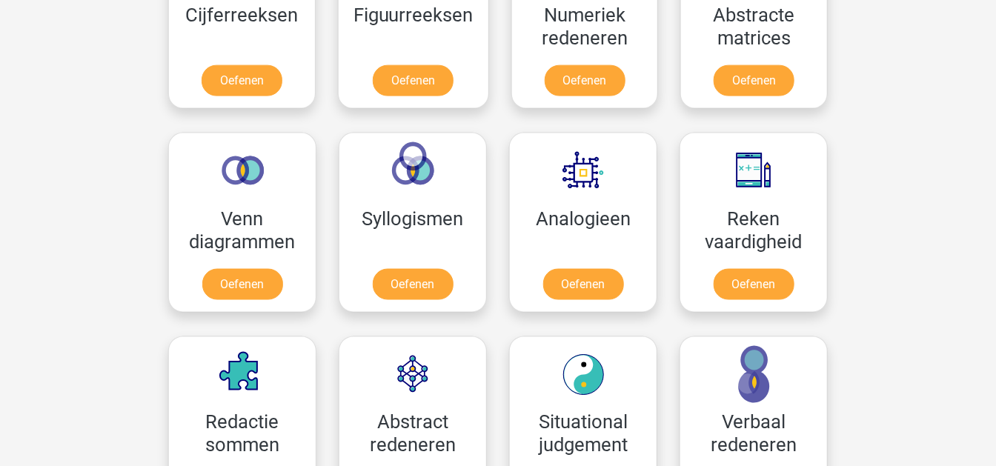
scroll to position [823, 0]
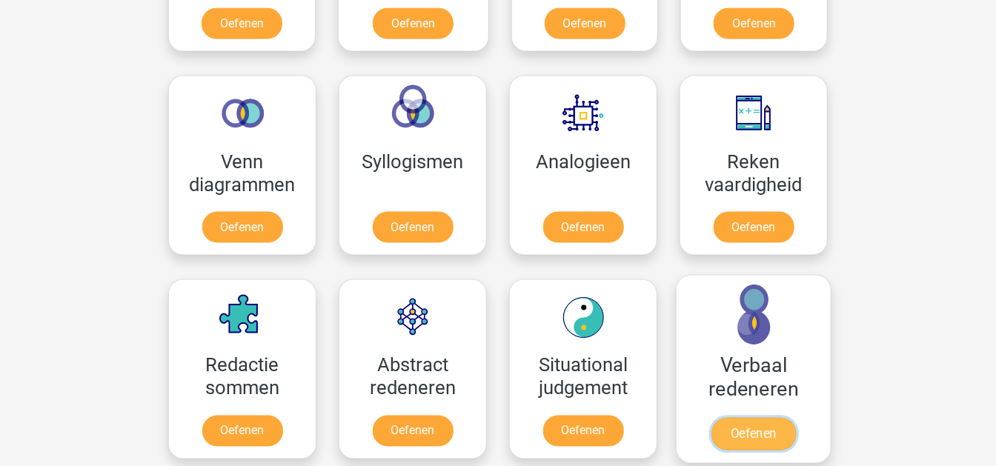
click at [754, 418] on link "Oefenen" at bounding box center [753, 434] width 84 height 33
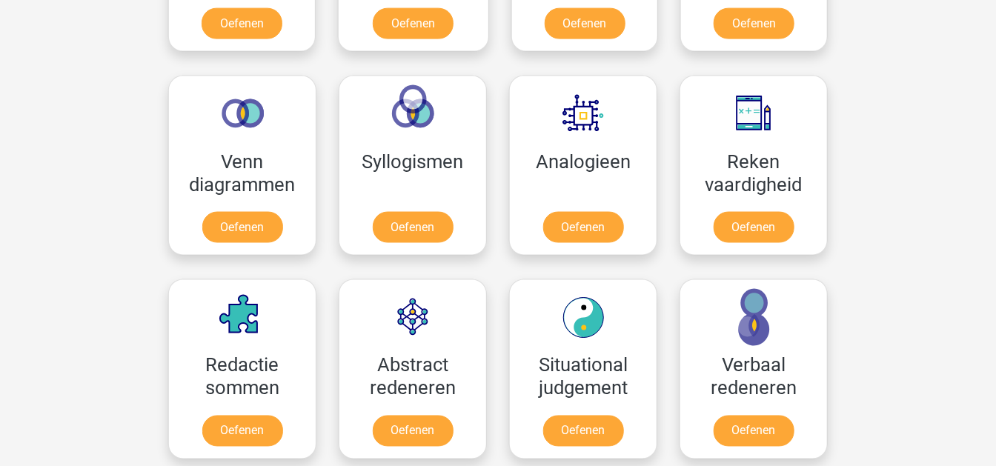
scroll to position [576, 0]
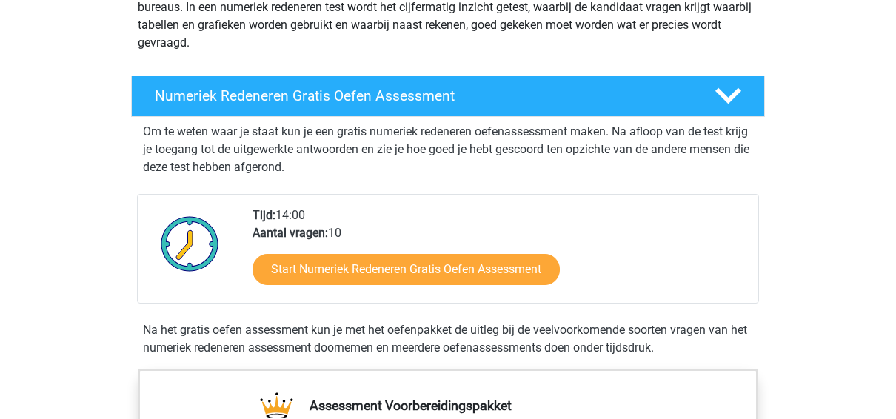
scroll to position [444, 0]
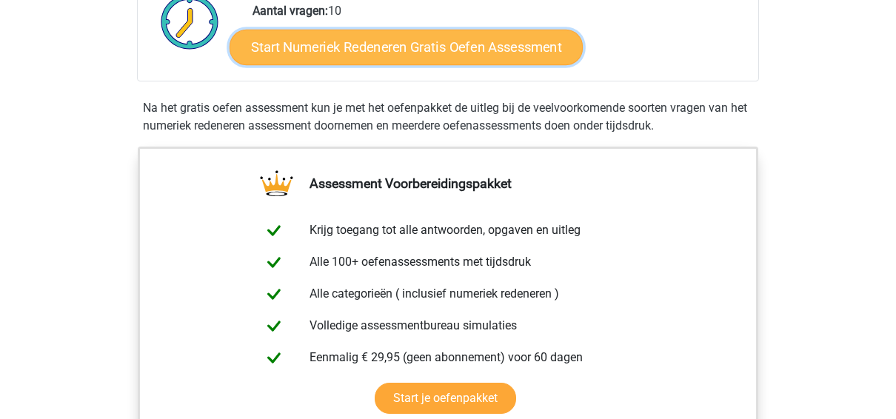
click at [415, 43] on link "Start Numeriek Redeneren Gratis Oefen Assessment" at bounding box center [406, 47] width 353 height 36
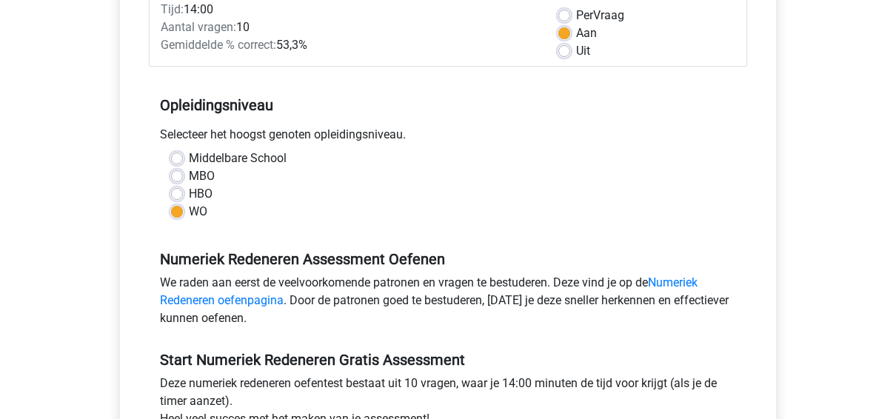
scroll to position [444, 0]
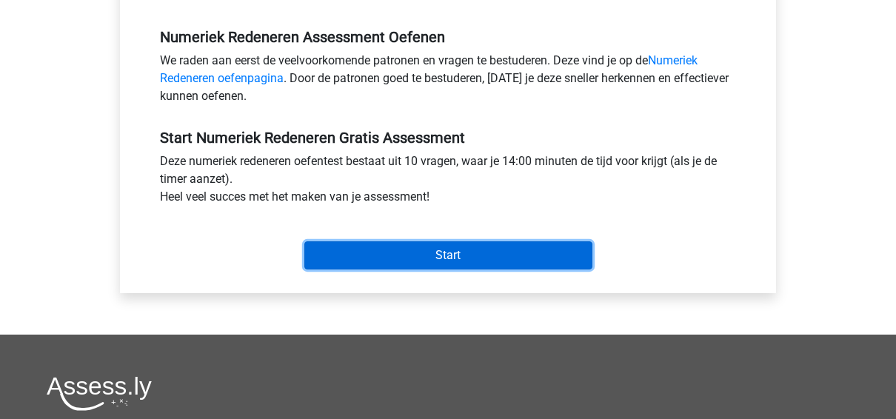
click at [405, 264] on input "Start" at bounding box center [448, 255] width 288 height 28
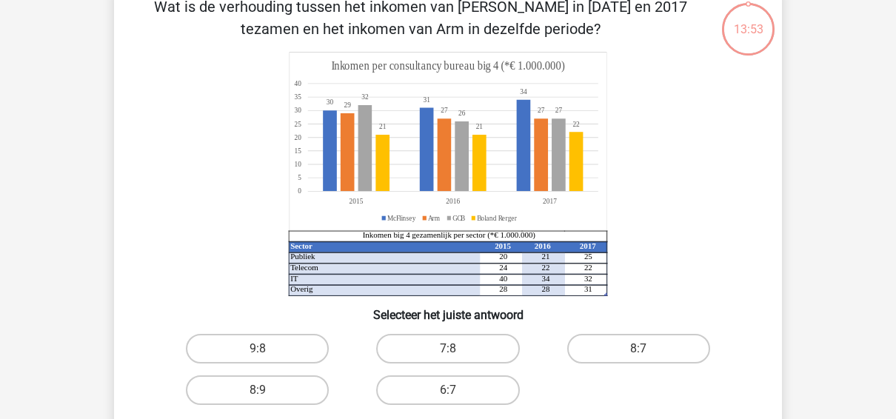
scroll to position [79, 0]
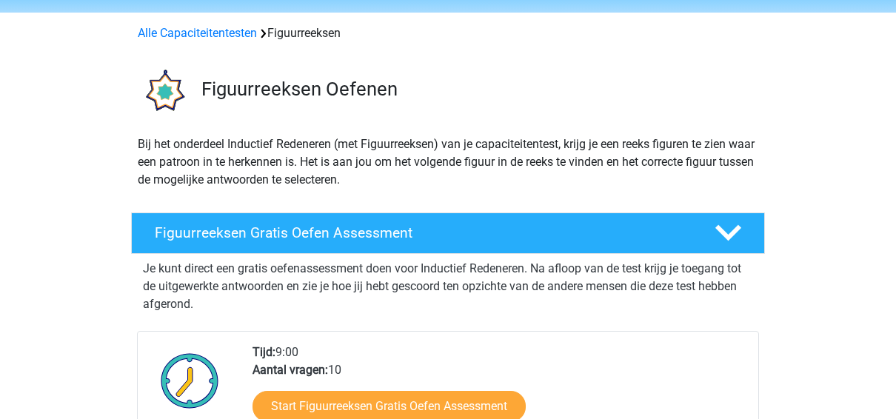
scroll to position [222, 0]
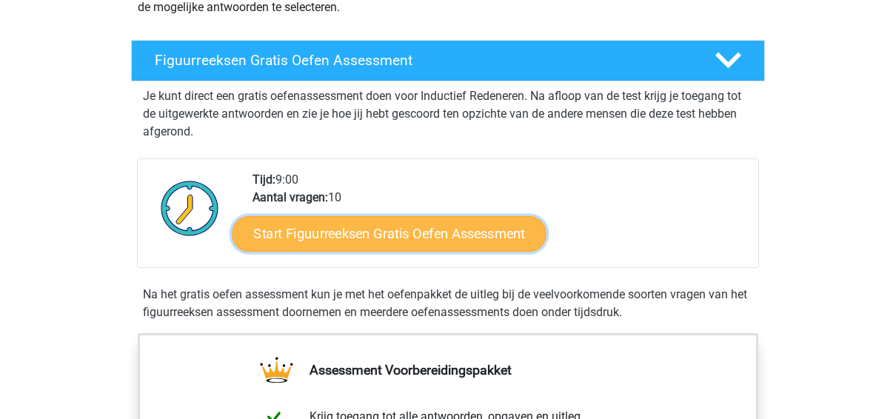
click at [365, 234] on link "Start Figuurreeksen Gratis Oefen Assessment" at bounding box center [390, 234] width 314 height 36
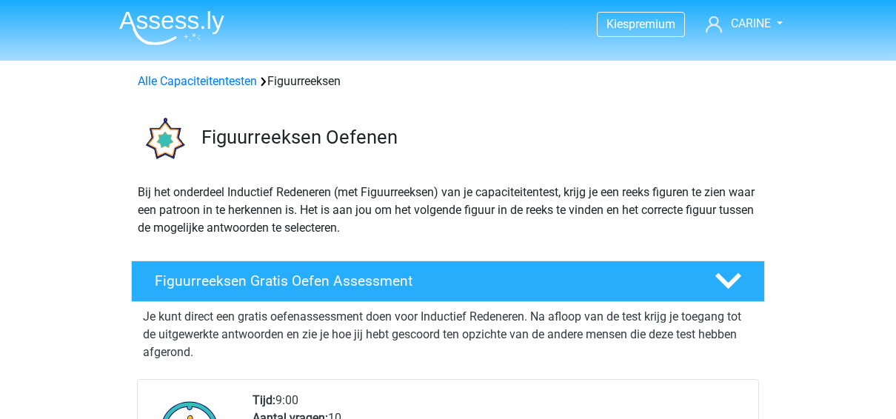
scroll to position [0, 0]
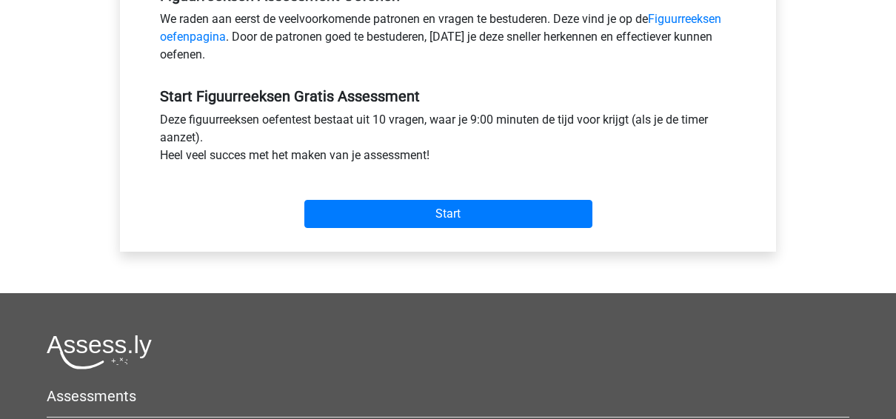
scroll to position [667, 0]
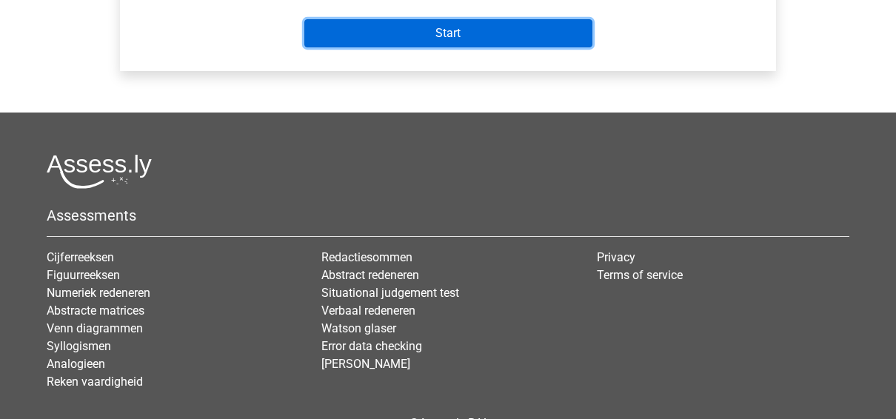
click at [411, 33] on input "Start" at bounding box center [448, 33] width 288 height 28
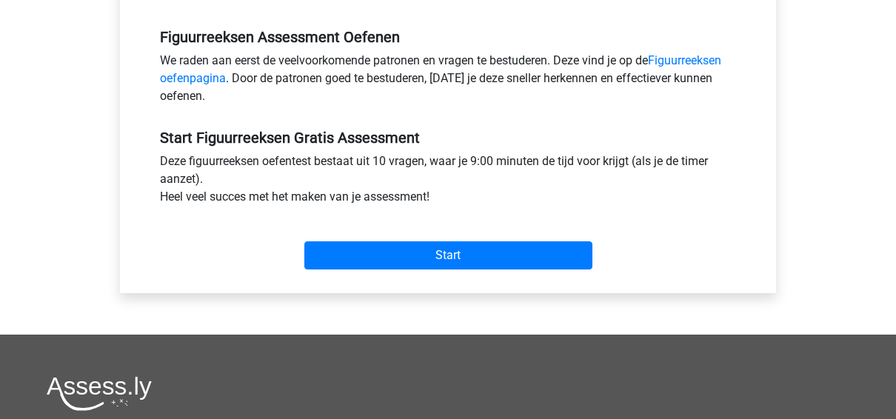
scroll to position [0, 0]
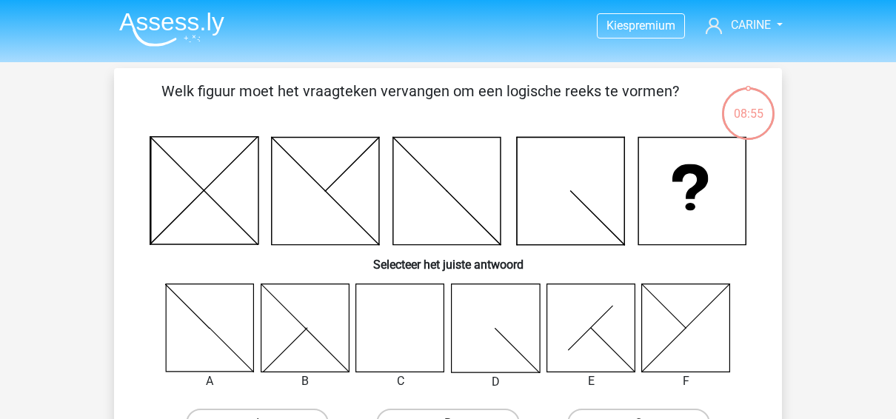
scroll to position [222, 0]
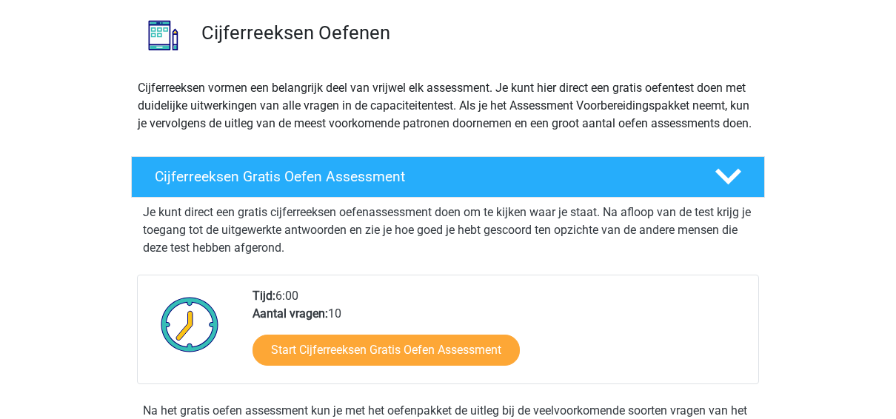
scroll to position [222, 0]
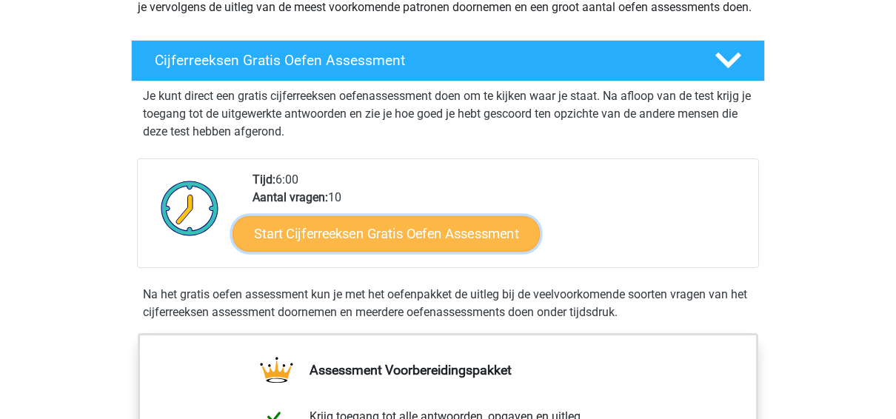
click at [388, 251] on link "Start Cijferreeksen Gratis Oefen Assessment" at bounding box center [386, 234] width 307 height 36
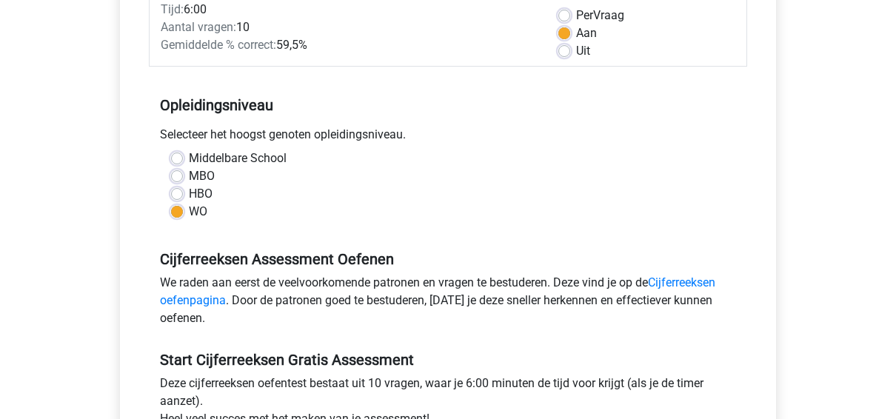
scroll to position [444, 0]
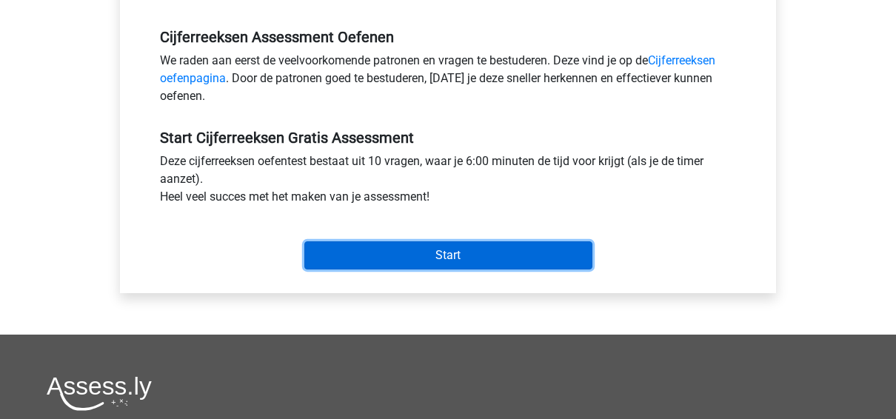
click at [384, 263] on input "Start" at bounding box center [448, 255] width 288 height 28
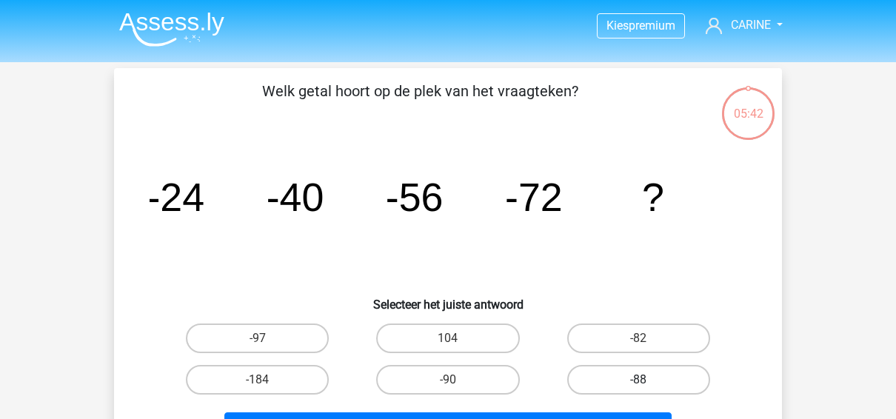
click at [610, 372] on label "-88" at bounding box center [638, 380] width 143 height 30
click at [639, 380] on input "-88" at bounding box center [644, 385] width 10 height 10
radio input "true"
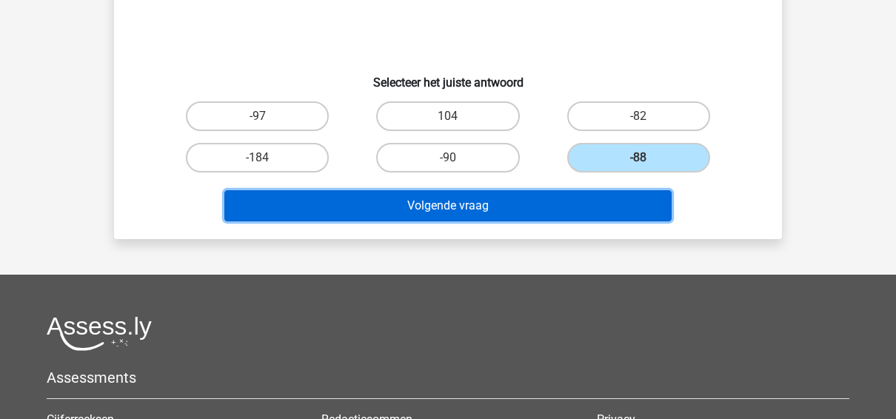
click at [484, 197] on button "Volgende vraag" at bounding box center [448, 205] width 448 height 31
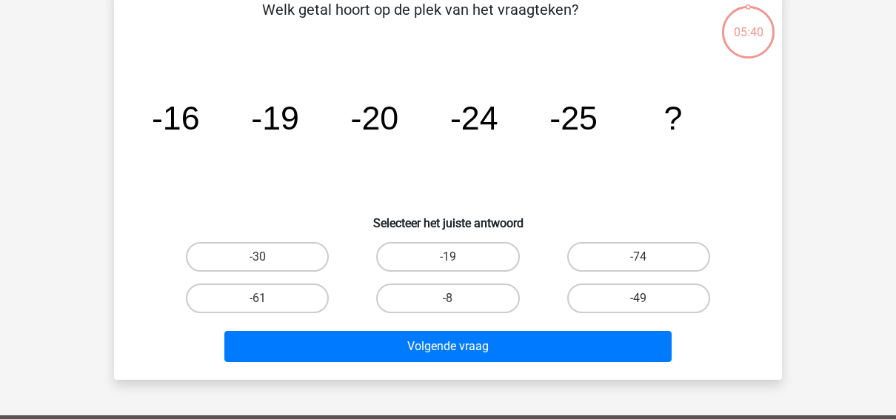
scroll to position [68, 0]
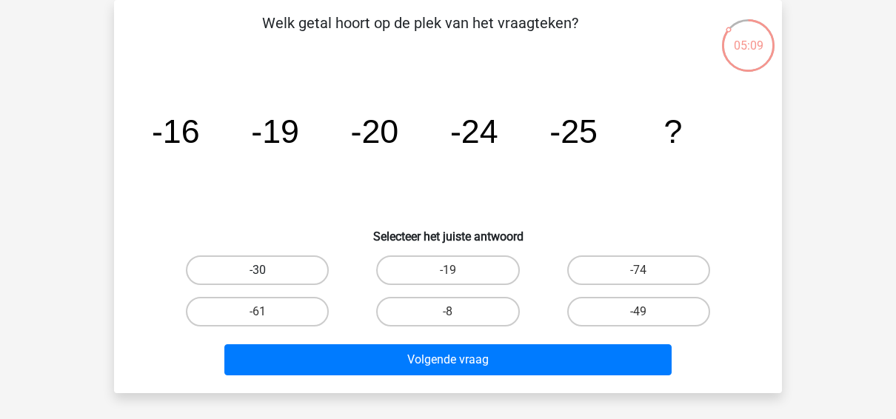
click at [270, 264] on label "-30" at bounding box center [257, 271] width 143 height 30
click at [267, 270] on input "-30" at bounding box center [263, 275] width 10 height 10
radio input "true"
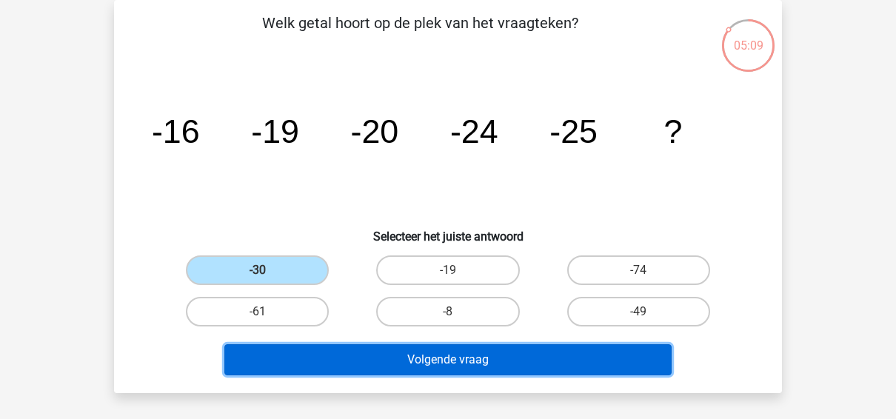
click at [399, 356] on button "Volgende vraag" at bounding box center [448, 359] width 448 height 31
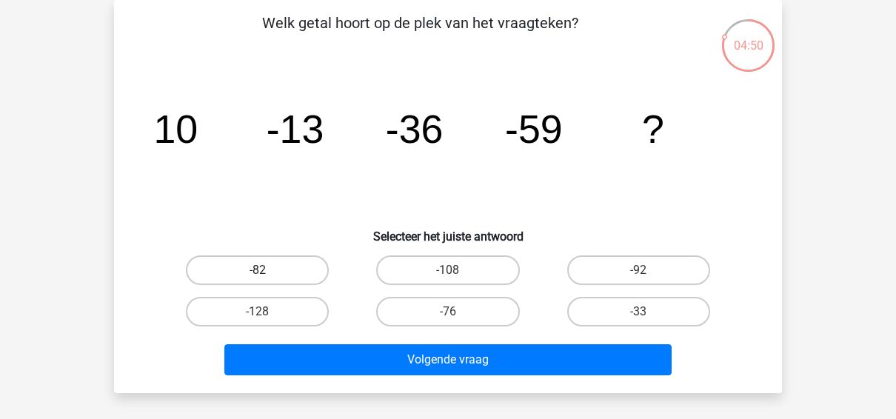
click at [277, 274] on label "-82" at bounding box center [257, 271] width 143 height 30
click at [267, 274] on input "-82" at bounding box center [263, 275] width 10 height 10
radio input "true"
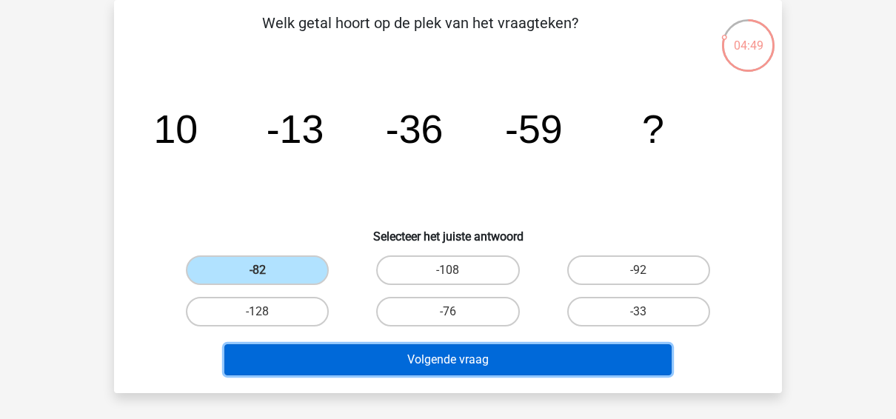
click at [408, 361] on button "Volgende vraag" at bounding box center [448, 359] width 448 height 31
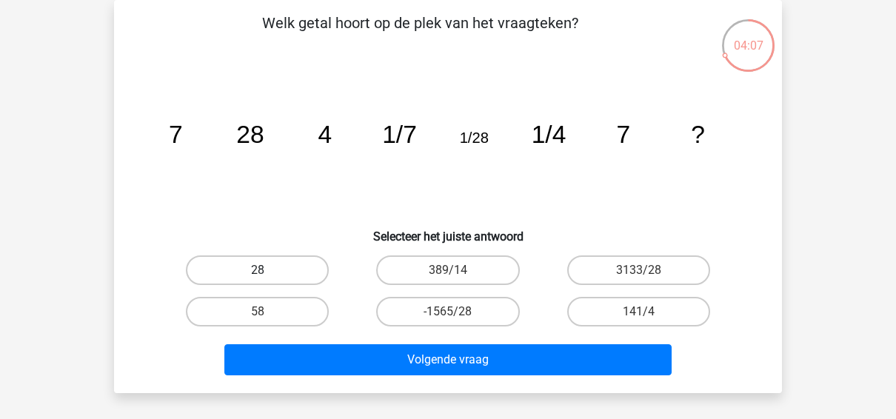
click at [254, 268] on label "28" at bounding box center [257, 271] width 143 height 30
click at [258, 270] on input "28" at bounding box center [263, 275] width 10 height 10
radio input "true"
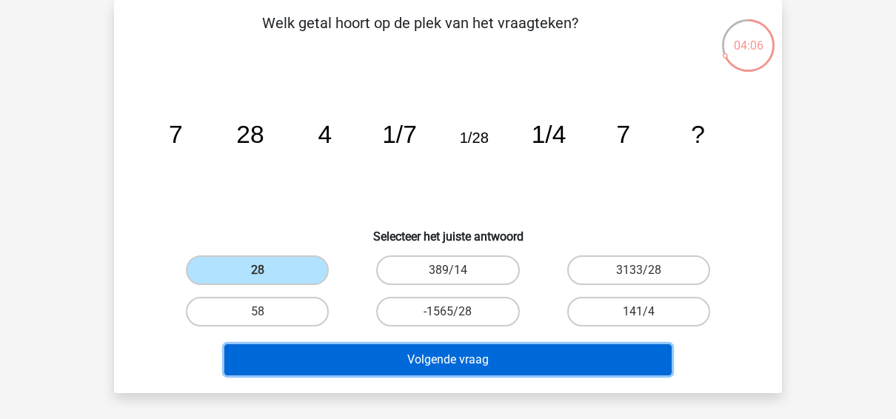
click at [407, 359] on button "Volgende vraag" at bounding box center [448, 359] width 448 height 31
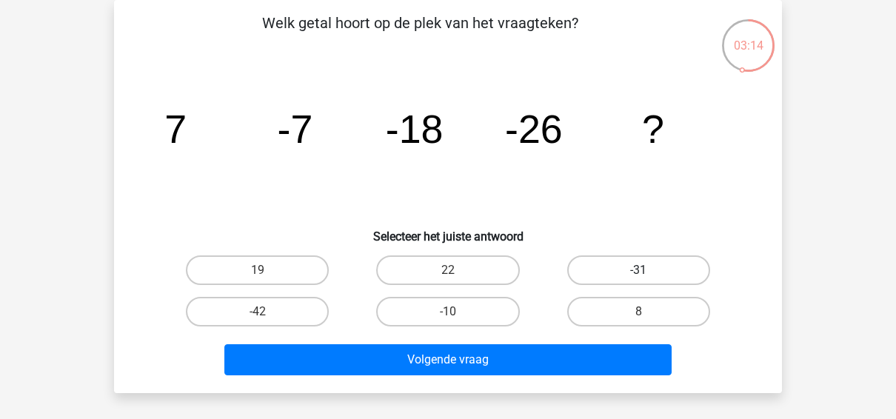
click at [613, 270] on label "-31" at bounding box center [638, 271] width 143 height 30
click at [639, 270] on input "-31" at bounding box center [644, 275] width 10 height 10
radio input "true"
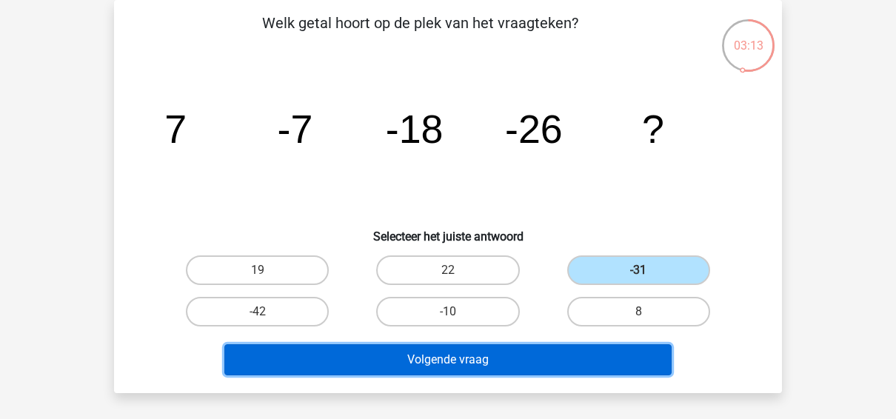
click at [490, 367] on button "Volgende vraag" at bounding box center [448, 359] width 448 height 31
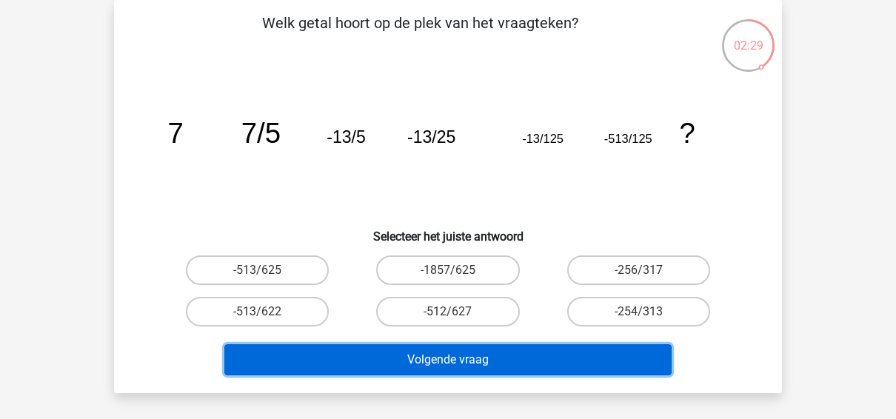
click at [487, 367] on button "Volgende vraag" at bounding box center [448, 359] width 448 height 31
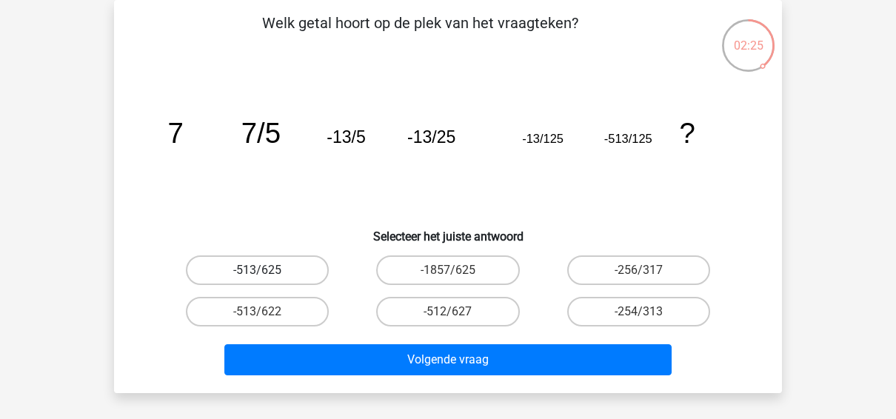
click at [280, 264] on label "-513/625" at bounding box center [257, 271] width 143 height 30
click at [267, 270] on input "-513/625" at bounding box center [263, 275] width 10 height 10
radio input "true"
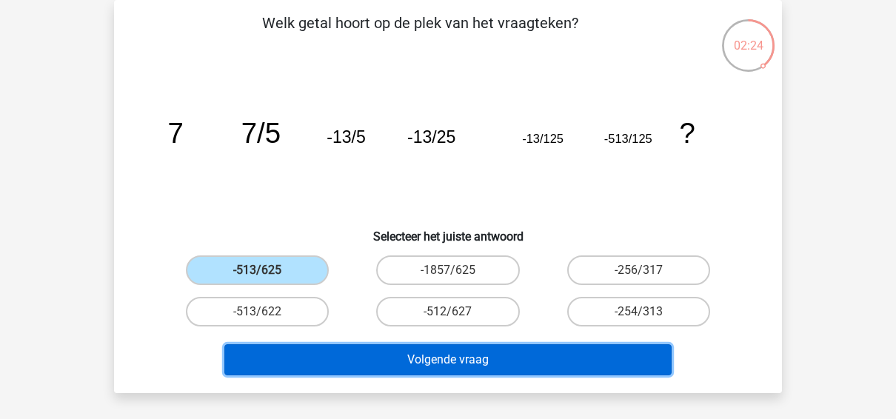
click at [447, 346] on button "Volgende vraag" at bounding box center [448, 359] width 448 height 31
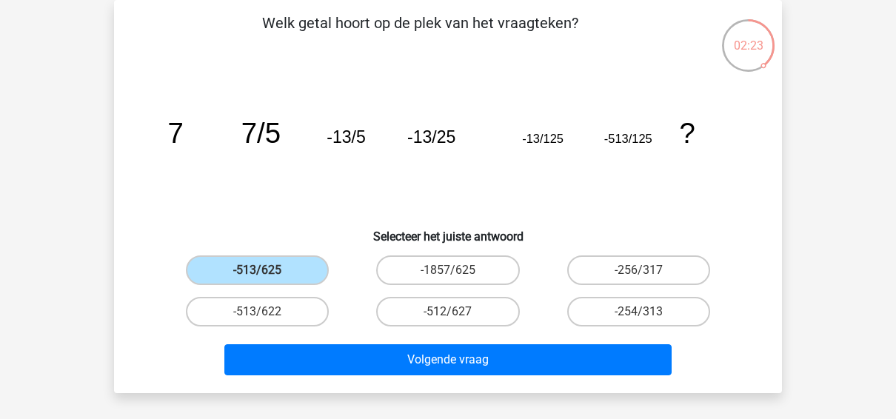
click at [259, 277] on input "-513/625" at bounding box center [263, 275] width 10 height 10
click at [262, 267] on label "-513/625" at bounding box center [257, 271] width 143 height 30
click at [262, 270] on input "-513/625" at bounding box center [263, 275] width 10 height 10
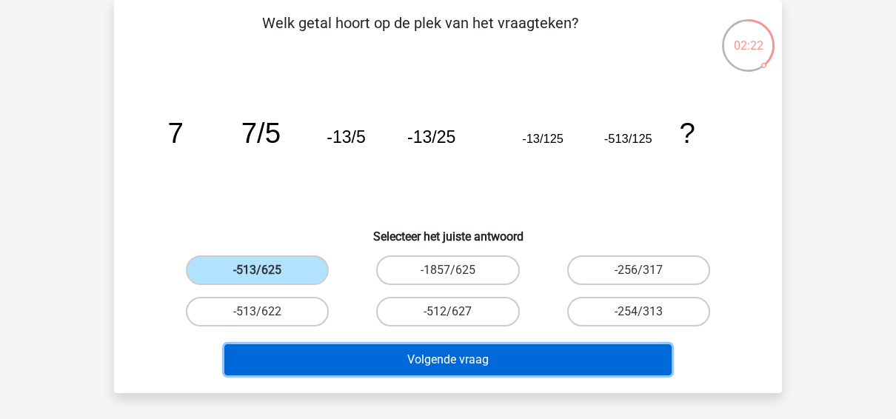
click at [402, 357] on button "Volgende vraag" at bounding box center [448, 359] width 448 height 31
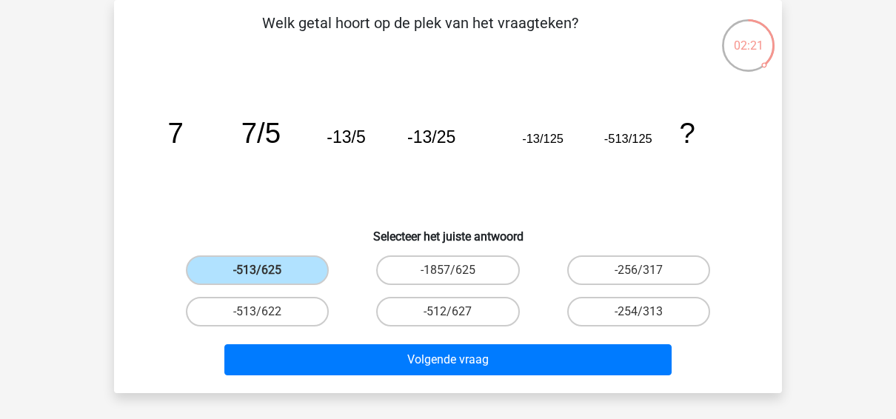
click at [319, 197] on icon "image/svg+xml 7 7/5 -13/5 -13/25 -13/125 -513/125 ?" at bounding box center [448, 143] width 597 height 150
click at [323, 187] on icon "image/svg+xml 7 7/5 -13/5 -13/25 -13/125 -513/125 ?" at bounding box center [448, 143] width 597 height 150
click at [359, 178] on icon "image/svg+xml 7 7/5 -13/5 -13/25 -13/125 -513/125 ?" at bounding box center [448, 143] width 597 height 150
click at [408, 176] on icon "image/svg+xml 7 7/5 -13/5 -13/25 -13/125 -513/125 ?" at bounding box center [448, 143] width 597 height 150
click at [410, 176] on icon "image/svg+xml 7 7/5 -13/5 -13/25 -13/125 -513/125 ?" at bounding box center [448, 143] width 597 height 150
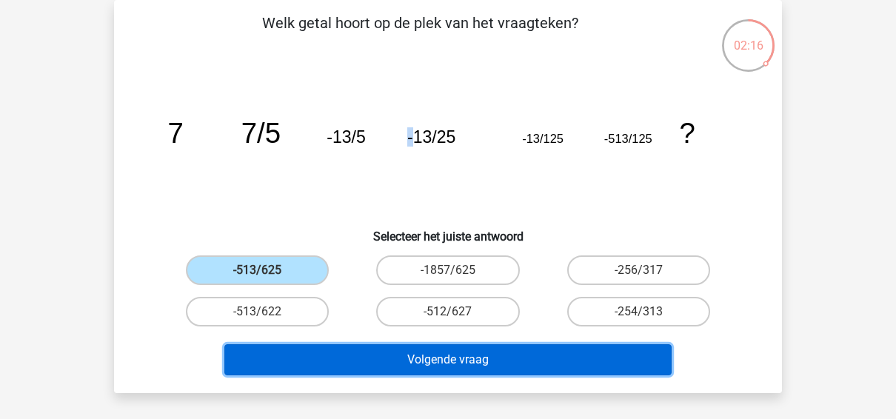
click at [511, 359] on button "Volgende vraag" at bounding box center [448, 359] width 448 height 31
click at [510, 357] on button "Volgende vraag" at bounding box center [448, 359] width 448 height 31
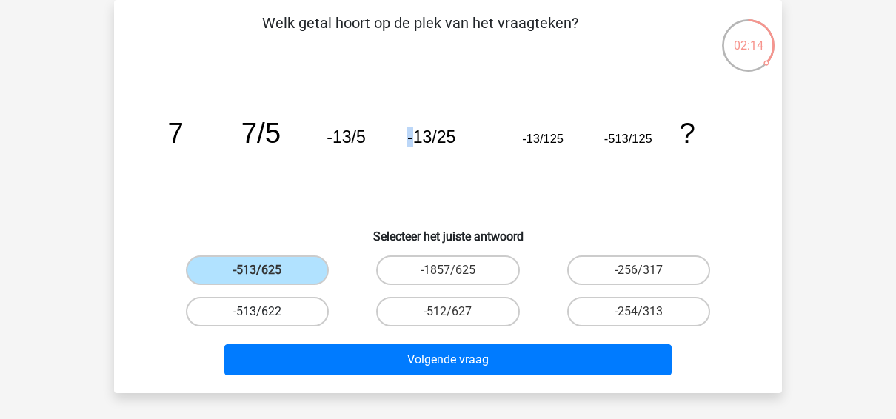
click at [252, 301] on label "-513/622" at bounding box center [257, 312] width 143 height 30
click at [258, 312] on input "-513/622" at bounding box center [263, 317] width 10 height 10
radio input "true"
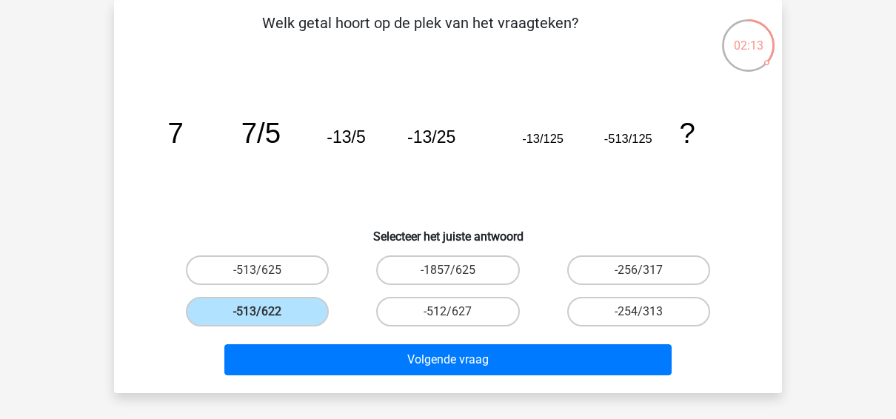
click at [336, 213] on icon "image/svg+xml 7 7/5 -13/5 -13/25 -13/125 -513/125 ?" at bounding box center [448, 143] width 597 height 150
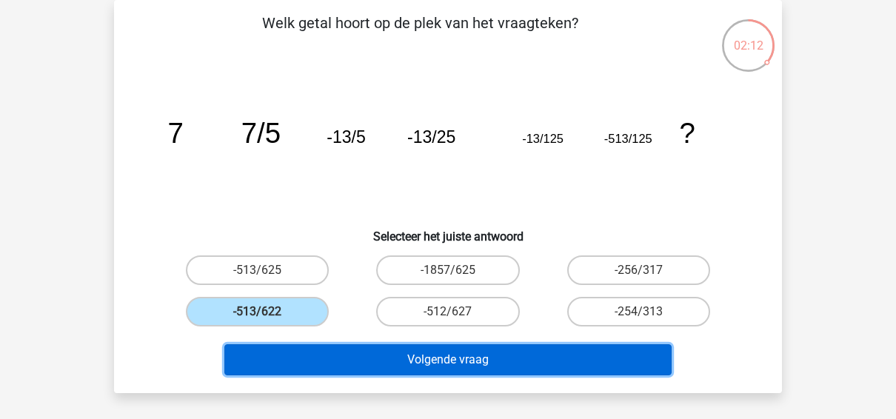
click at [436, 367] on button "Volgende vraag" at bounding box center [448, 359] width 448 height 31
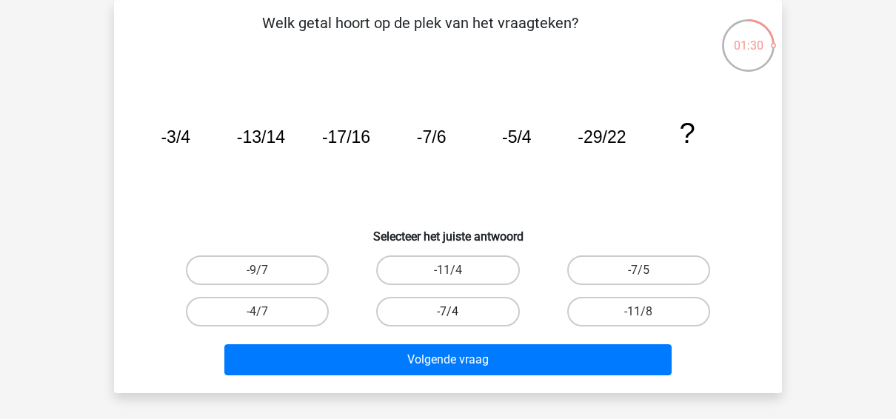
click at [435, 319] on label "-7/4" at bounding box center [447, 312] width 143 height 30
click at [448, 319] on input "-7/4" at bounding box center [453, 317] width 10 height 10
radio input "true"
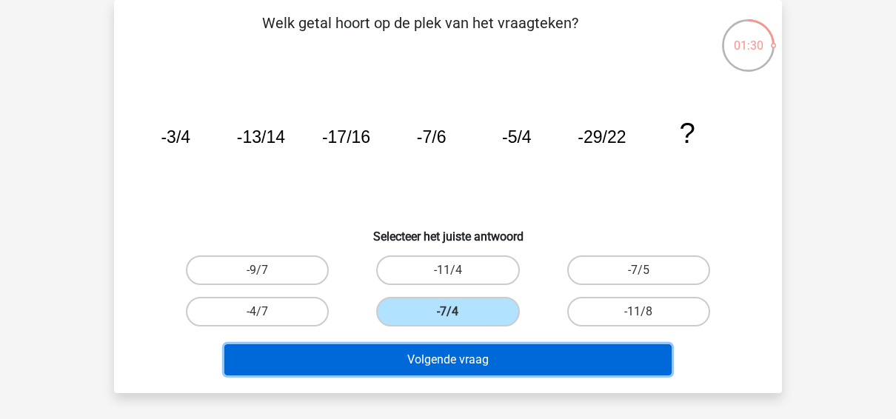
click at [438, 363] on button "Volgende vraag" at bounding box center [448, 359] width 448 height 31
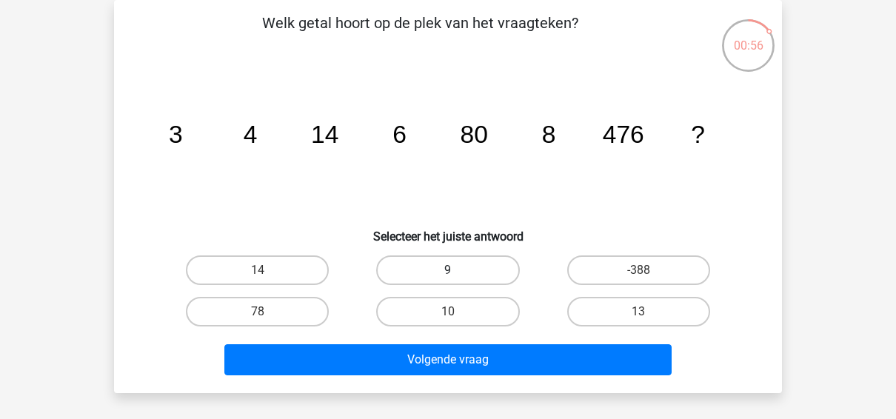
click at [464, 275] on label "9" at bounding box center [447, 271] width 143 height 30
click at [458, 275] on input "9" at bounding box center [453, 275] width 10 height 10
radio input "true"
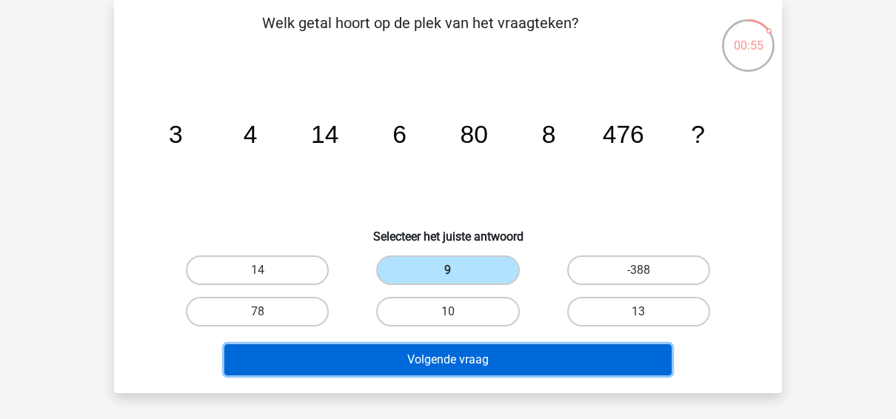
click at [466, 357] on button "Volgende vraag" at bounding box center [448, 359] width 448 height 31
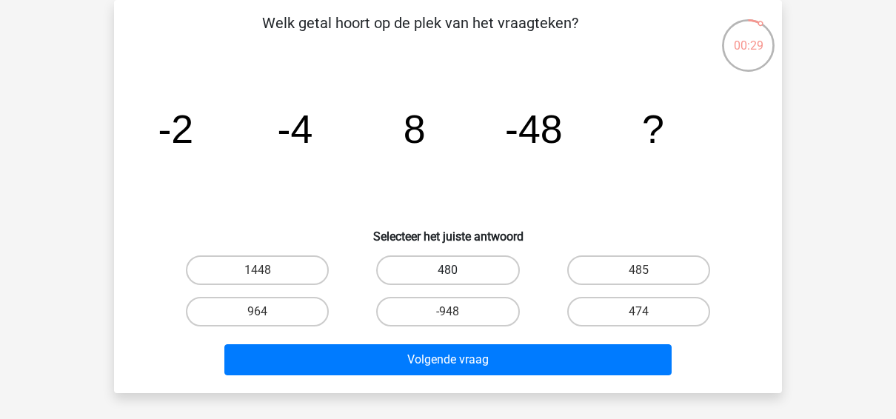
click at [478, 267] on label "480" at bounding box center [447, 271] width 143 height 30
click at [458, 270] on input "480" at bounding box center [453, 275] width 10 height 10
radio input "true"
click at [481, 381] on div "Welk getal hoort op de plek van het vraagteken? image/svg+xml -2 -4 8 -48 ? Sel…" at bounding box center [448, 196] width 668 height 393
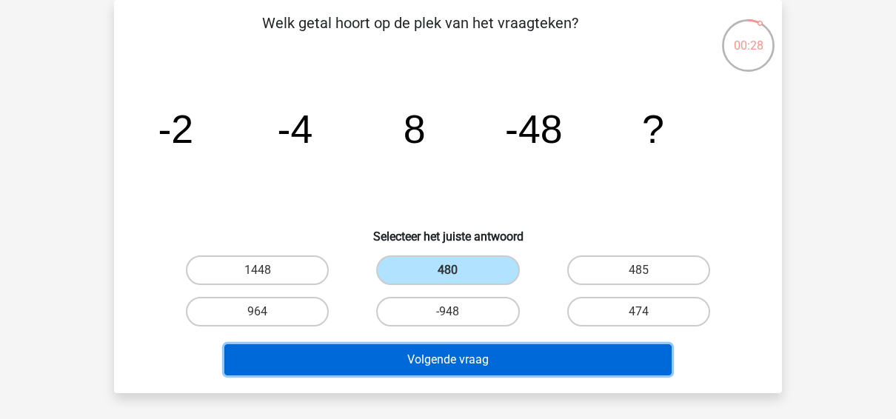
click at [481, 363] on button "Volgende vraag" at bounding box center [448, 359] width 448 height 31
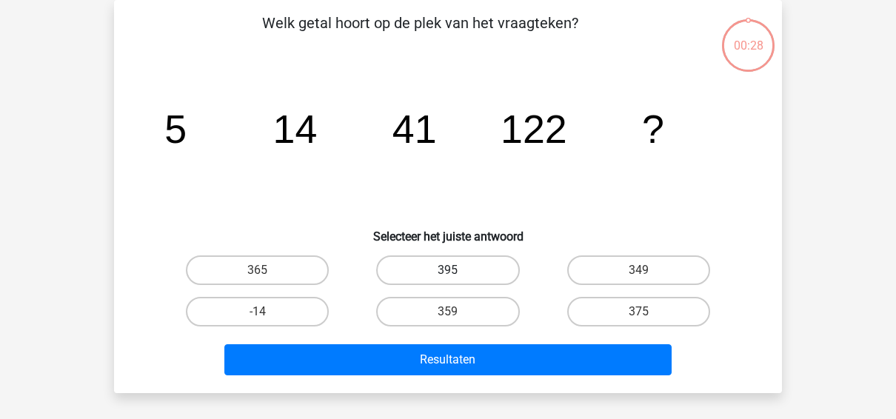
click at [487, 264] on label "395" at bounding box center [447, 271] width 143 height 30
click at [458, 270] on input "395" at bounding box center [453, 275] width 10 height 10
radio input "true"
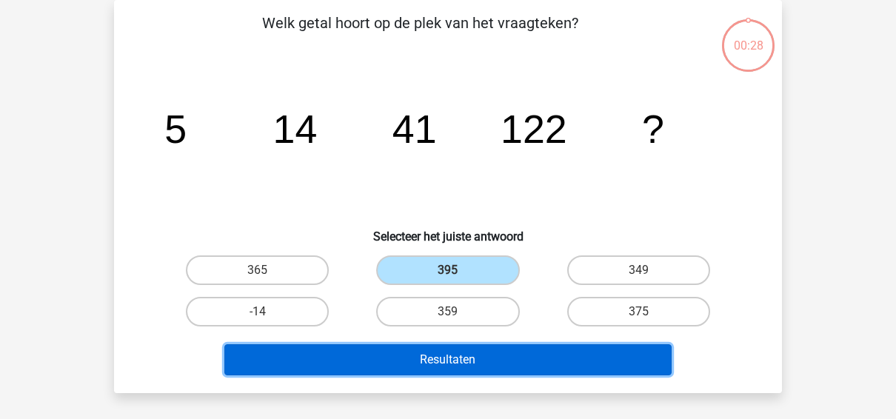
click at [487, 351] on button "Resultaten" at bounding box center [448, 359] width 448 height 31
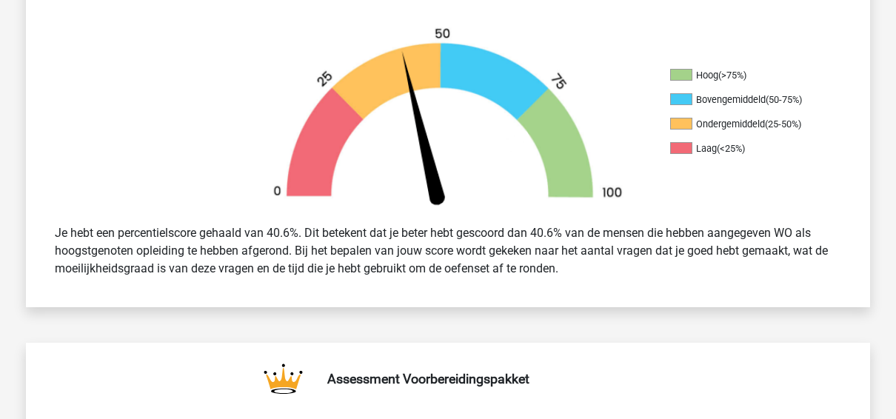
scroll to position [222, 0]
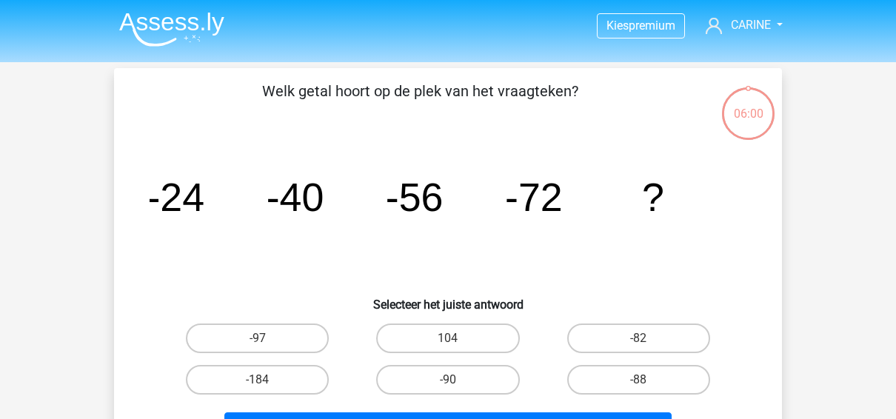
scroll to position [68, 0]
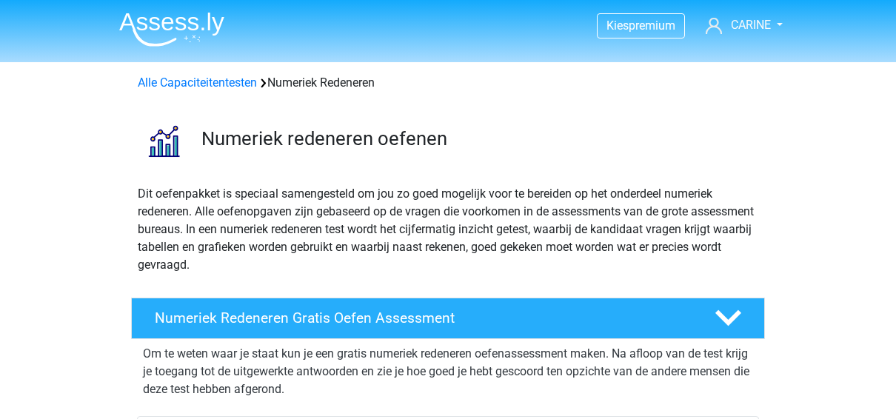
scroll to position [222, 0]
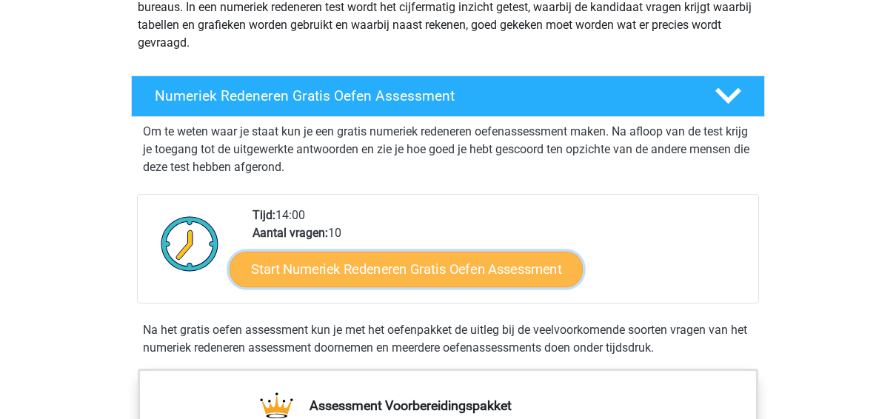
click at [399, 278] on link "Start Numeriek Redeneren Gratis Oefen Assessment" at bounding box center [406, 269] width 353 height 36
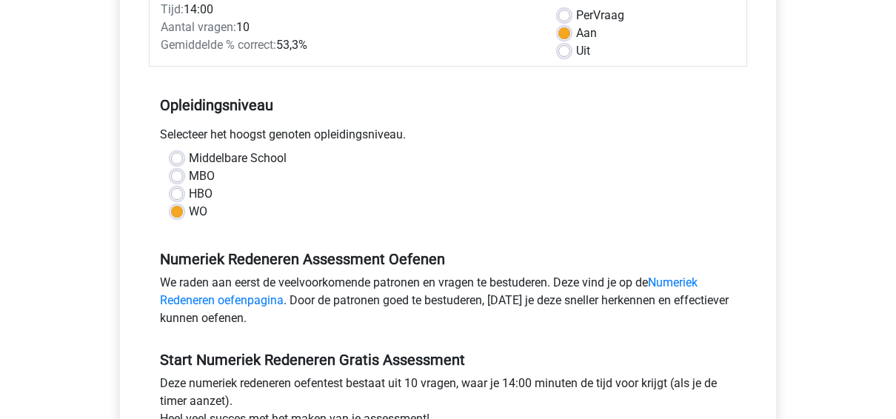
scroll to position [444, 0]
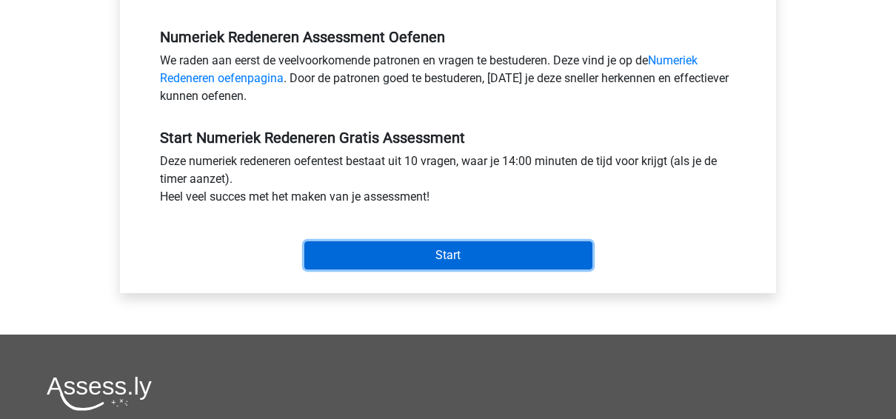
click at [429, 248] on input "Start" at bounding box center [448, 255] width 288 height 28
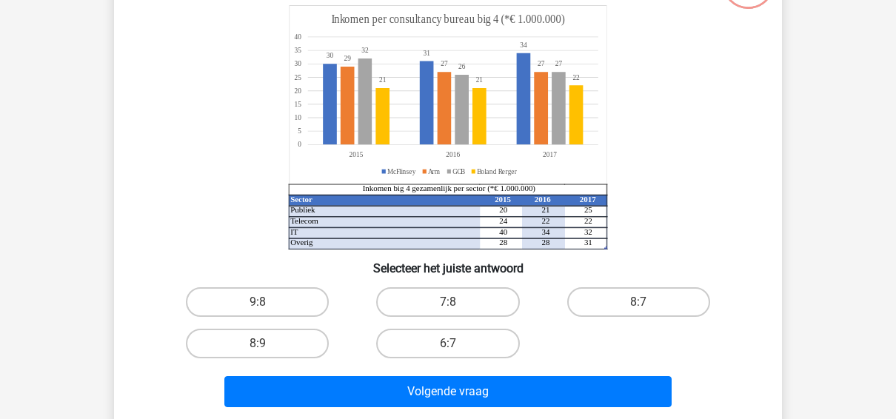
scroll to position [133, 0]
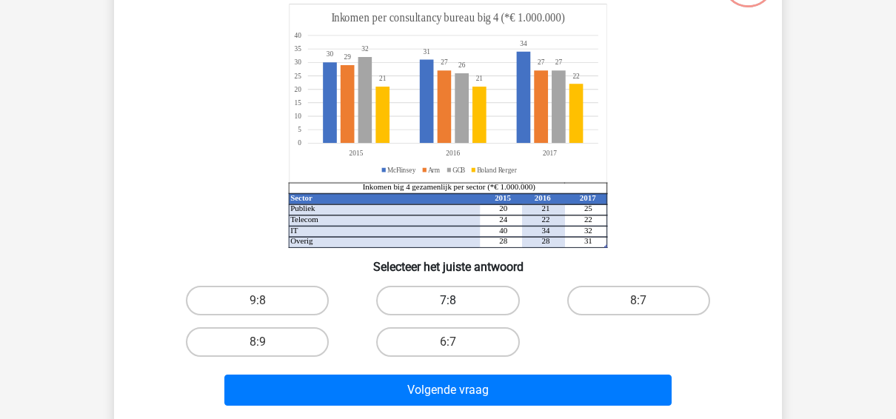
click at [438, 298] on label "7:8" at bounding box center [447, 301] width 143 height 30
click at [448, 301] on input "7:8" at bounding box center [453, 306] width 10 height 10
radio input "true"
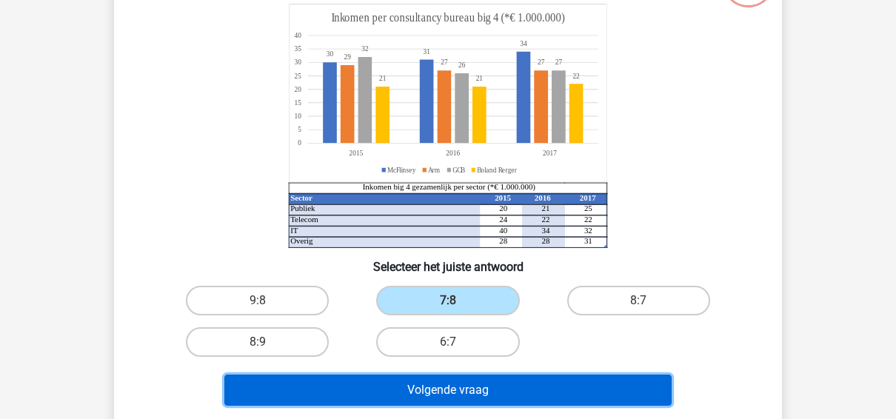
click at [467, 388] on button "Volgende vraag" at bounding box center [448, 390] width 448 height 31
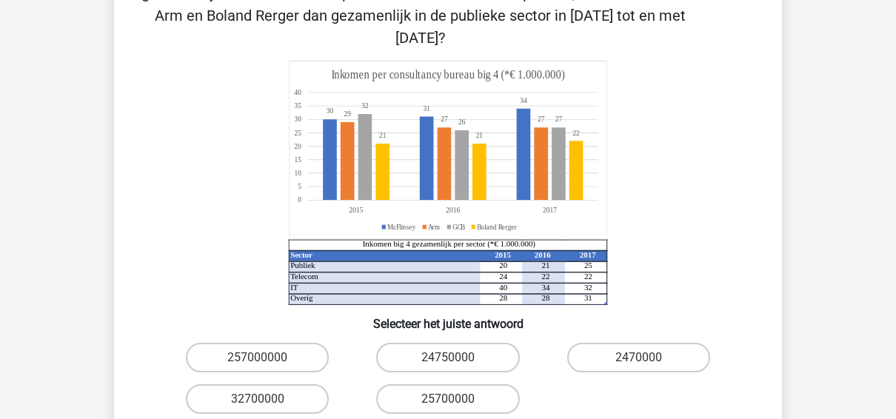
scroll to position [148, 0]
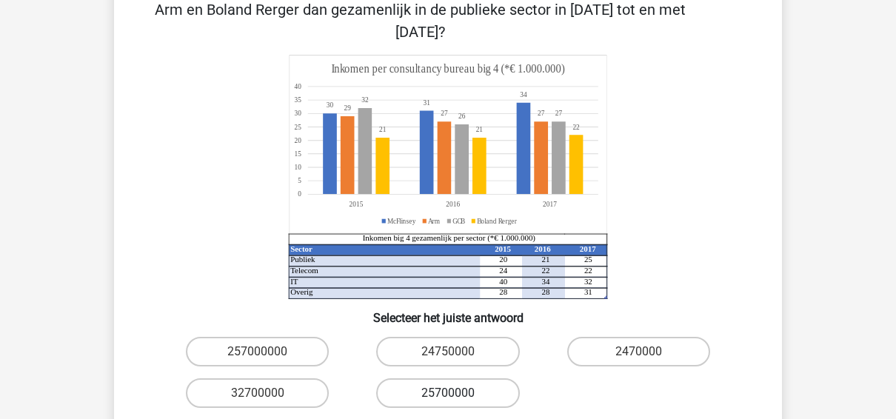
click at [456, 379] on label "25700000" at bounding box center [447, 394] width 143 height 30
click at [456, 393] on input "25700000" at bounding box center [453, 398] width 10 height 10
radio input "true"
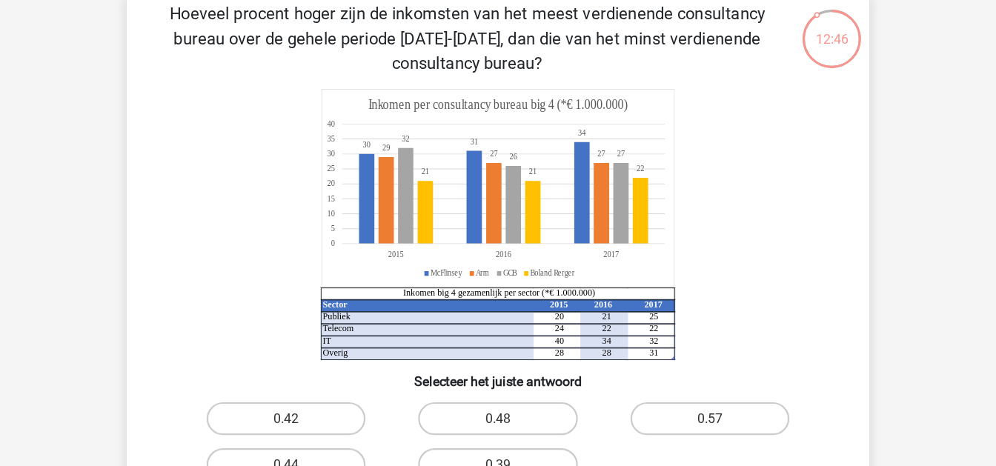
scroll to position [78, 0]
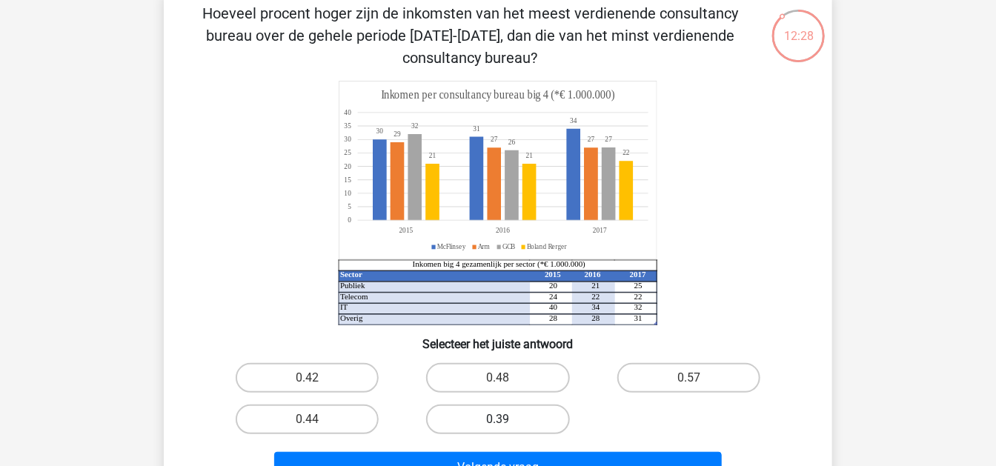
click at [537, 418] on label "0.39" at bounding box center [497, 419] width 143 height 30
click at [507, 419] on input "0.39" at bounding box center [503, 424] width 10 height 10
radio input "true"
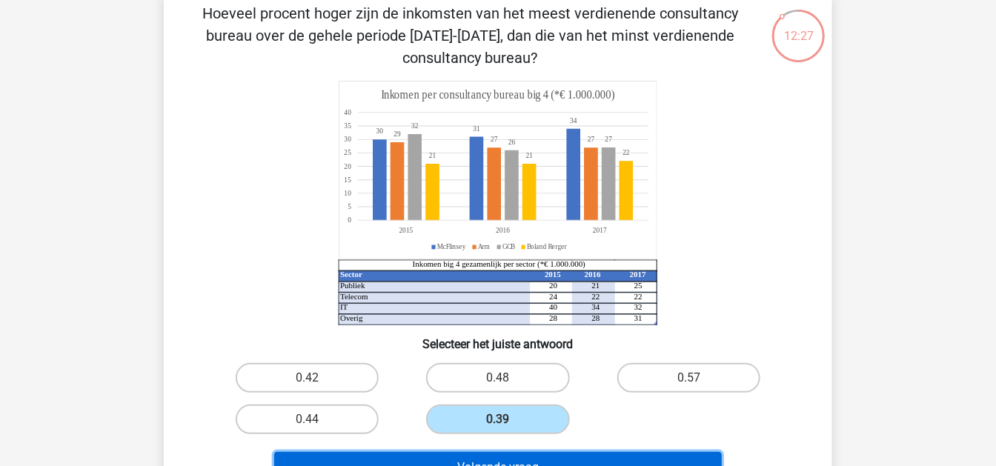
click at [541, 419] on button "Volgende vraag" at bounding box center [498, 467] width 448 height 31
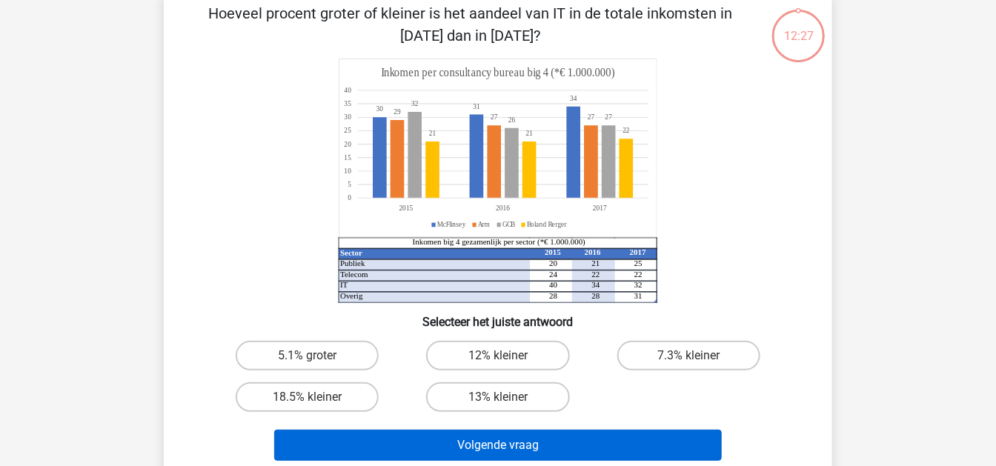
scroll to position [67, 0]
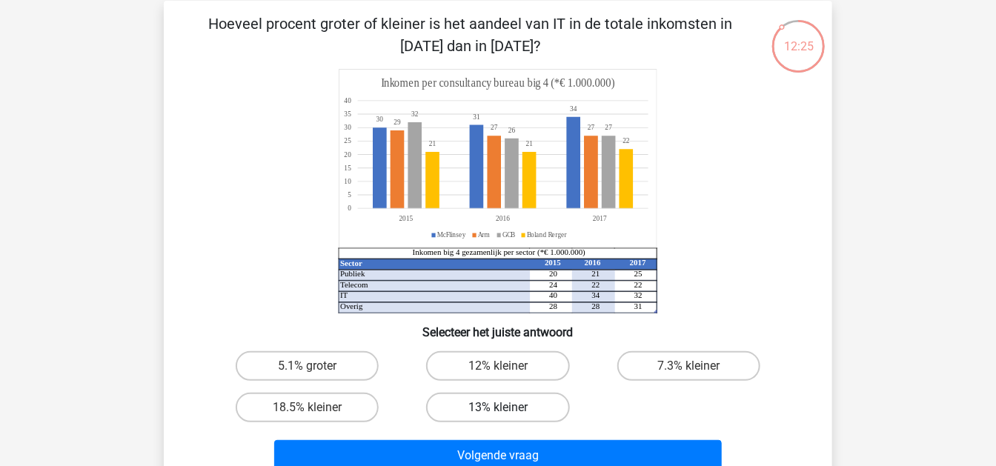
click at [516, 400] on label "13% kleiner" at bounding box center [497, 408] width 143 height 30
click at [507, 407] on input "13% kleiner" at bounding box center [503, 412] width 10 height 10
radio input "true"
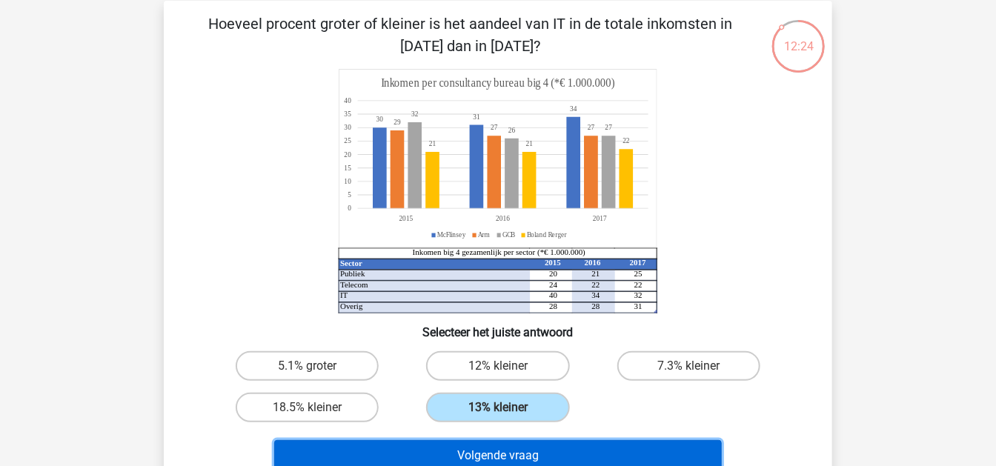
click at [565, 419] on button "Volgende vraag" at bounding box center [498, 455] width 448 height 31
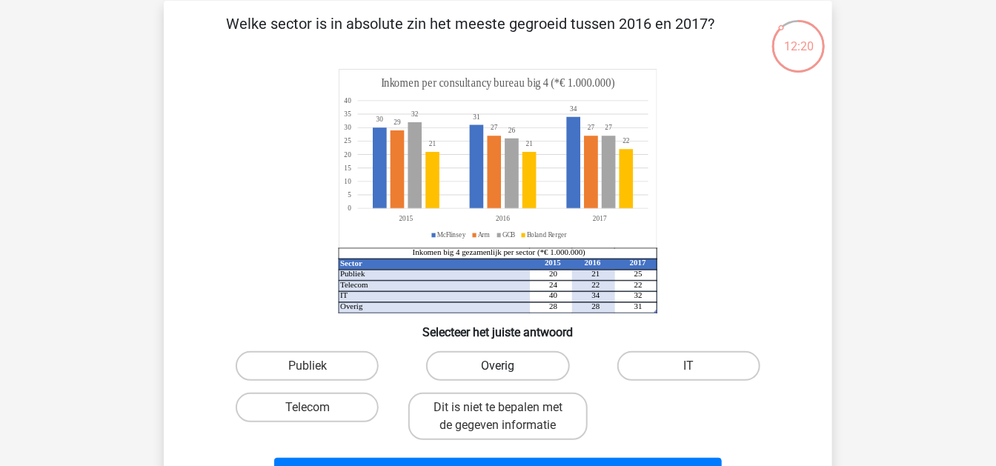
click at [530, 359] on label "Overig" at bounding box center [497, 366] width 143 height 30
click at [507, 366] on input "Overig" at bounding box center [503, 371] width 10 height 10
radio input "true"
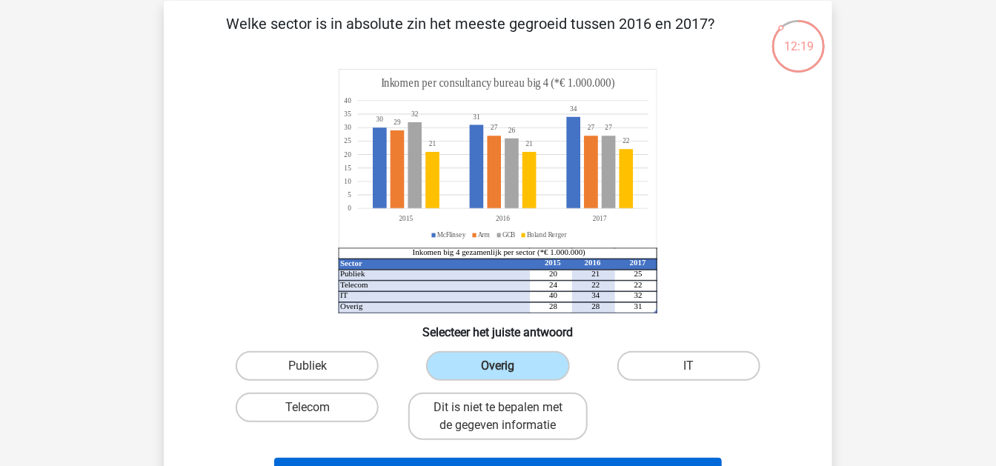
click at [557, 419] on div "Volgende vraag" at bounding box center [497, 470] width 621 height 49
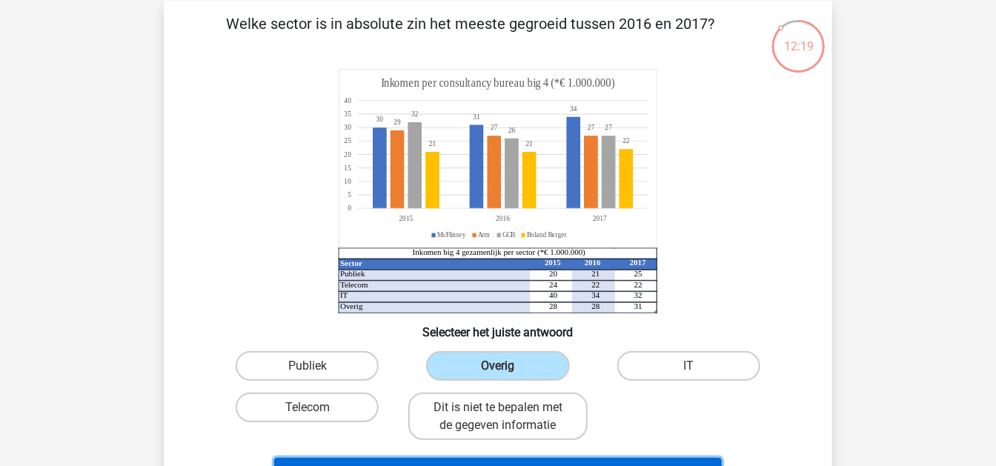
click at [553, 419] on button "Volgende vraag" at bounding box center [498, 473] width 448 height 31
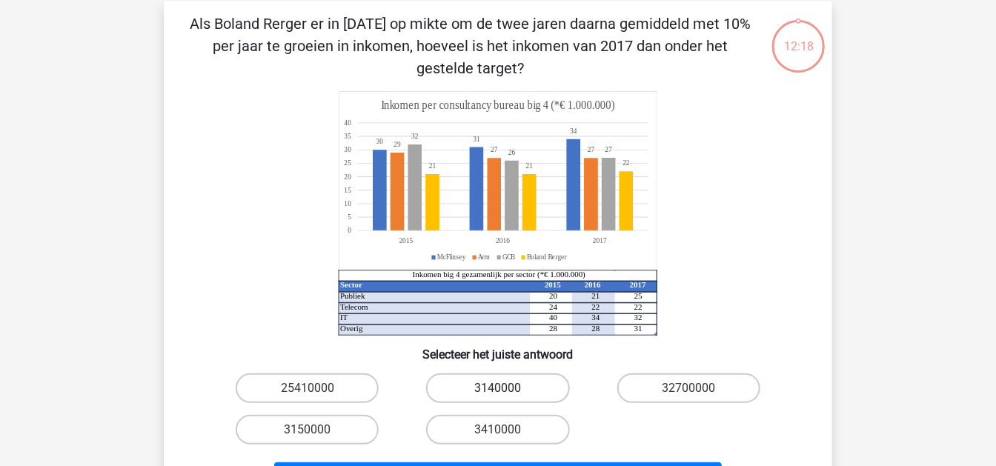
click at [526, 376] on label "3140000" at bounding box center [497, 388] width 143 height 30
click at [507, 388] on input "3140000" at bounding box center [503, 393] width 10 height 10
radio input "true"
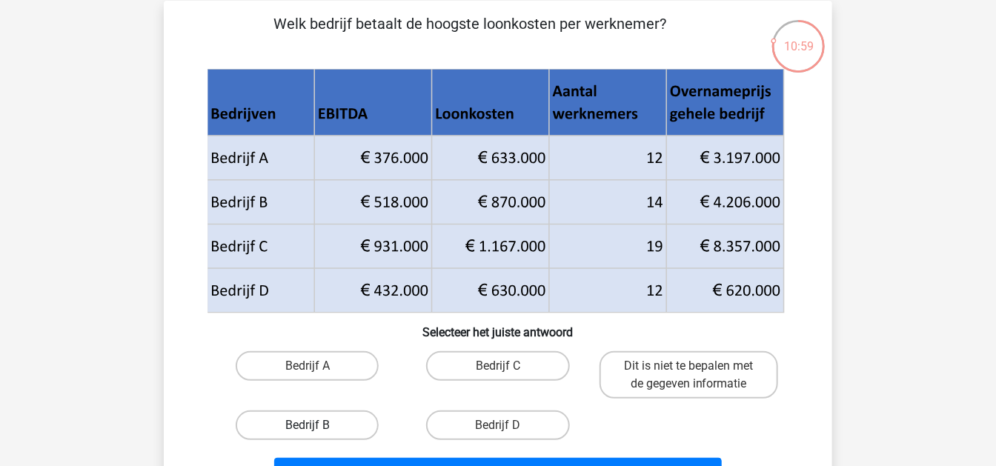
click at [314, 419] on label "Bedrijf B" at bounding box center [307, 425] width 143 height 30
click at [314, 419] on input "Bedrijf B" at bounding box center [312, 430] width 10 height 10
radio input "true"
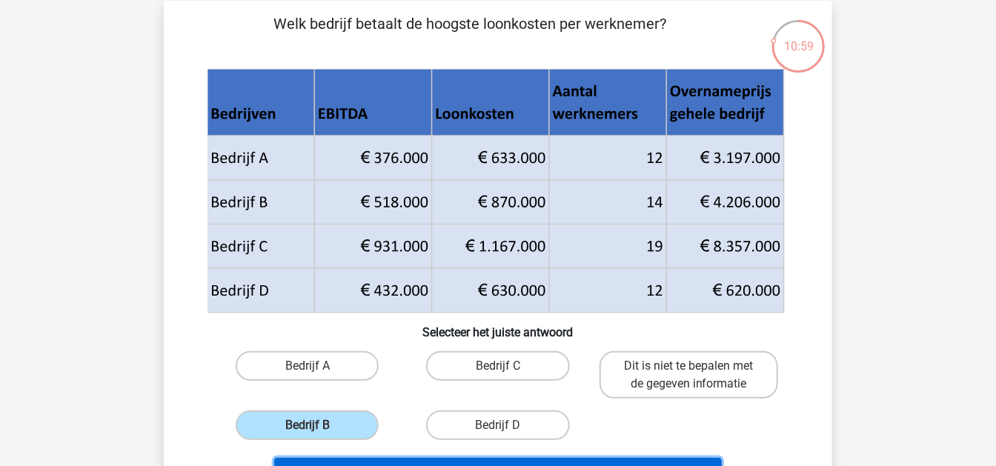
click at [613, 419] on button "Volgende vraag" at bounding box center [498, 473] width 448 height 31
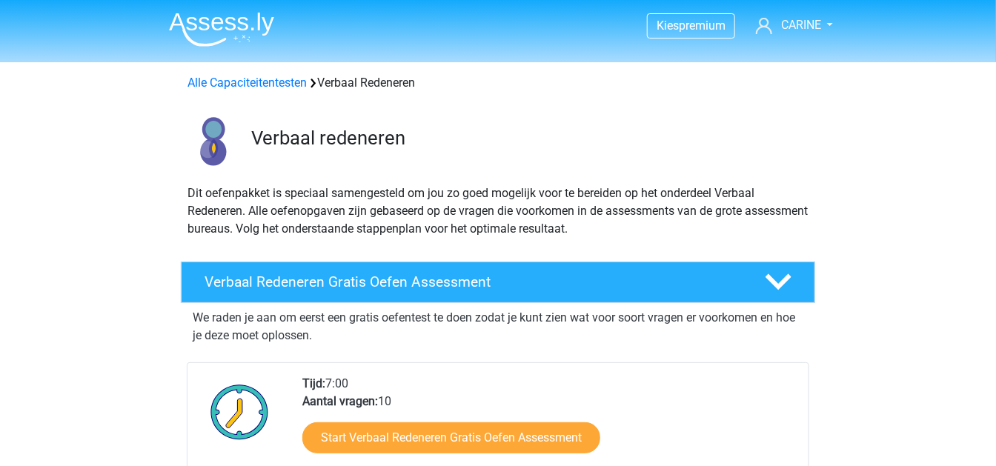
scroll to position [247, 0]
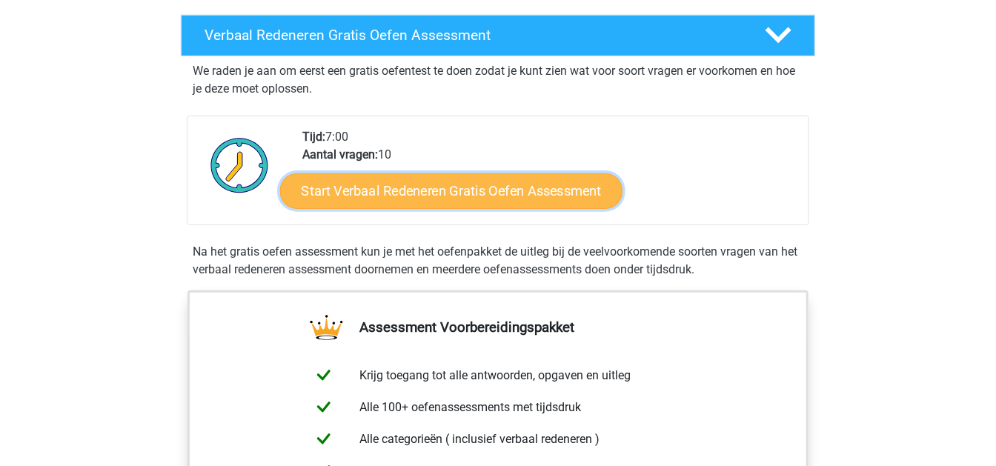
click at [496, 187] on link "Start Verbaal Redeneren Gratis Oefen Assessment" at bounding box center [451, 191] width 342 height 36
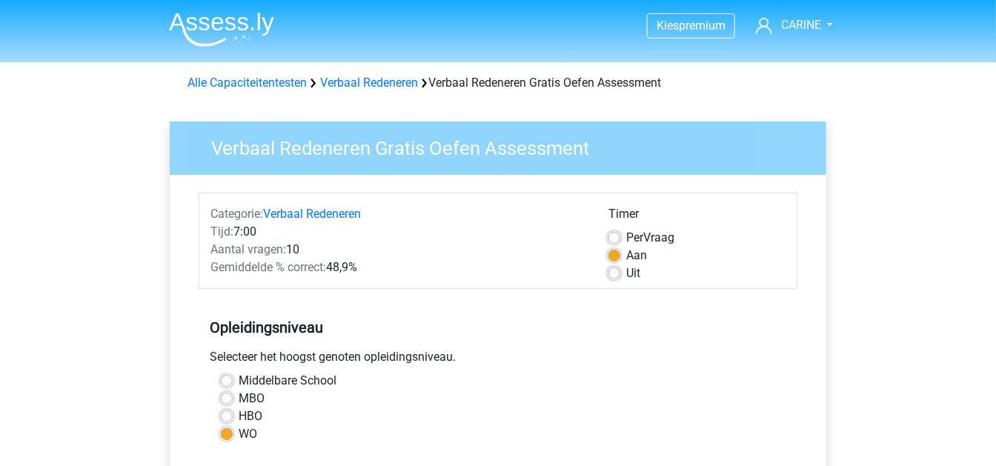
scroll to position [247, 0]
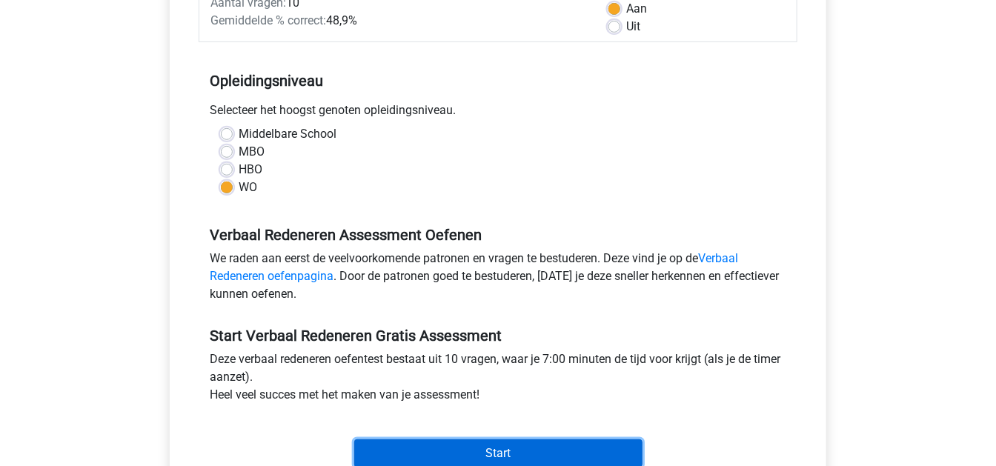
click at [494, 453] on input "Start" at bounding box center [498, 453] width 288 height 28
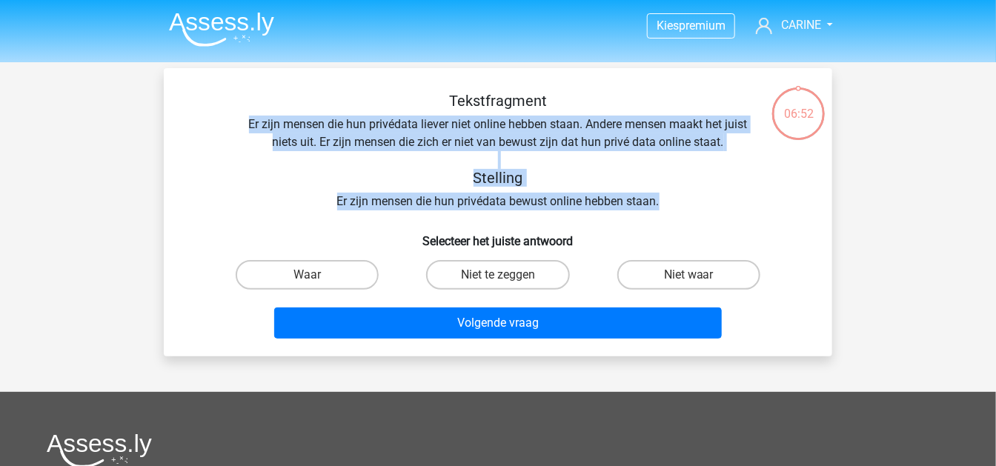
drag, startPoint x: 679, startPoint y: 201, endPoint x: 209, endPoint y: 116, distance: 477.3
click at [209, 116] on div "Tekstfragment Er zijn mensen die hun privédata liever niet online hebben staan.…" at bounding box center [497, 151] width 621 height 119
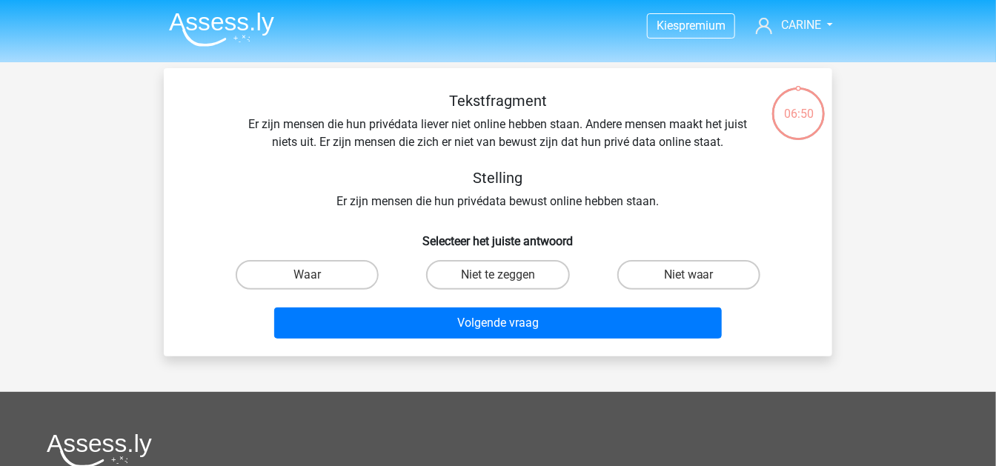
click at [644, 215] on div "Tekstfragment Er zijn mensen die hun privédata liever niet online hebben staan.…" at bounding box center [498, 218] width 656 height 253
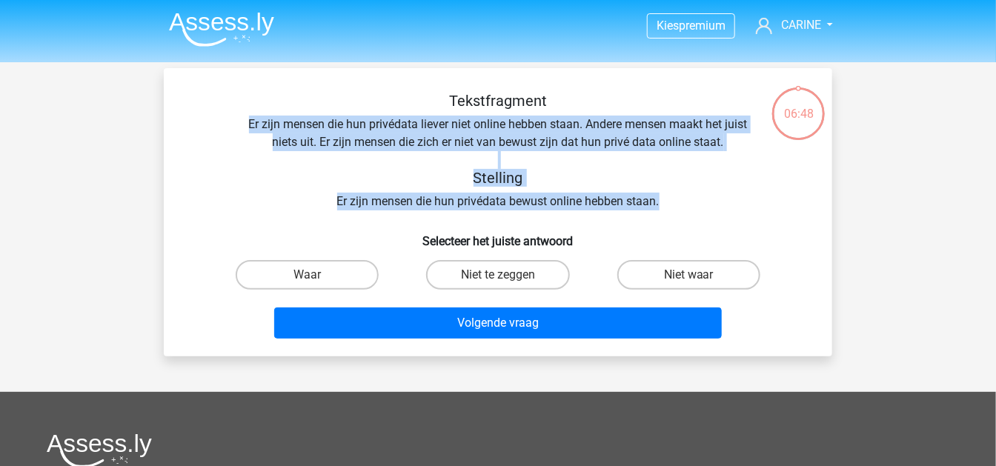
drag, startPoint x: 676, startPoint y: 203, endPoint x: 240, endPoint y: 118, distance: 443.8
click at [240, 118] on div "Tekstfragment Er zijn mensen die hun privédata liever niet online hebben staan.…" at bounding box center [497, 151] width 621 height 119
copy div "Er zijn mensen die hun privédata liever niet online hebben staan. Andere mensen…"
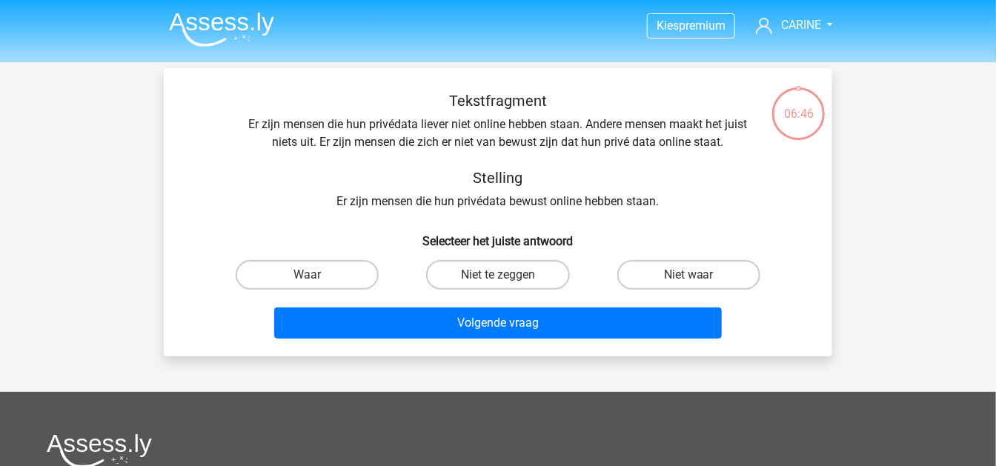
drag, startPoint x: 378, startPoint y: 444, endPoint x: 388, endPoint y: 470, distance: 27.2
click at [388, 465] on html "Kies premium CARINE [EMAIL_ADDRESS][DOMAIN_NAME]" at bounding box center [498, 391] width 996 height 783
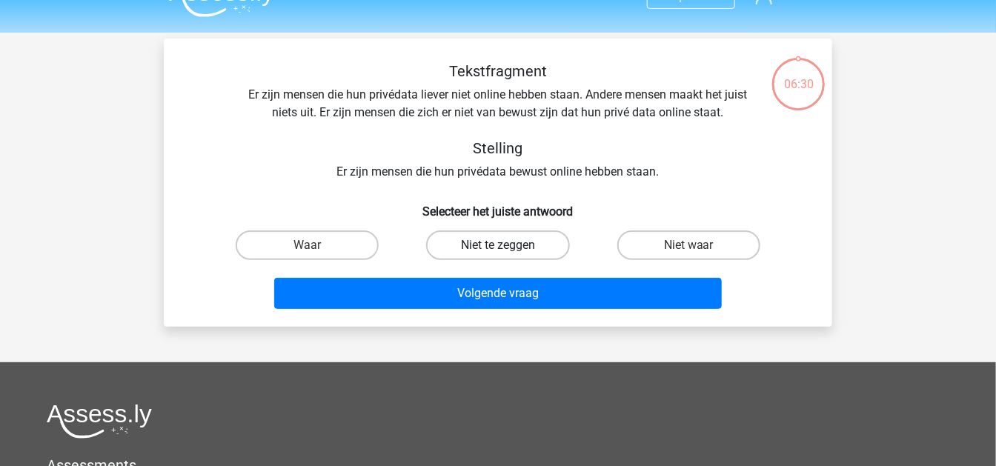
click at [524, 239] on label "Niet te zeggen" at bounding box center [497, 245] width 143 height 30
click at [507, 245] on input "Niet te zeggen" at bounding box center [503, 250] width 10 height 10
radio input "true"
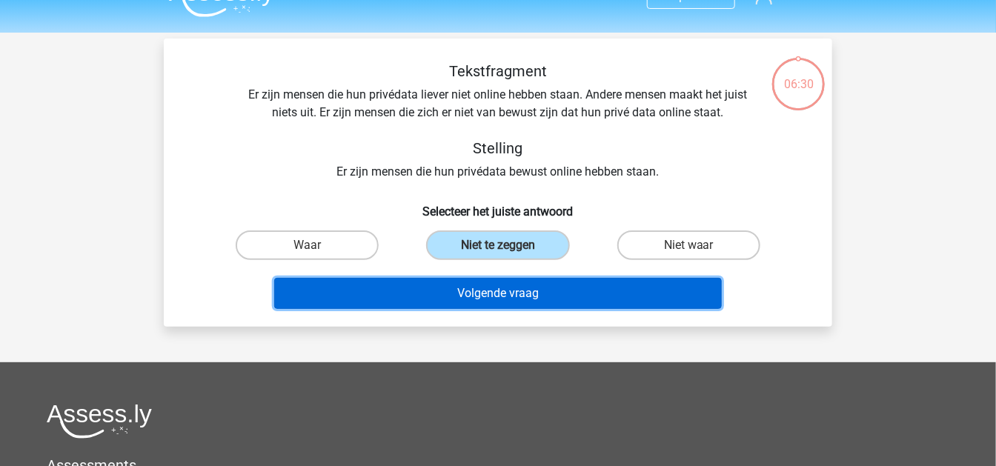
click at [533, 287] on button "Volgende vraag" at bounding box center [498, 293] width 448 height 31
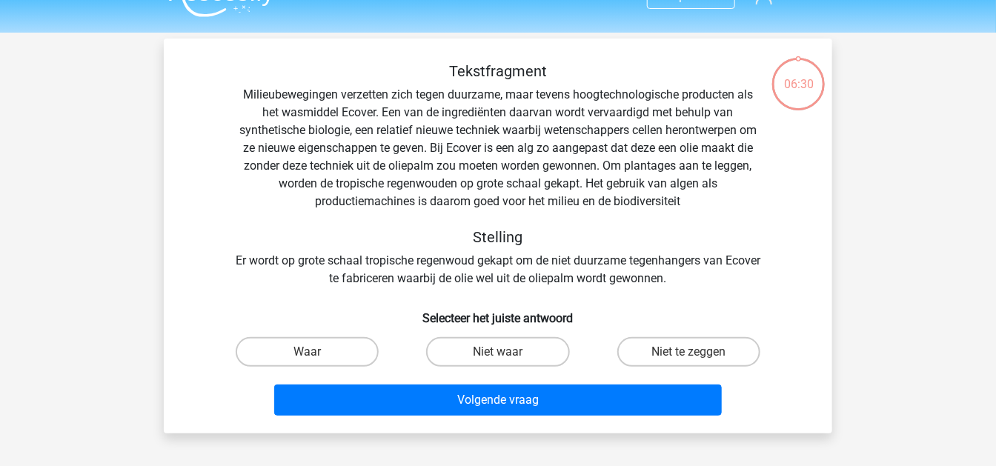
scroll to position [67, 0]
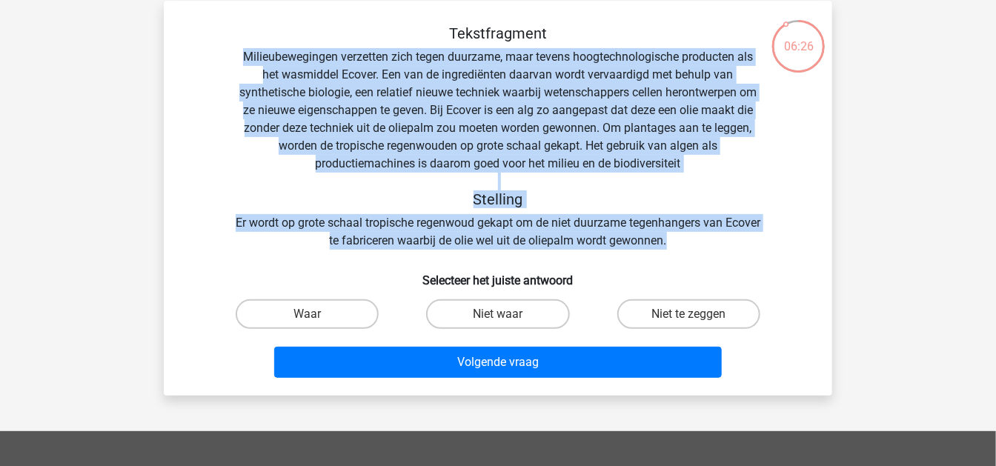
drag, startPoint x: 235, startPoint y: 55, endPoint x: 707, endPoint y: 246, distance: 509.1
click at [707, 246] on div "Tekstfragment Milieubewegingen verzetten zich tegen duurzame, maar tevens hoogt…" at bounding box center [497, 136] width 621 height 225
